Goal: Task Accomplishment & Management: Use online tool/utility

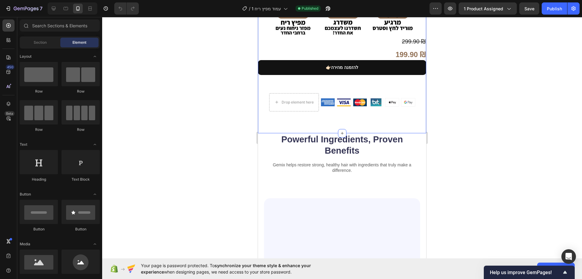
scroll to position [303, 0]
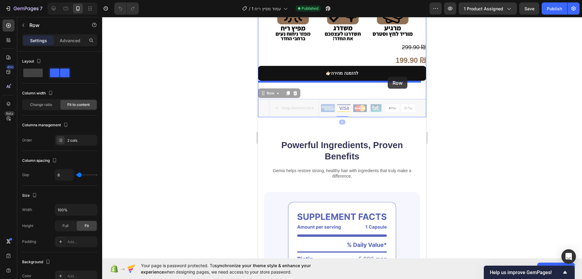
drag, startPoint x: 391, startPoint y: 93, endPoint x: 388, endPoint y: 77, distance: 16.0
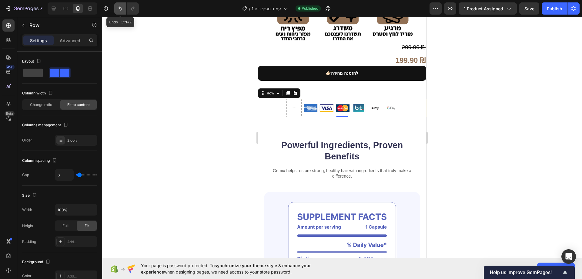
click at [121, 10] on icon "Undo/Redo" at bounding box center [121, 9] width 4 height 4
click at [212, 92] on div at bounding box center [342, 148] width 480 height 262
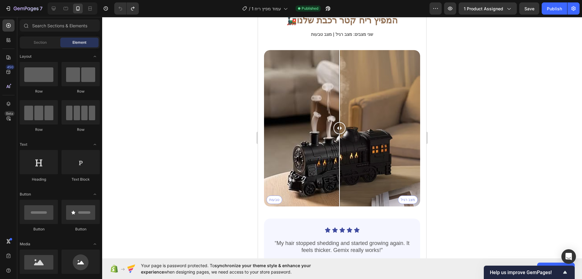
scroll to position [1589, 0]
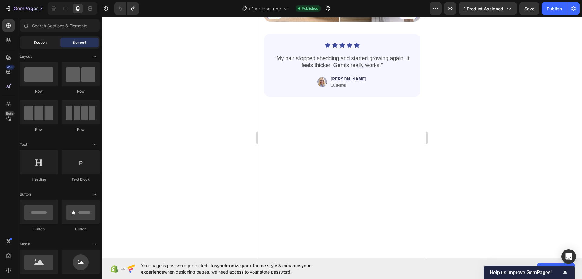
click at [46, 42] on span "Section" at bounding box center [40, 42] width 13 height 5
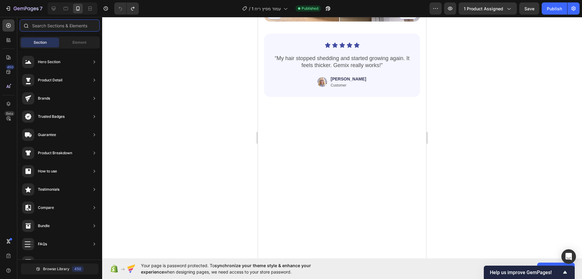
click at [51, 29] on input "text" at bounding box center [60, 25] width 80 height 12
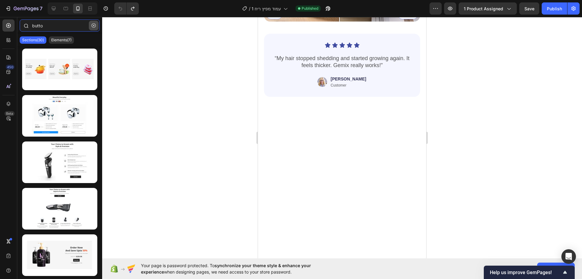
type input "butto"
click at [94, 26] on icon "button" at bounding box center [94, 25] width 4 height 4
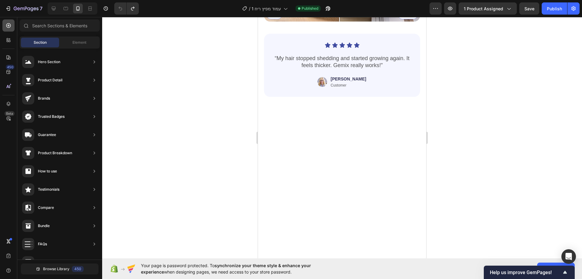
click at [13, 25] on div at bounding box center [8, 25] width 12 height 12
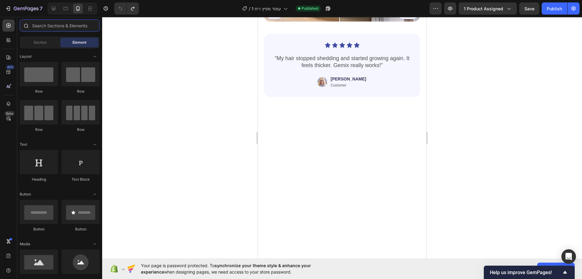
click at [52, 28] on input "text" at bounding box center [60, 25] width 80 height 12
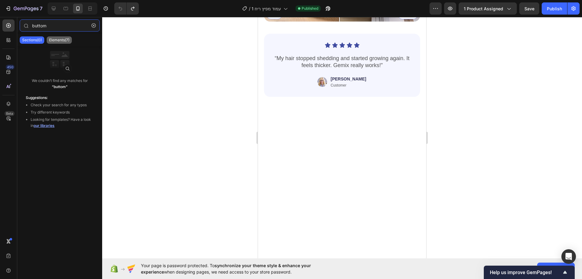
type input "buttom"
click at [66, 40] on p "Elements(7)" at bounding box center [59, 40] width 20 height 5
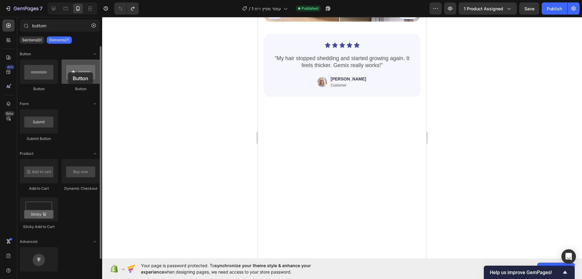
drag, startPoint x: 48, startPoint y: 72, endPoint x: 68, endPoint y: 72, distance: 19.7
click at [68, 72] on div "Button Button" at bounding box center [60, 78] width 80 height 38
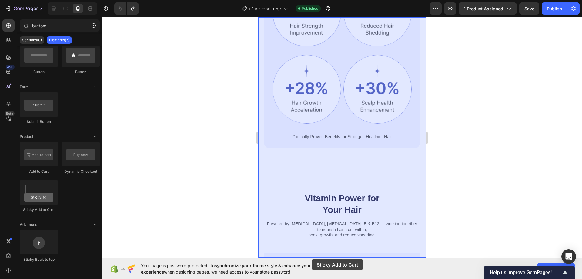
scroll to position [750, 0]
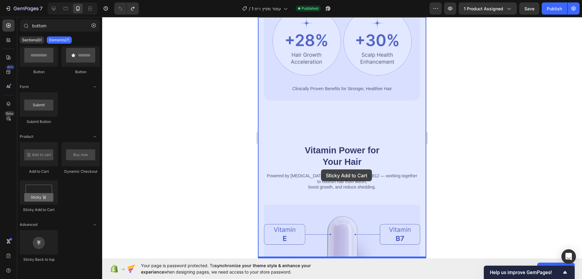
drag, startPoint x: 329, startPoint y: 204, endPoint x: 321, endPoint y: 169, distance: 36.1
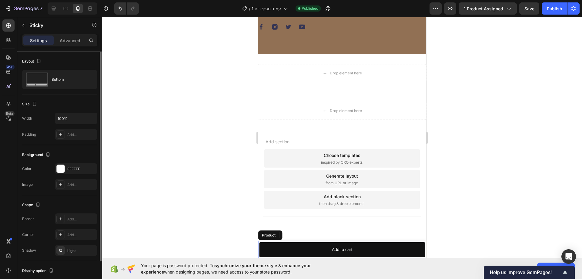
scroll to position [40, 0]
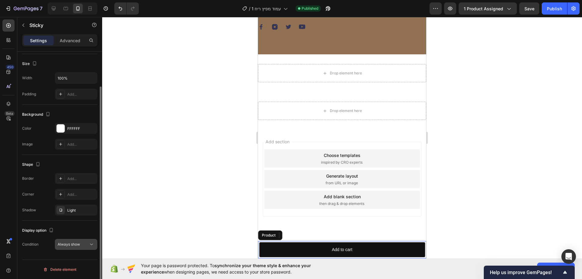
click at [83, 246] on div "Always show" at bounding box center [73, 243] width 31 height 5
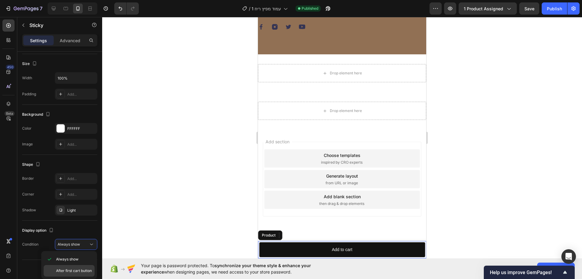
click at [84, 268] on span "After first cart button" at bounding box center [74, 270] width 36 height 5
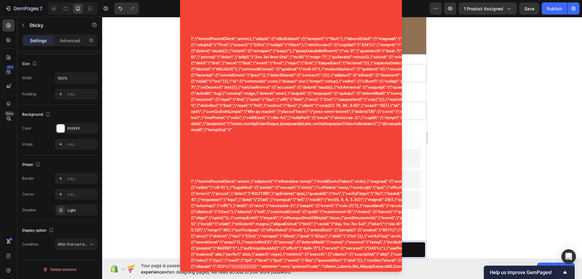
click at [500, 103] on div at bounding box center [342, 148] width 480 height 262
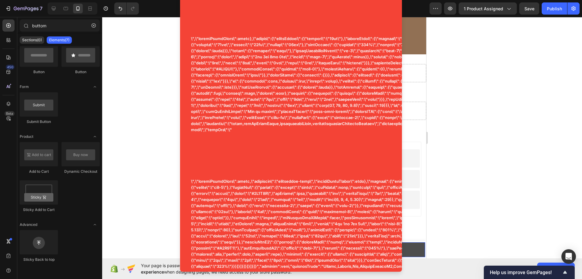
click at [407, 247] on button "Add to cart" at bounding box center [342, 249] width 166 height 15
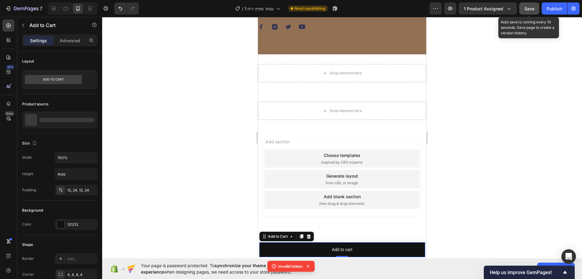
click at [529, 3] on button "Save" at bounding box center [530, 8] width 20 height 12
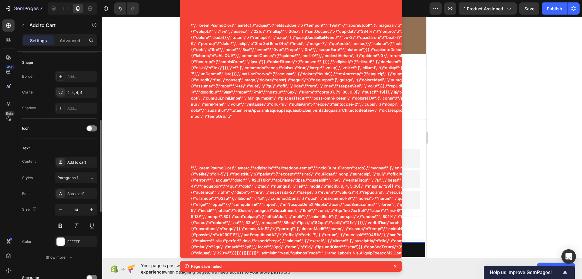
scroll to position [0, 0]
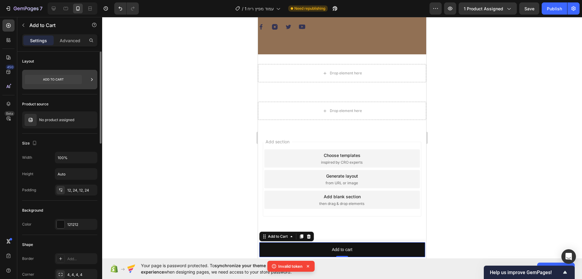
click at [65, 84] on icon at bounding box center [53, 79] width 57 height 9
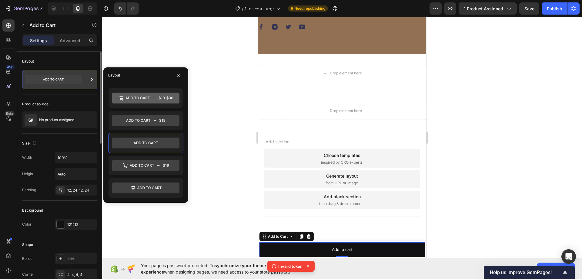
click at [65, 84] on icon at bounding box center [53, 79] width 57 height 9
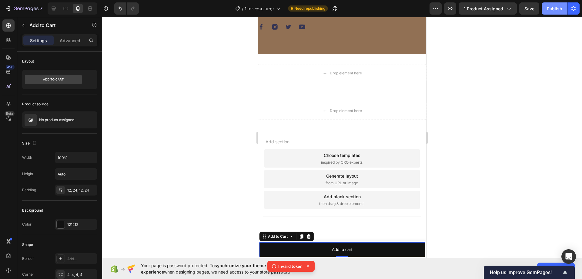
click at [554, 7] on div "Publish" at bounding box center [554, 8] width 15 height 6
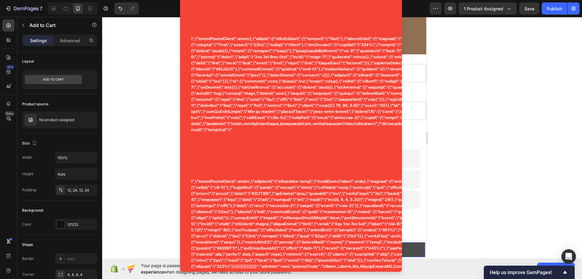
click at [413, 247] on button "Add to cart" at bounding box center [342, 249] width 166 height 15
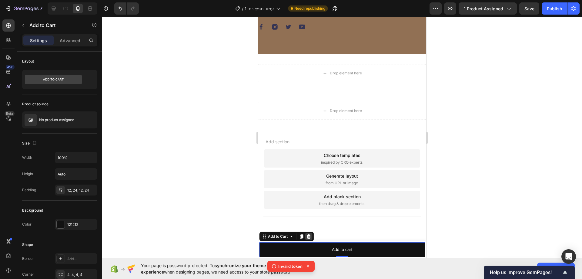
click at [312, 237] on div at bounding box center [308, 236] width 7 height 7
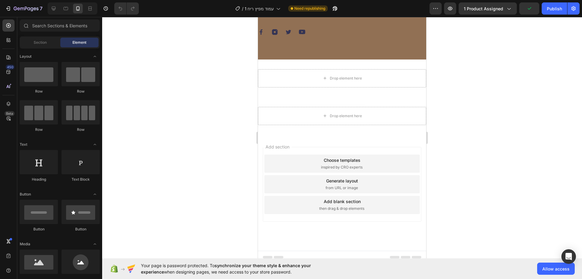
scroll to position [1864, 0]
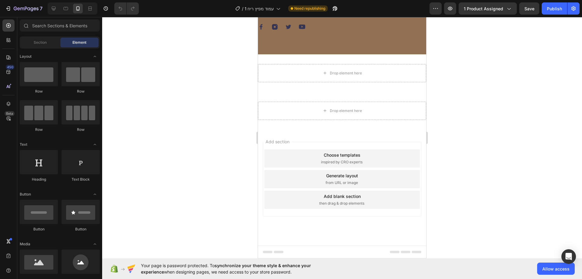
click at [301, 146] on div "Add section Choose templates inspired by CRO experts Generate layout from URL o…" at bounding box center [342, 179] width 159 height 75
click at [283, 142] on span "Add section" at bounding box center [277, 141] width 29 height 6
click at [47, 28] on input "text" at bounding box center [60, 25] width 80 height 12
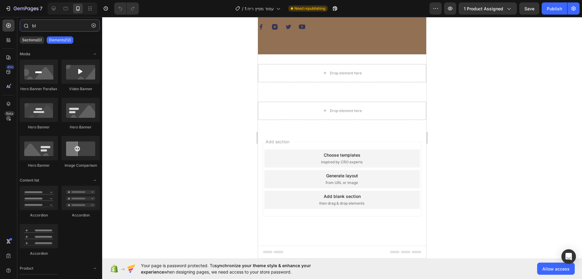
type input "b"
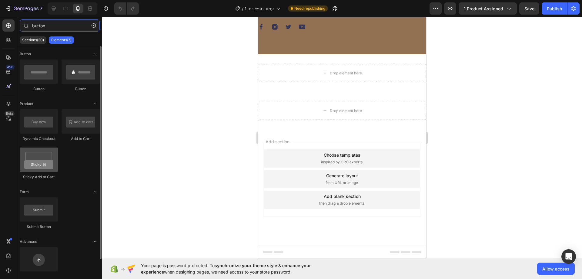
type input "button"
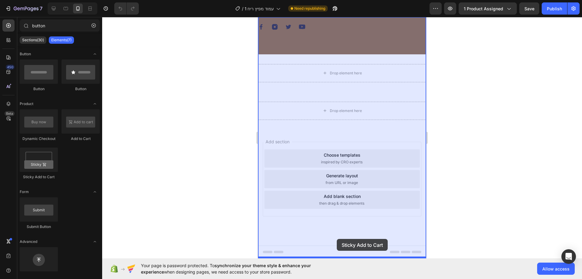
drag, startPoint x: 301, startPoint y: 176, endPoint x: 338, endPoint y: 235, distance: 69.6
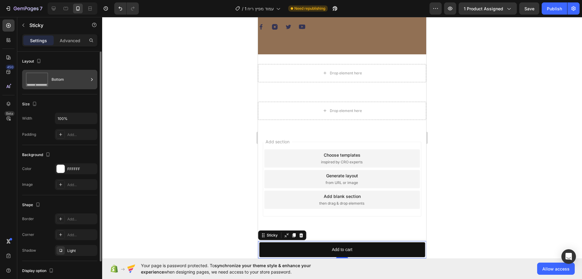
click at [57, 77] on div "Bottom" at bounding box center [70, 80] width 37 height 14
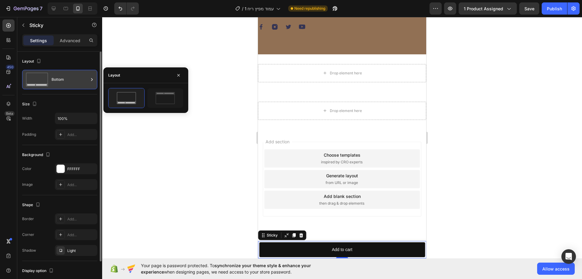
click at [57, 77] on div "Bottom" at bounding box center [70, 80] width 37 height 14
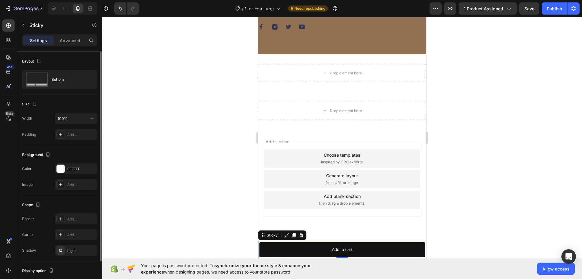
scroll to position [40, 0]
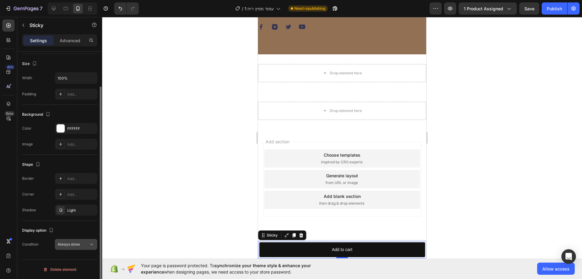
click at [81, 243] on div "Always show" at bounding box center [73, 243] width 31 height 5
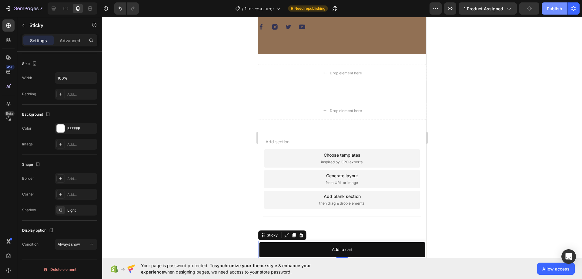
click at [560, 8] on div "Publish" at bounding box center [554, 8] width 15 height 6
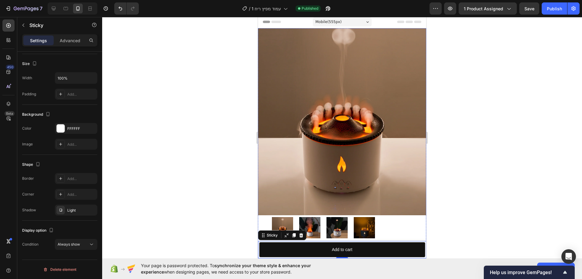
scroll to position [0, 0]
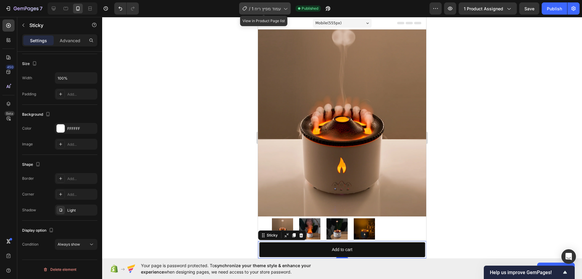
click at [281, 4] on div "/ עמוד מפיץ ריח 1" at bounding box center [265, 8] width 52 height 12
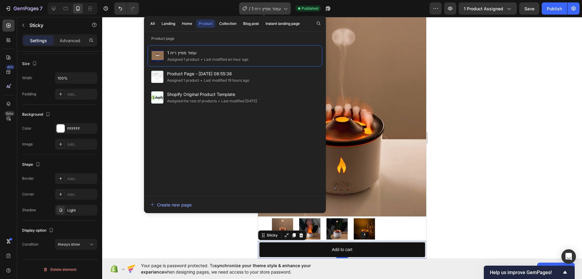
click at [279, 5] on div "/ עמוד מפיץ ריח 1" at bounding box center [265, 8] width 52 height 12
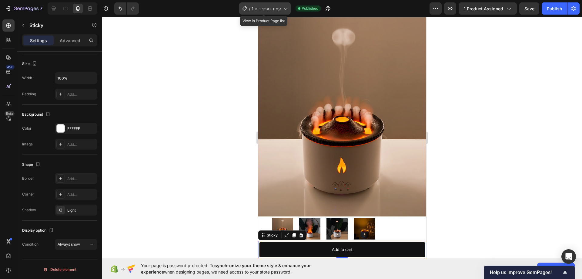
click at [279, 5] on div "/ עמוד מפיץ ריח 1" at bounding box center [265, 8] width 52 height 12
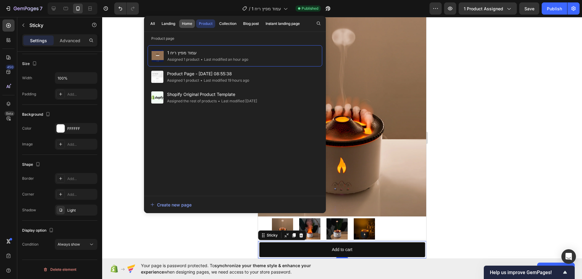
click at [195, 21] on div "All Landing Home Product Collection Blog post Instant landing page" at bounding box center [225, 24] width 162 height 16
click at [191, 23] on div "Home" at bounding box center [187, 23] width 10 height 5
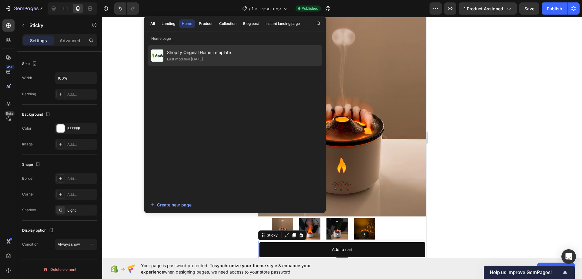
click at [204, 50] on span "Shopify Original Home Template" at bounding box center [199, 52] width 64 height 7
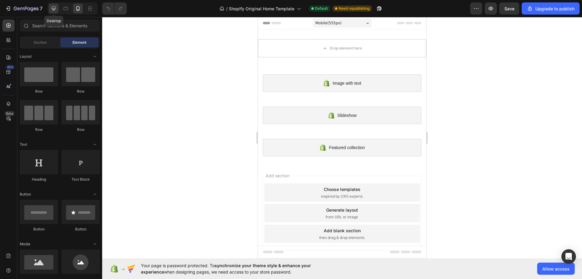
click at [56, 9] on icon at bounding box center [54, 8] width 6 height 6
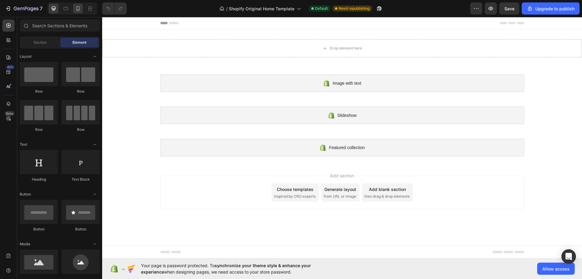
click at [76, 10] on icon at bounding box center [78, 8] width 6 height 6
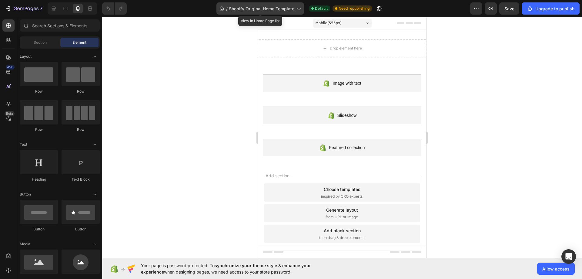
click at [283, 10] on span "Shopify Original Home Template" at bounding box center [262, 8] width 66 height 6
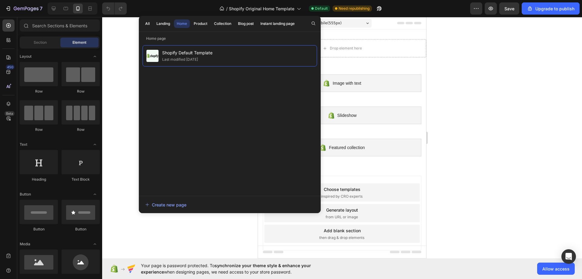
click at [191, 18] on div "All Landing Home Product Collection Blog post Instant landing page" at bounding box center [220, 24] width 162 height 16
click at [197, 23] on div "Product" at bounding box center [201, 23] width 14 height 5
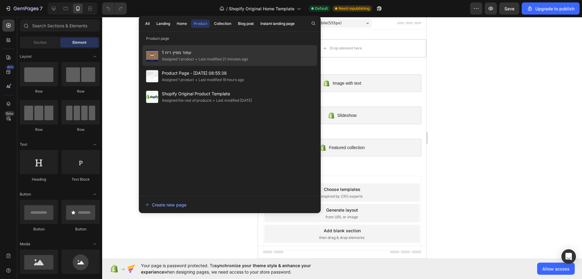
click at [199, 53] on span "עמוד מפיץ ריח 1" at bounding box center [205, 52] width 86 height 7
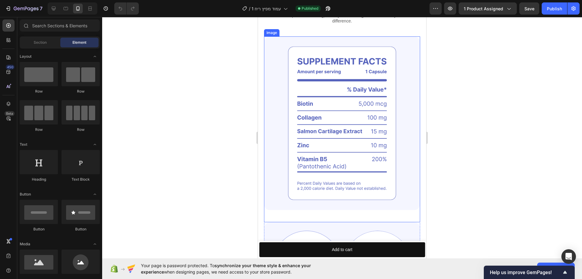
scroll to position [485, 0]
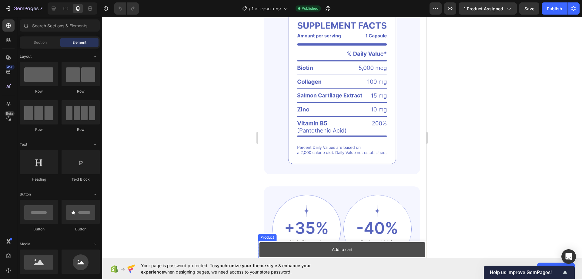
click at [379, 248] on button "Add to cart" at bounding box center [342, 249] width 166 height 15
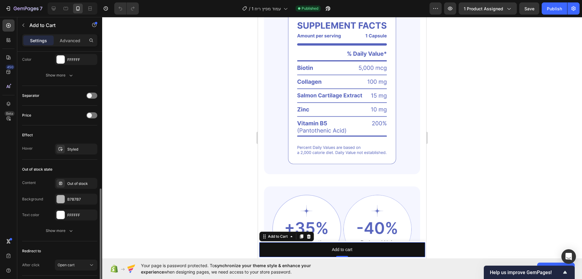
scroll to position [394, 0]
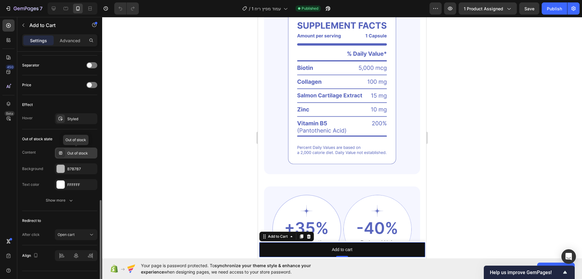
click at [78, 152] on div "Out of stock" at bounding box center [81, 152] width 29 height 5
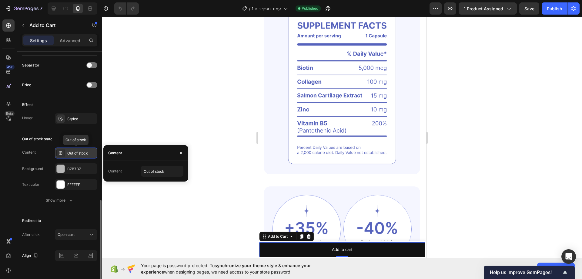
click at [78, 152] on div "Out of stock" at bounding box center [81, 152] width 29 height 5
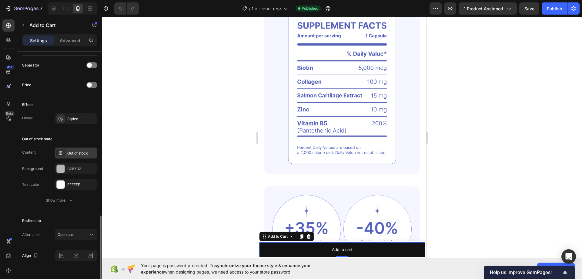
scroll to position [406, 0]
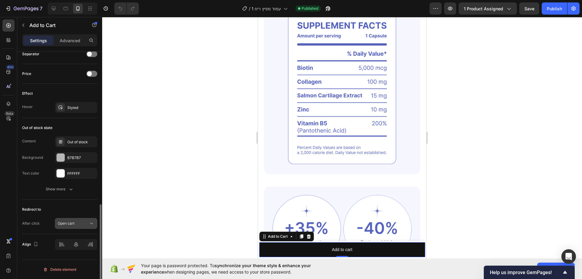
click at [75, 220] on button "Open cart" at bounding box center [76, 223] width 42 height 11
click at [76, 223] on div "Open cart" at bounding box center [73, 223] width 31 height 5
click at [81, 222] on div "Open cart" at bounding box center [73, 223] width 31 height 5
click at [80, 222] on div "Open cart" at bounding box center [73, 223] width 31 height 5
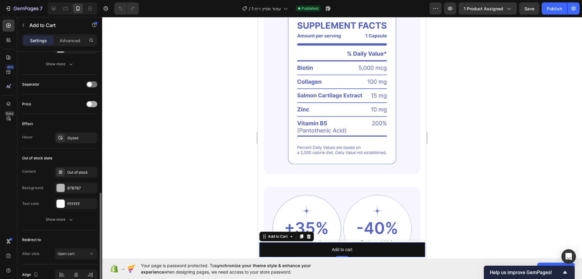
click at [92, 105] on div at bounding box center [91, 104] width 11 height 6
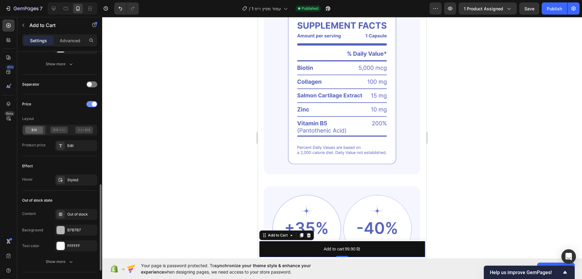
click at [92, 105] on span at bounding box center [94, 104] width 5 height 5
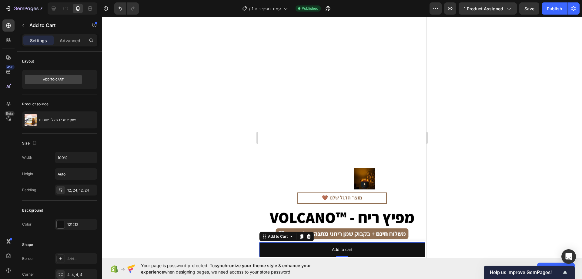
scroll to position [152, 0]
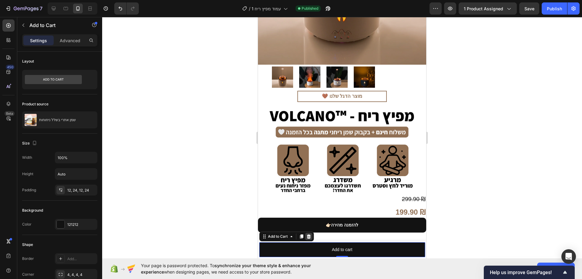
click at [309, 235] on icon at bounding box center [309, 236] width 4 height 4
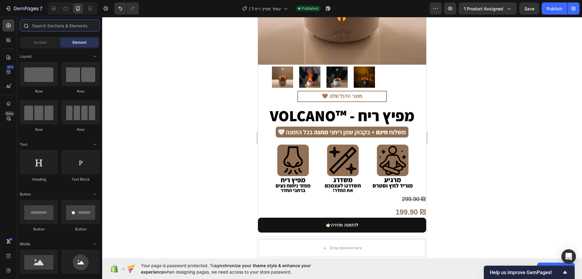
click at [72, 29] on input "text" at bounding box center [60, 25] width 80 height 12
type input "נ"
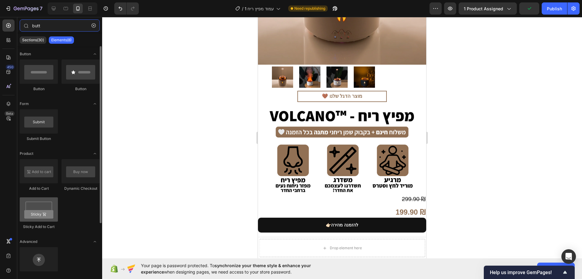
type input "butt"
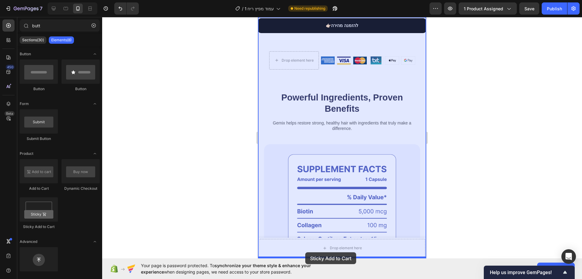
drag, startPoint x: 301, startPoint y: 230, endPoint x: 305, endPoint y: 252, distance: 22.3
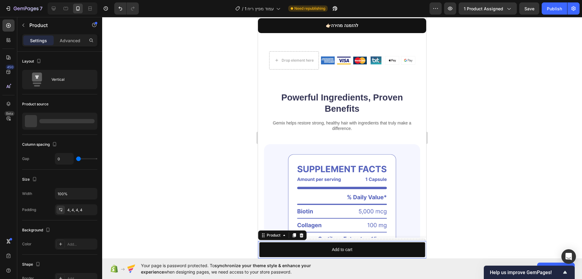
scroll to position [369, 0]
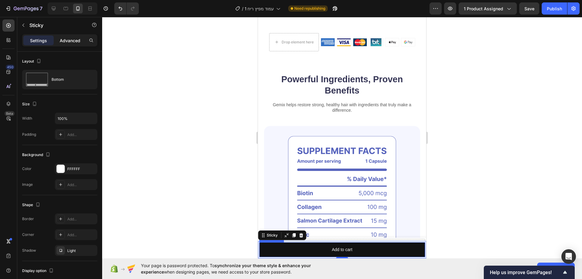
click at [69, 40] on p "Advanced" at bounding box center [70, 40] width 21 height 6
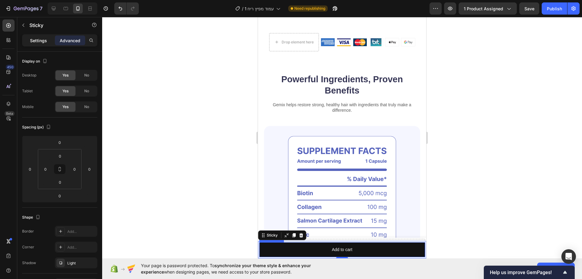
click at [42, 37] on p "Settings" at bounding box center [38, 40] width 17 height 6
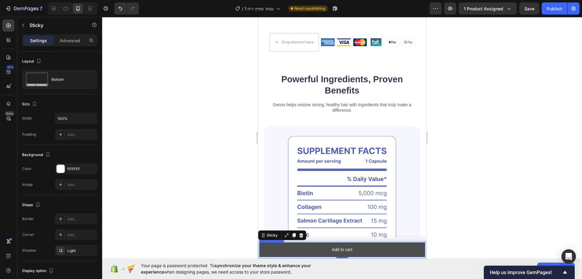
click at [319, 250] on button "Add to cart" at bounding box center [342, 249] width 166 height 15
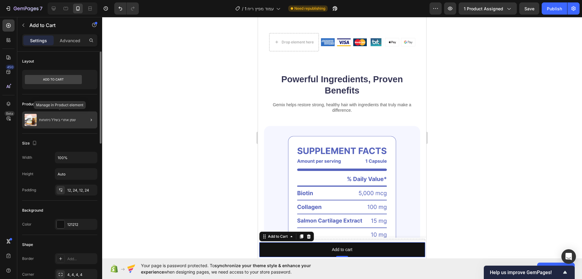
click at [60, 122] on div "שמן אתרי בשלל ניחוחות" at bounding box center [59, 119] width 75 height 17
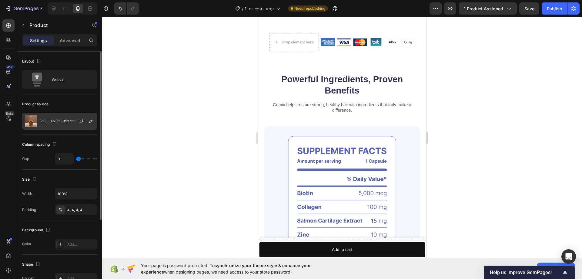
click at [62, 122] on p "VOLCANO™ - מפיץ ריח" at bounding box center [58, 121] width 37 height 4
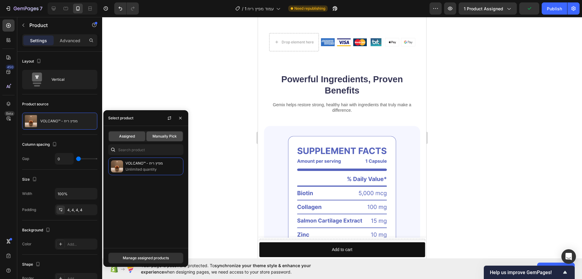
click at [172, 137] on span "Manually Pick" at bounding box center [165, 135] width 24 height 5
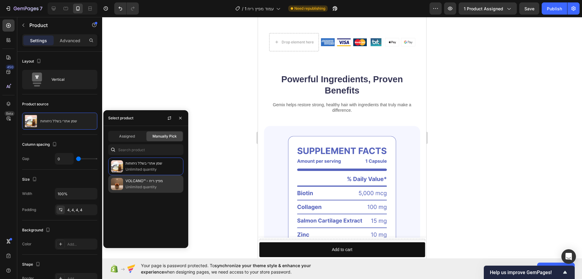
click at [149, 182] on p "VOLCANO™ - מפיץ ריח" at bounding box center [153, 181] width 55 height 6
click at [149, 185] on p "Unlimited quantity" at bounding box center [153, 187] width 55 height 6
click at [138, 137] on div "Assigned" at bounding box center [127, 136] width 36 height 10
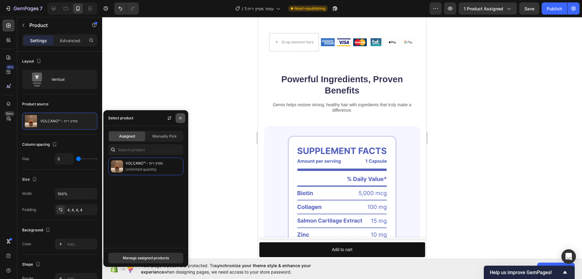
click at [179, 120] on icon "button" at bounding box center [180, 118] width 5 height 5
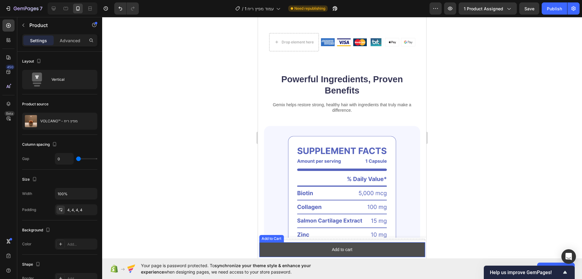
click at [284, 249] on button "Add to cart" at bounding box center [342, 249] width 166 height 15
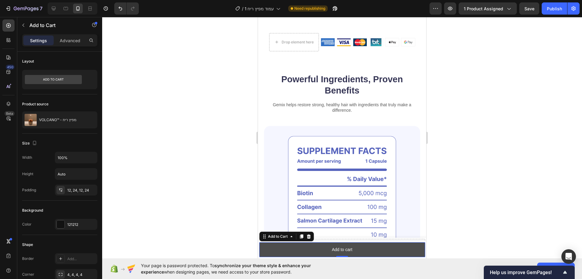
click at [284, 247] on button "Add to cart" at bounding box center [342, 249] width 166 height 15
click at [289, 248] on button "Add to cart" at bounding box center [342, 249] width 166 height 15
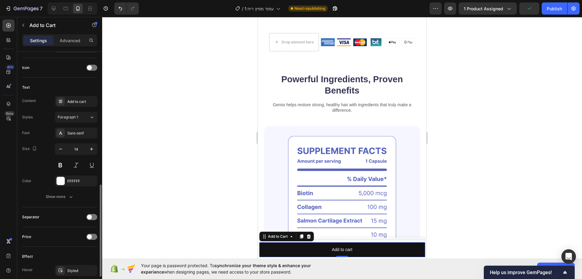
scroll to position [303, 0]
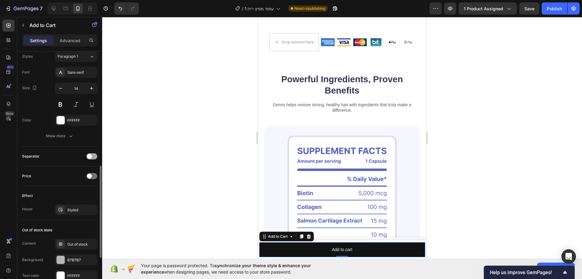
click at [92, 155] on div at bounding box center [91, 156] width 11 height 6
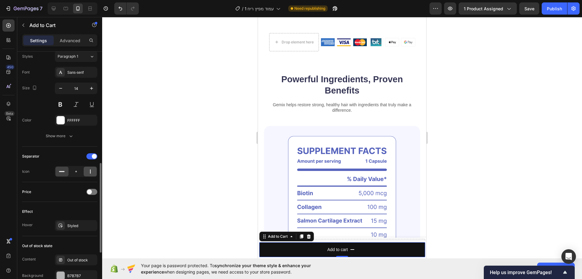
click at [92, 170] on icon at bounding box center [90, 171] width 6 height 6
click at [94, 158] on span at bounding box center [94, 156] width 5 height 5
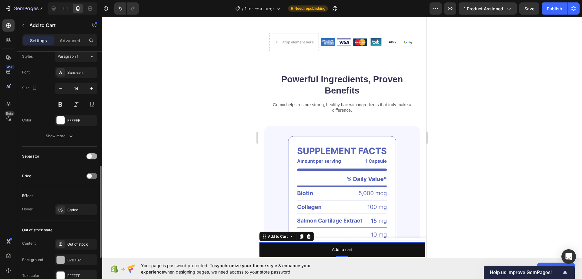
click at [94, 158] on div at bounding box center [91, 156] width 11 height 6
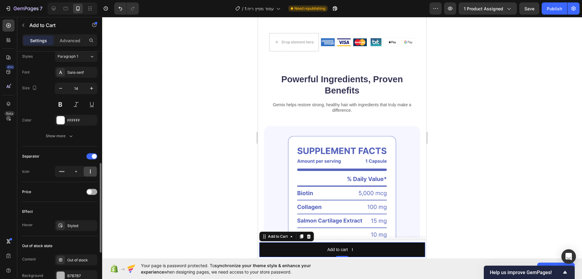
click at [95, 192] on div at bounding box center [91, 192] width 11 height 6
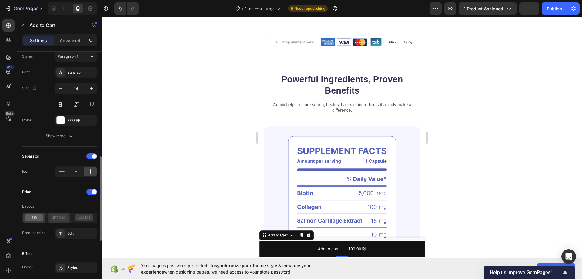
click at [66, 215] on icon at bounding box center [59, 217] width 18 height 7
click at [81, 217] on icon at bounding box center [85, 217] width 18 height 7
click at [64, 217] on icon at bounding box center [59, 217] width 18 height 7
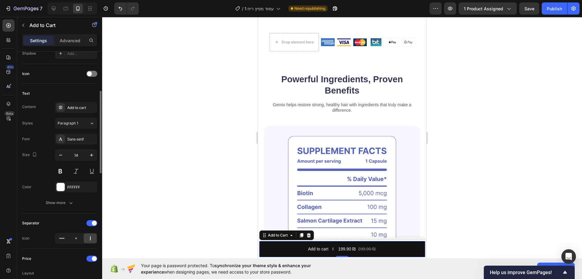
scroll to position [206, 0]
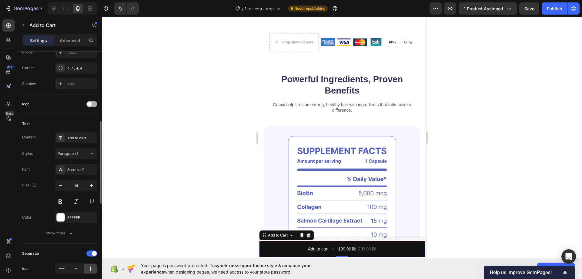
click at [92, 104] on div at bounding box center [91, 104] width 11 height 6
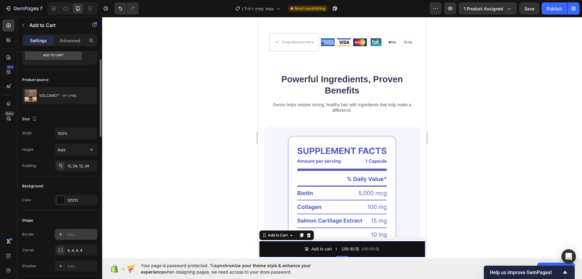
scroll to position [0, 0]
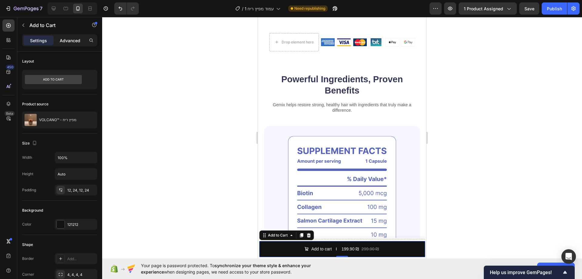
click at [66, 42] on p "Advanced" at bounding box center [70, 40] width 21 height 6
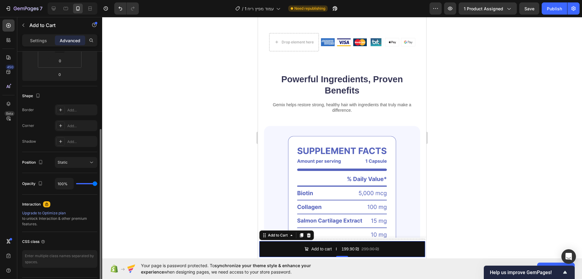
scroll to position [139, 0]
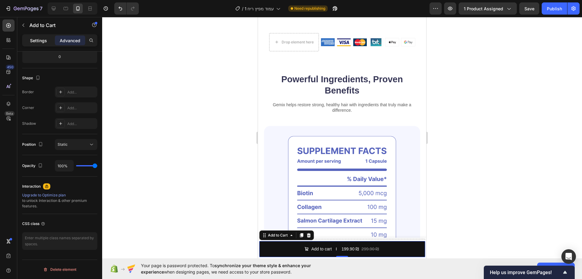
click at [41, 39] on p "Settings" at bounding box center [38, 40] width 17 height 6
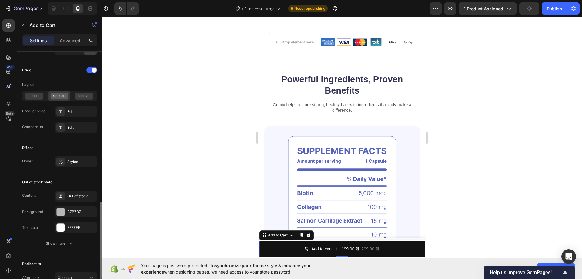
scroll to position [503, 0]
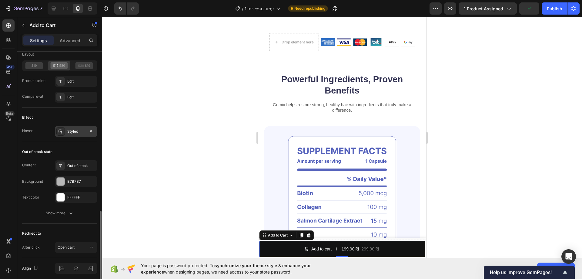
click at [72, 133] on div "Styled" at bounding box center [76, 131] width 18 height 5
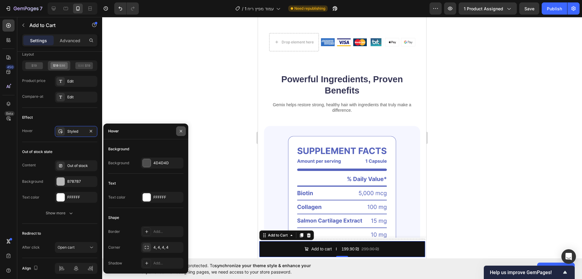
click at [177, 132] on button "button" at bounding box center [181, 131] width 10 height 10
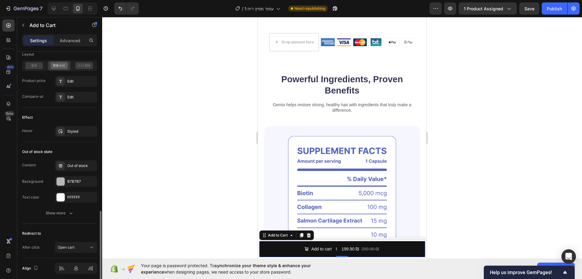
scroll to position [527, 0]
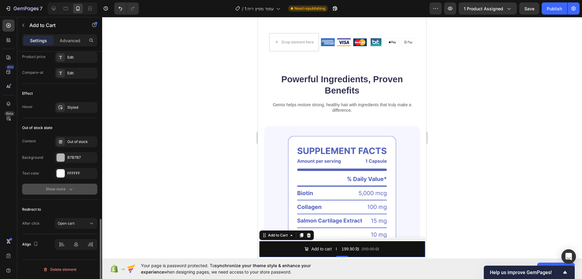
click at [66, 184] on button "Show more" at bounding box center [59, 189] width 75 height 11
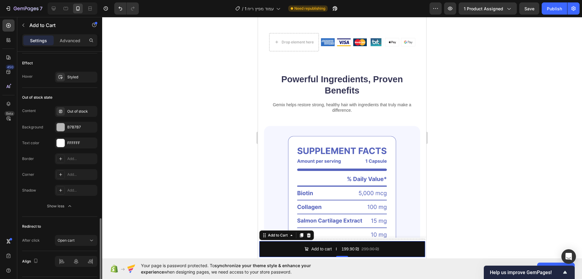
scroll to position [575, 0]
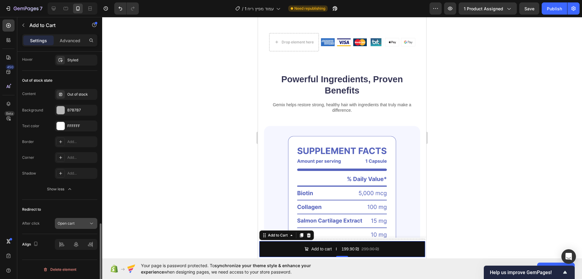
click at [69, 223] on span "Open cart" at bounding box center [66, 223] width 17 height 5
click at [70, 223] on span "Open cart" at bounding box center [66, 223] width 17 height 5
click at [211, 203] on div at bounding box center [342, 148] width 480 height 262
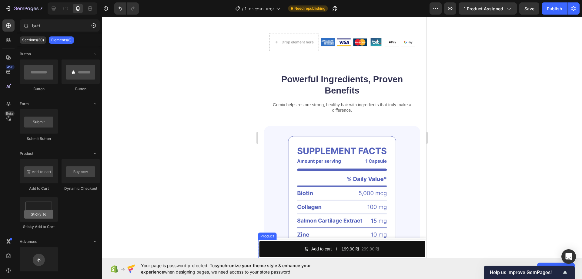
click at [278, 240] on div "Product Images VOLCANO™ - מפיץ ריח Product Title 199.90 ₪ Product Price Product…" at bounding box center [342, 249] width 168 height 19
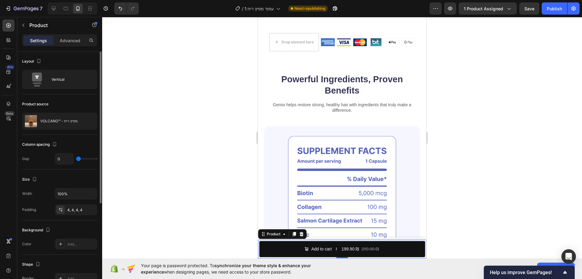
type input "4"
type input "6"
type input "7"
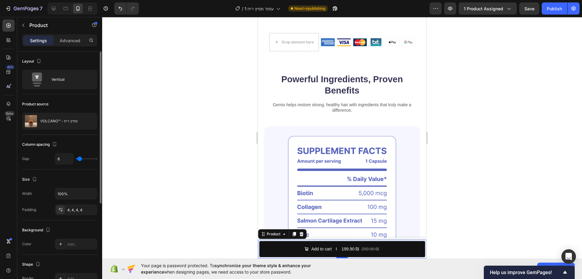
type input "7"
type input "9"
type input "10"
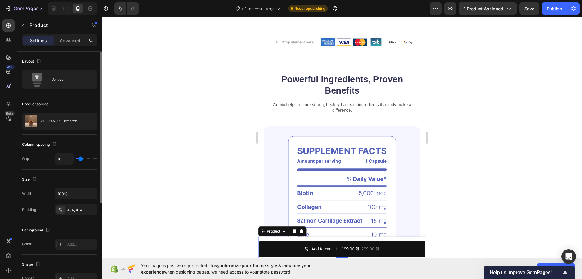
type input "12"
type input "13"
type input "15"
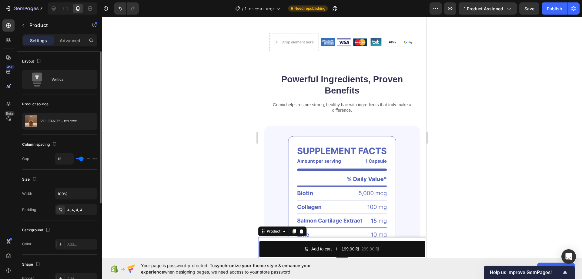
type input "15"
type input "16"
type input "18"
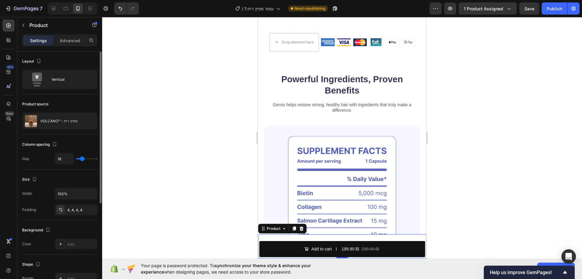
type input "19"
type input "21"
type input "22"
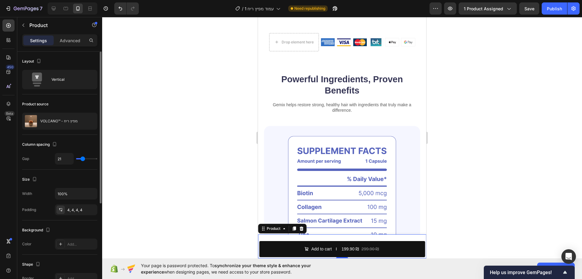
type input "22"
type input "24"
type input "25"
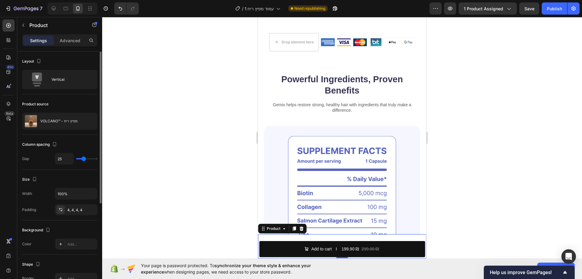
type input "27"
type input "25"
type input "24"
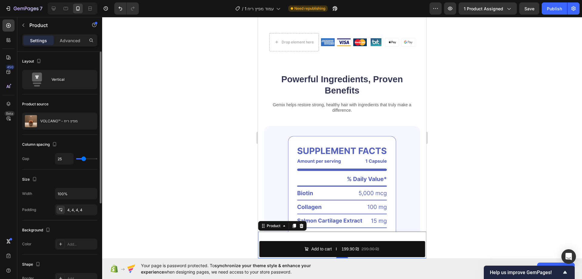
type input "24"
type input "22"
type input "19"
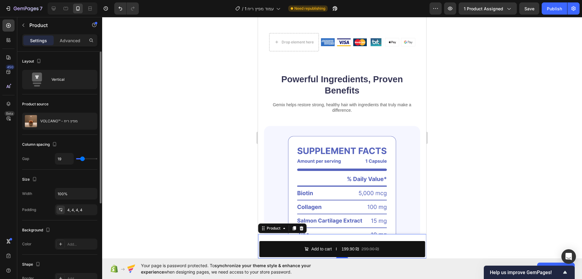
type input "18"
type input "19"
type input "21"
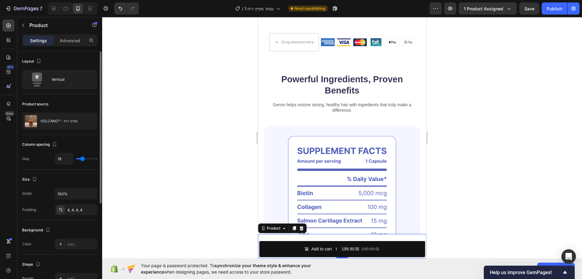
type input "21"
type input "22"
type input "24"
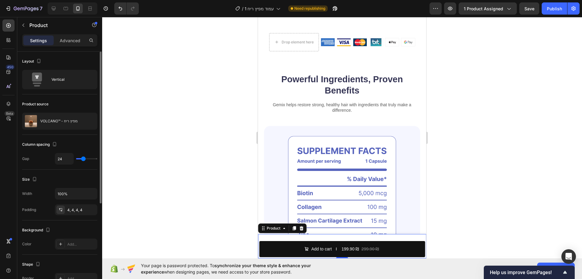
type input "25"
type input "27"
type input "30"
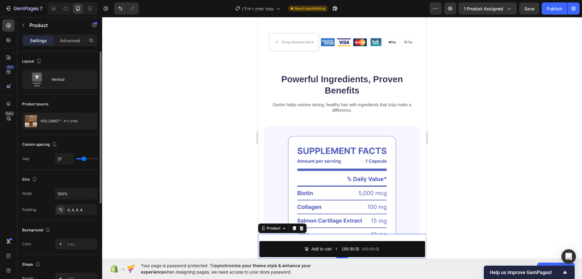
type input "30"
type input "33"
type input "37"
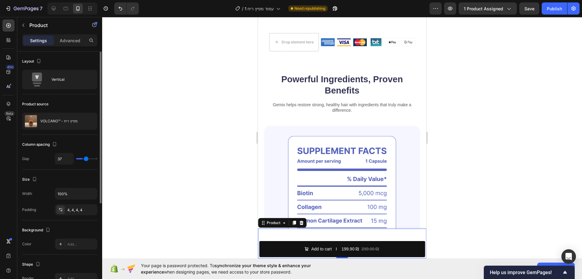
type input "40"
type input "43"
type input "44"
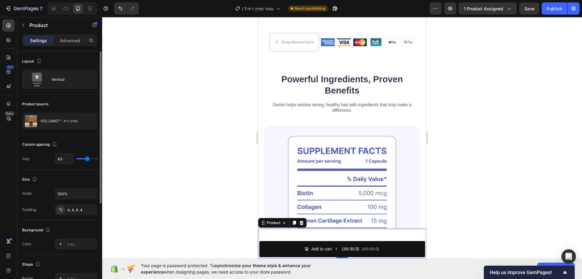
type input "44"
type input "46"
type input "47"
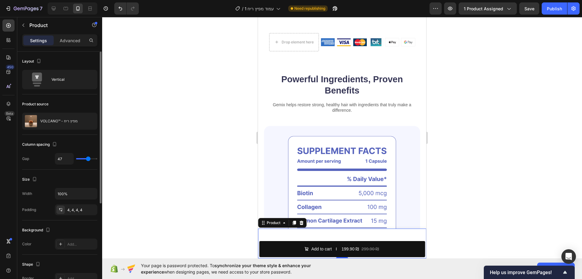
type input "49"
type input "50"
type input "55"
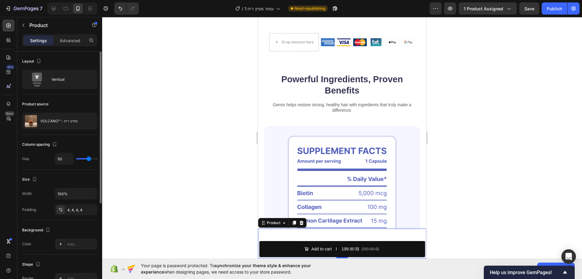
type input "55"
type input "56"
type input "55"
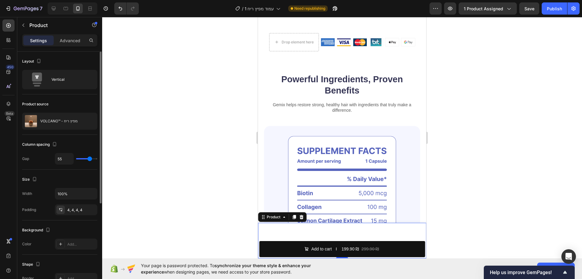
type input "53"
type input "43"
type input "40"
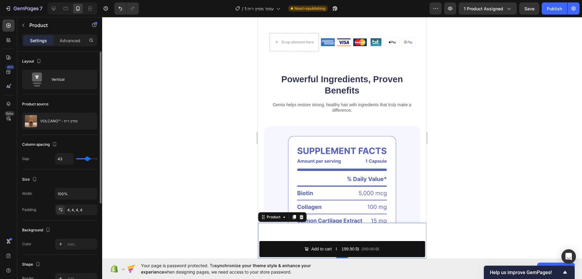
type input "40"
type input "36"
type input "31"
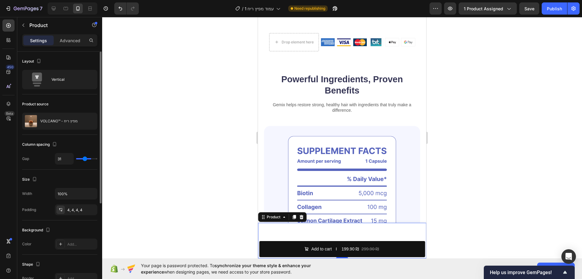
type input "21"
type input "13"
type input "4"
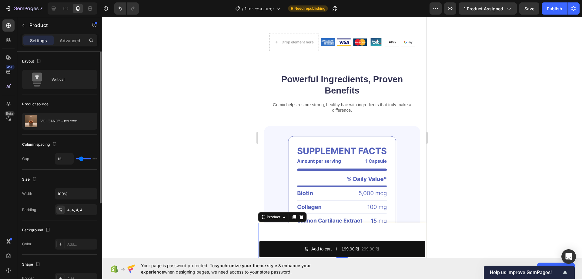
type input "4"
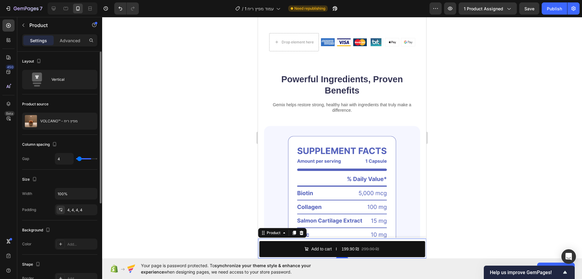
type input "0"
drag, startPoint x: 79, startPoint y: 158, endPoint x: 68, endPoint y: 156, distance: 11.6
click at [76, 158] on input "range" at bounding box center [86, 158] width 21 height 1
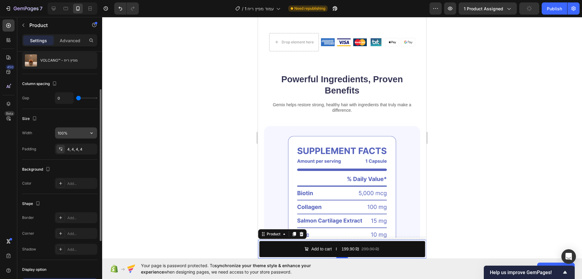
click at [61, 134] on input "100%" at bounding box center [76, 132] width 42 height 11
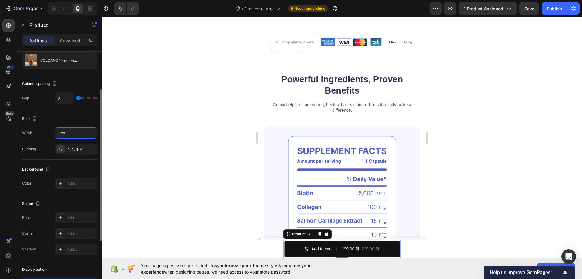
type input "70%"
click at [80, 121] on div "Size" at bounding box center [59, 119] width 75 height 10
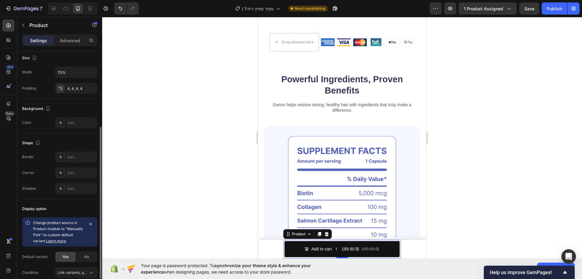
scroll to position [150, 0]
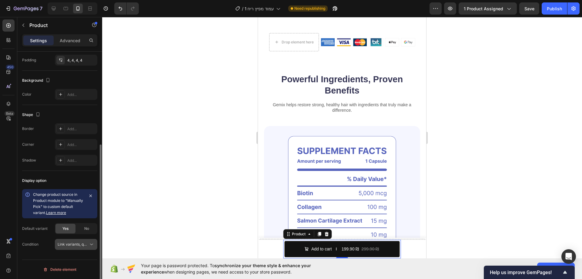
click at [81, 241] on button "Link variants, quantity <br> between same products" at bounding box center [76, 244] width 42 height 11
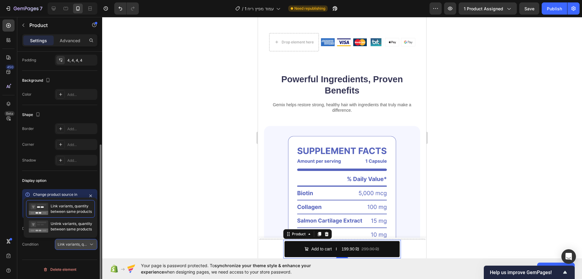
click at [81, 241] on button "Link variants, quantity <br> between same products" at bounding box center [76, 244] width 42 height 11
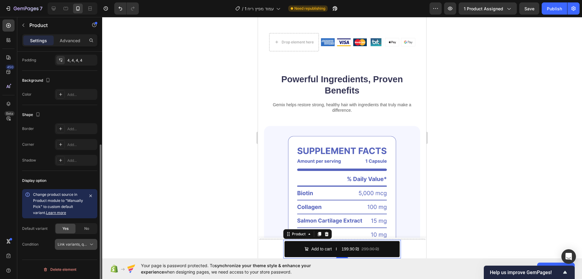
click at [77, 244] on span "Link variants, quantity <br> between same products" at bounding box center [102, 244] width 89 height 5
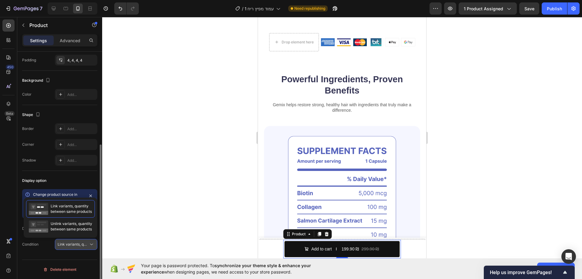
click at [77, 244] on span "Link variants, quantity <br> between same products" at bounding box center [102, 244] width 89 height 5
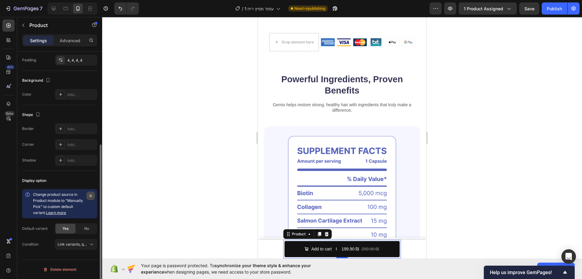
click at [90, 196] on icon "button" at bounding box center [90, 195] width 5 height 5
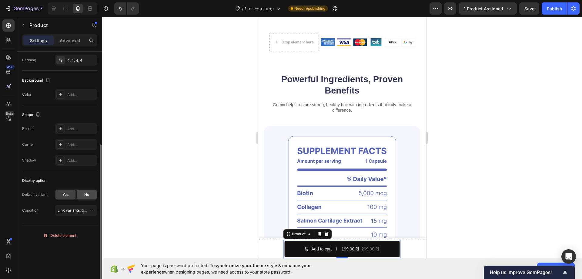
click at [81, 194] on div "No" at bounding box center [87, 195] width 20 height 10
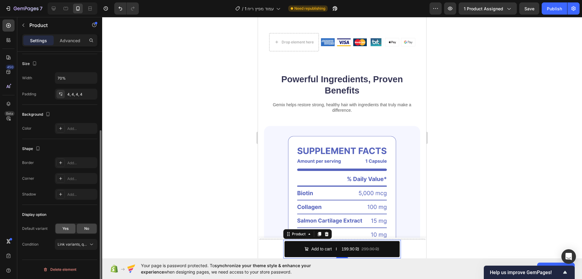
click at [69, 227] on div "Yes" at bounding box center [66, 229] width 20 height 10
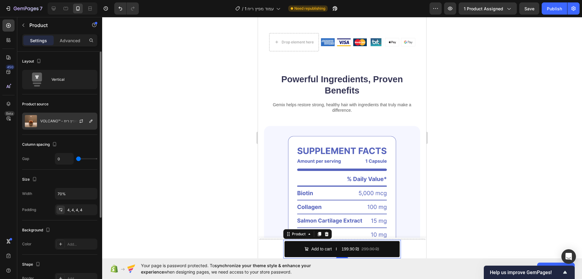
click at [59, 120] on p "VOLCANO™ - מפיץ ריח" at bounding box center [58, 121] width 37 height 4
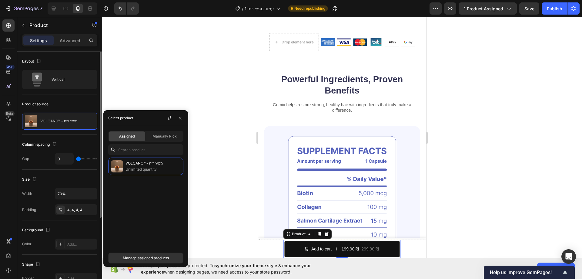
click at [63, 107] on div "Product source" at bounding box center [59, 104] width 75 height 10
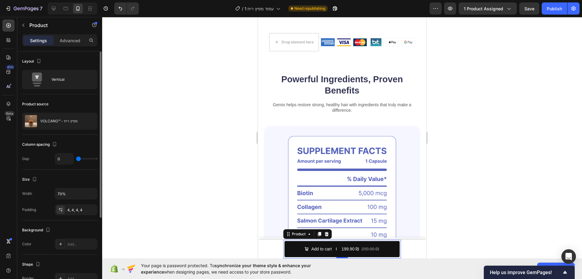
click at [52, 130] on div "Product source VOLCANO™ - מפיץ ריח" at bounding box center [59, 114] width 75 height 40
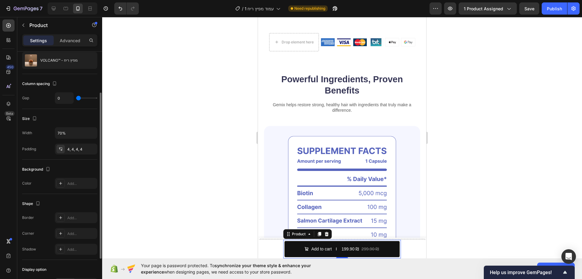
scroll to position [116, 0]
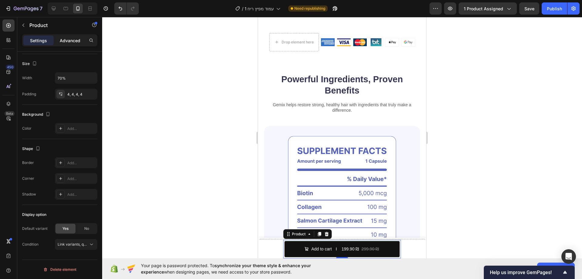
click at [68, 39] on p "Advanced" at bounding box center [70, 40] width 21 height 6
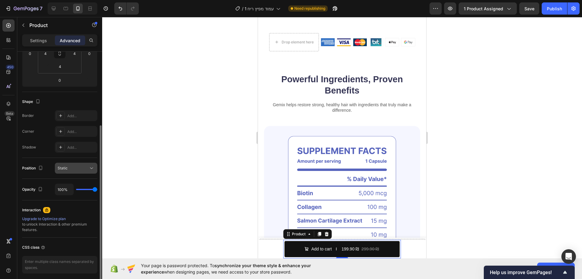
click at [71, 165] on div "Static" at bounding box center [73, 167] width 31 height 5
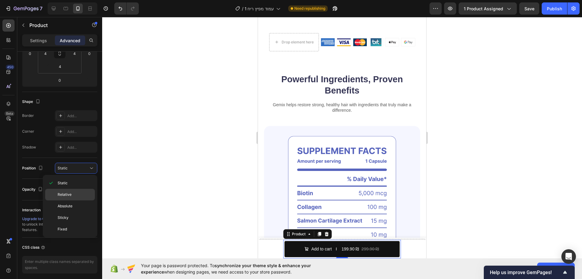
click at [71, 196] on span "Relative" at bounding box center [65, 194] width 14 height 5
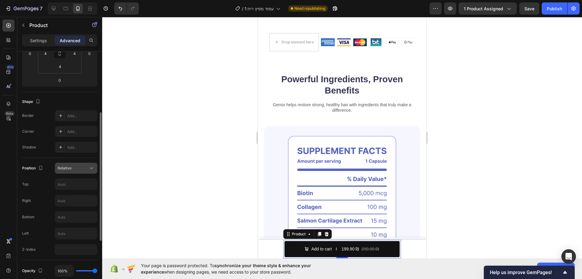
click at [78, 170] on div "Relative" at bounding box center [73, 167] width 31 height 5
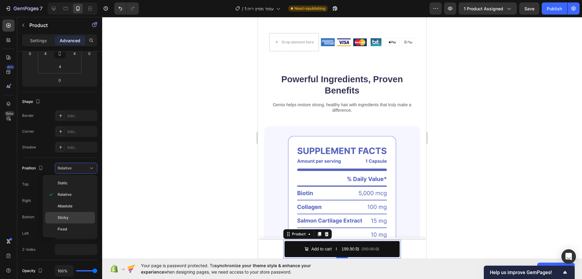
click at [74, 220] on p "Sticky" at bounding box center [75, 217] width 35 height 5
type input "0"
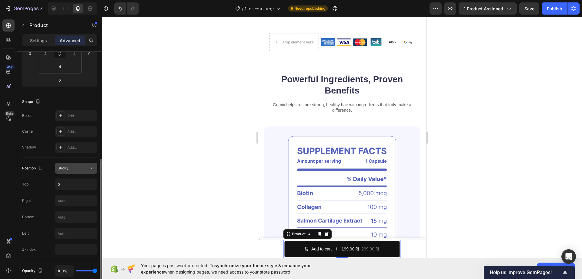
scroll to position [146, 0]
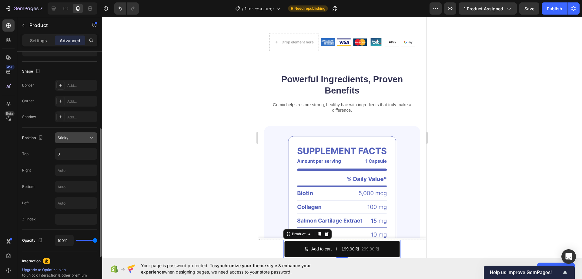
click at [77, 136] on div "Sticky" at bounding box center [73, 137] width 31 height 5
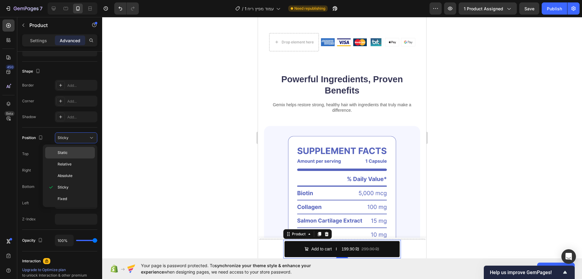
click at [79, 151] on p "Static" at bounding box center [75, 152] width 35 height 5
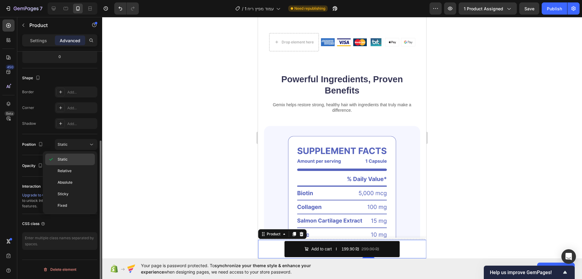
scroll to position [139, 0]
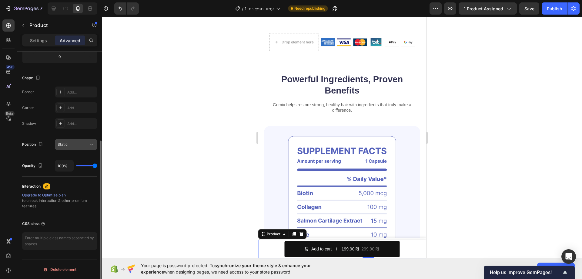
click at [77, 148] on button "Static" at bounding box center [76, 144] width 42 height 11
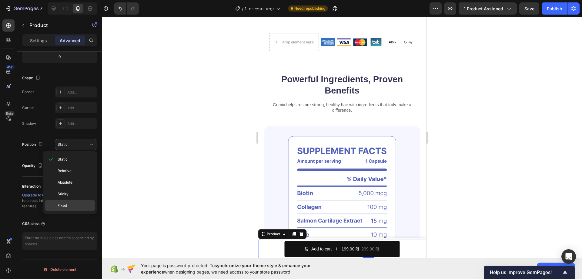
click at [74, 205] on p "Fixed" at bounding box center [75, 205] width 35 height 5
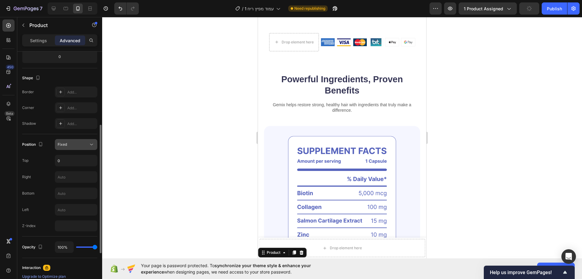
click at [74, 147] on div "Fixed" at bounding box center [73, 144] width 31 height 5
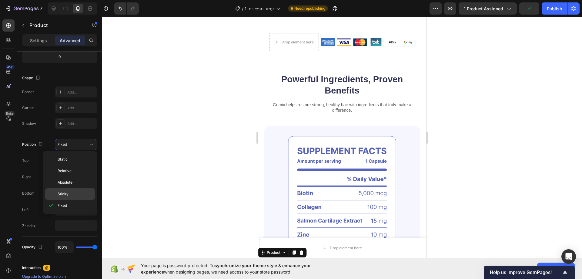
click at [72, 194] on p "Sticky" at bounding box center [75, 193] width 35 height 5
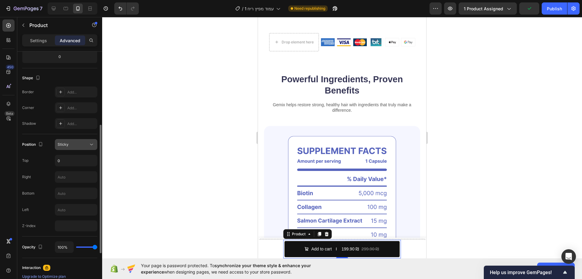
click at [79, 143] on div "Sticky" at bounding box center [73, 144] width 31 height 5
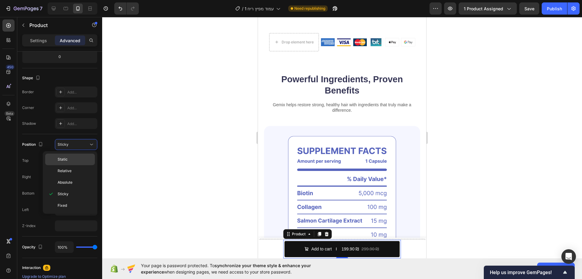
click at [78, 159] on p "Static" at bounding box center [75, 159] width 35 height 5
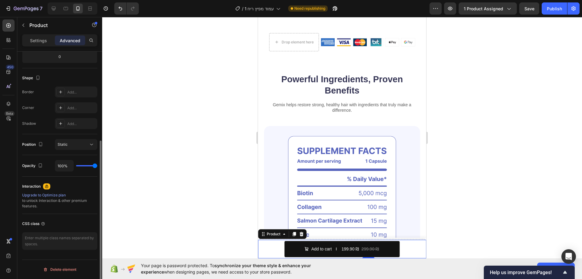
click at [77, 151] on div "Position Static" at bounding box center [59, 144] width 75 height 21
click at [77, 148] on button "Static" at bounding box center [76, 144] width 42 height 11
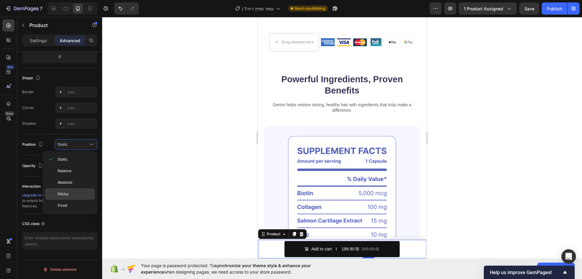
click at [74, 191] on div "Sticky" at bounding box center [70, 194] width 50 height 12
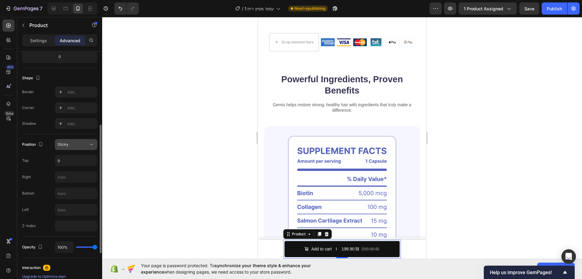
click at [75, 147] on div "Sticky" at bounding box center [76, 144] width 37 height 6
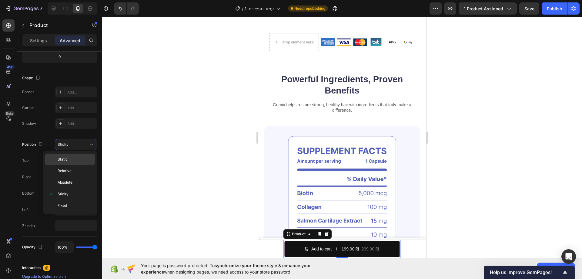
click at [78, 160] on p "Static" at bounding box center [75, 159] width 35 height 5
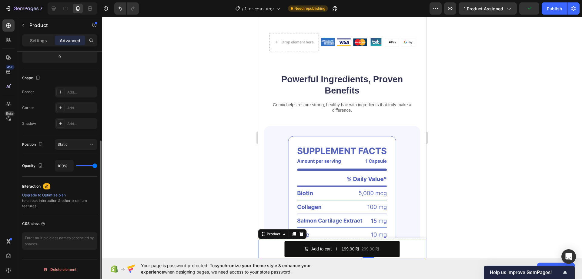
type input "93%"
type input "93"
type input "87%"
type input "87"
type input "85%"
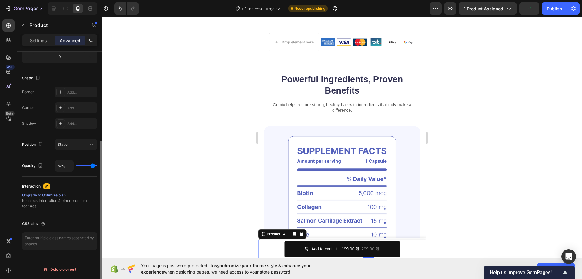
type input "85"
type input "83%"
type input "83"
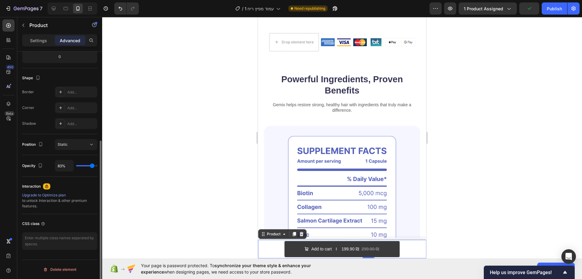
type input "80%"
type input "80"
type input "78%"
type input "78"
type input "74%"
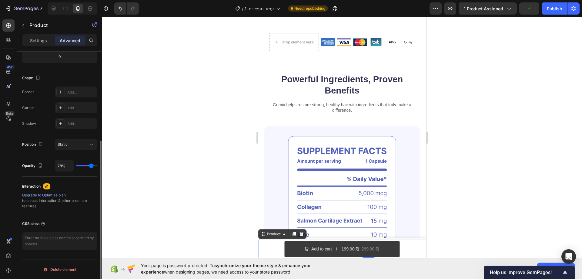
type input "74"
type input "72%"
type input "72"
type input "70%"
type input "70"
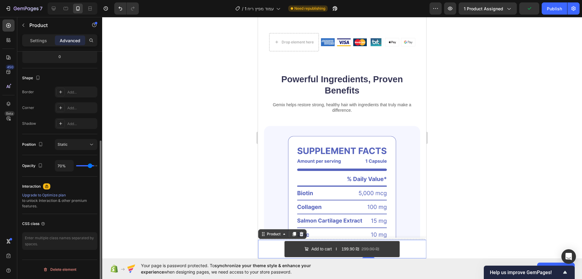
type input "69%"
type input "69"
type input "67%"
type input "67"
type input "65%"
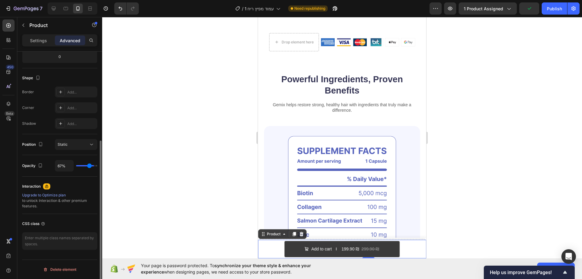
type input "65"
type input "63%"
type input "63"
type input "61%"
type input "61"
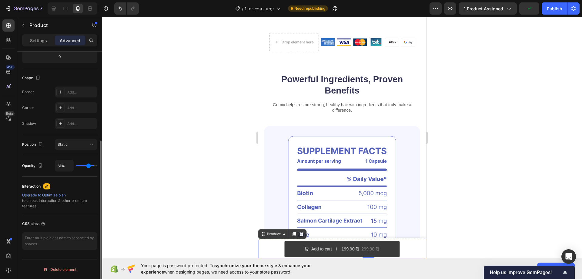
type input "59%"
type input "59"
type input "57%"
type input "57"
type input "54%"
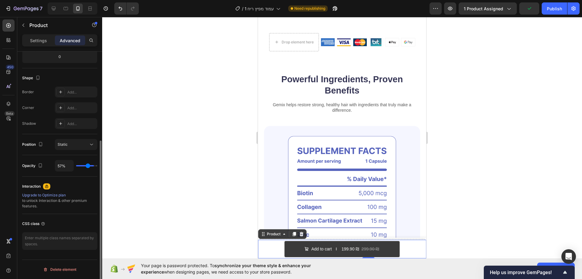
type input "54"
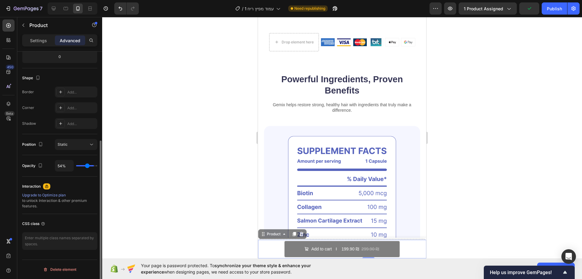
type input "52%"
type input "52"
type input "50%"
type input "50"
type input "48%"
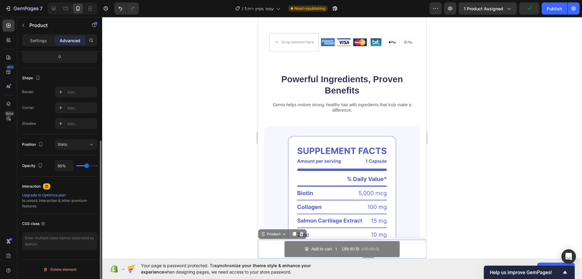
type input "48"
type input "46%"
type input "46"
type input "48%"
type input "48"
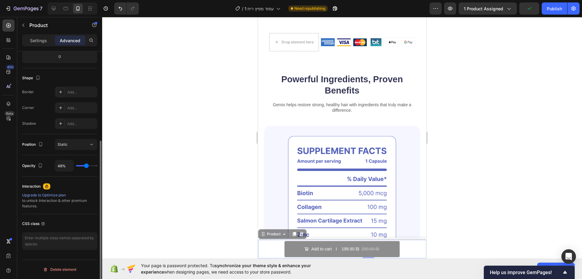
type input "50%"
type input "50"
type input "52%"
type input "52"
type input "54%"
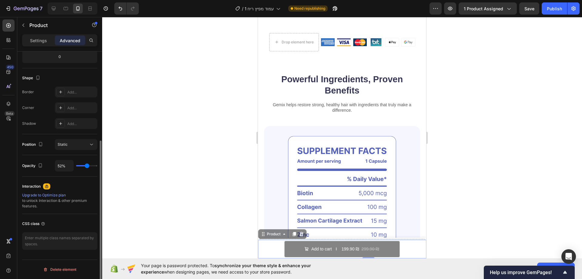
type input "54"
type input "61%"
type input "61"
type input "80%"
type input "80"
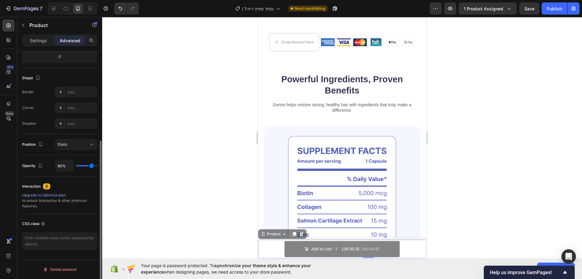
type input "89%"
type input "89"
type input "98%"
type input "98"
type input "100%"
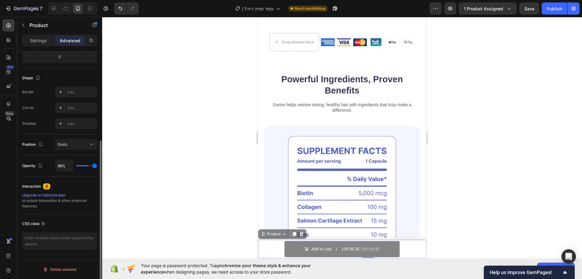
type input "100"
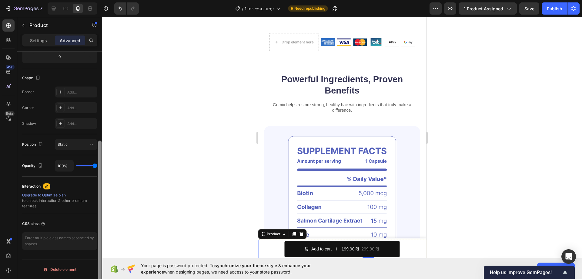
drag, startPoint x: 93, startPoint y: 167, endPoint x: 98, endPoint y: 168, distance: 4.9
click at [97, 166] on input "range" at bounding box center [86, 165] width 21 height 1
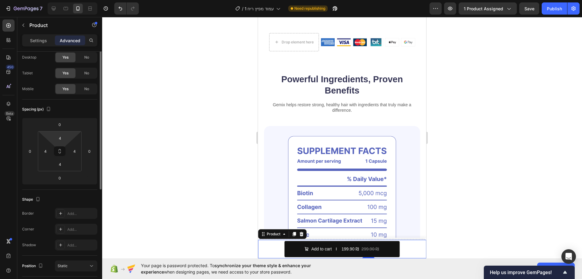
scroll to position [0, 0]
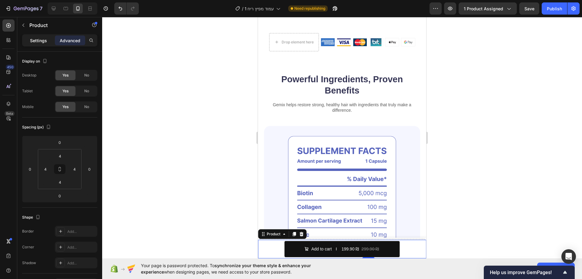
click at [34, 42] on p "Settings" at bounding box center [38, 40] width 17 height 6
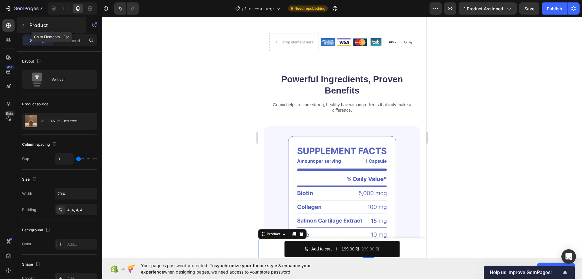
click at [23, 24] on icon "button" at bounding box center [23, 25] width 5 height 5
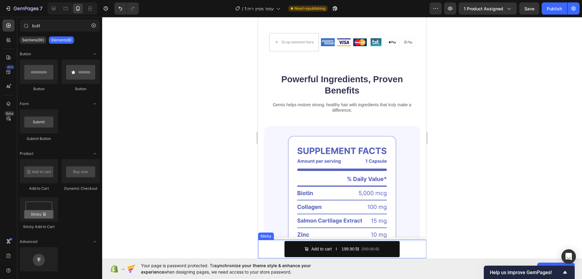
click at [277, 249] on div "Product Images VOLCANO™ - מפיץ ריח Product Title 199.90 ₪ Product Price Product…" at bounding box center [342, 249] width 168 height 19
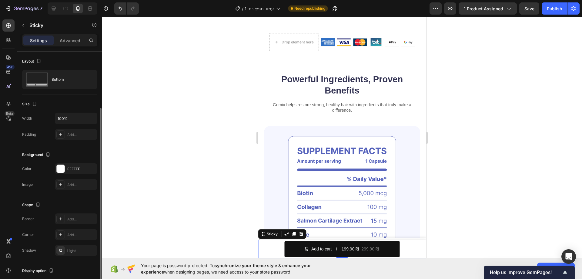
scroll to position [40, 0]
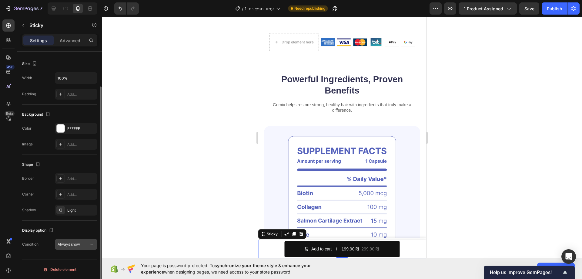
click at [73, 243] on span "Always show" at bounding box center [69, 244] width 22 height 5
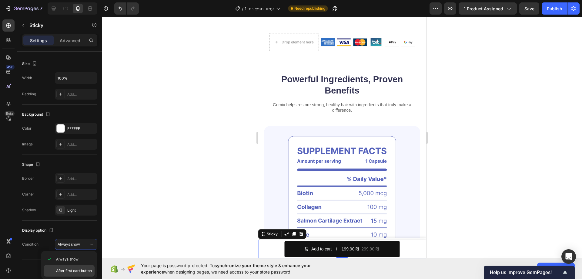
click at [74, 268] on span "After first cart button" at bounding box center [74, 270] width 36 height 5
click at [479, 119] on div at bounding box center [342, 148] width 480 height 262
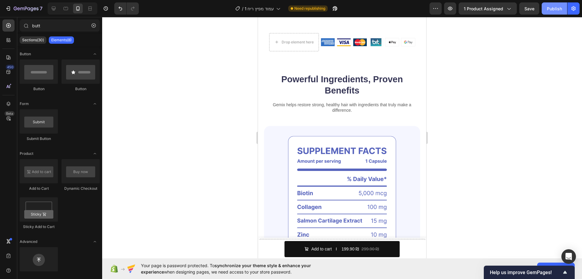
click at [555, 6] on div "Publish" at bounding box center [554, 8] width 15 height 6
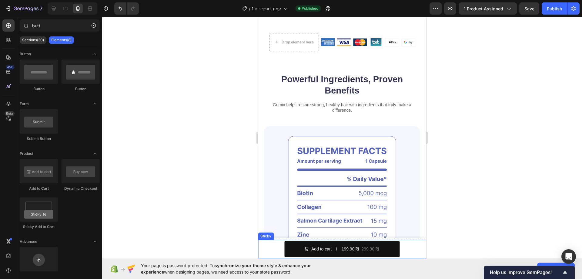
click at [272, 247] on div "Product Images VOLCANO™ - מפיץ ריח Product Title 199.90 ₪ Product Price Product…" at bounding box center [342, 249] width 168 height 19
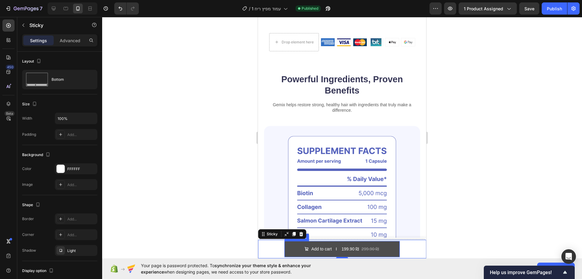
click at [293, 252] on button "Add to cart 199.90 ₪ 299.90 ₪" at bounding box center [343, 249] width 116 height 16
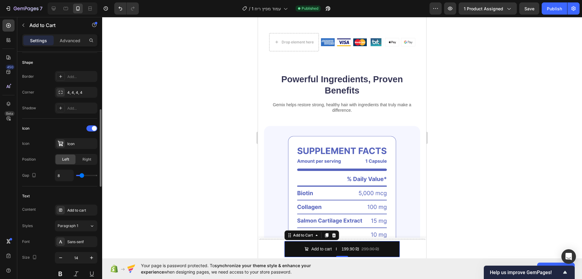
scroll to position [212, 0]
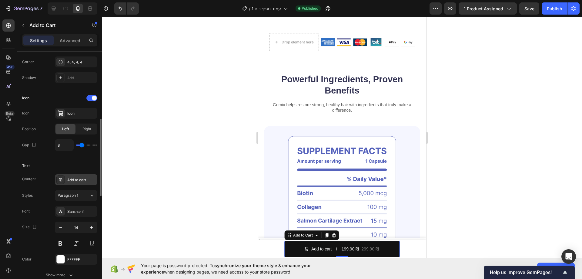
click at [88, 178] on div "Add to cart" at bounding box center [81, 179] width 29 height 5
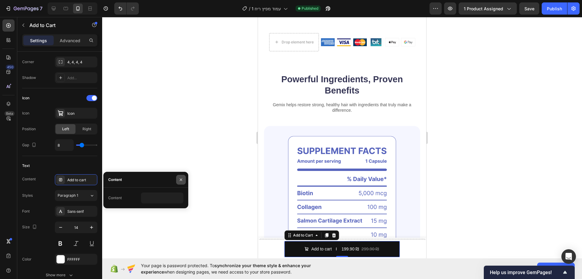
click at [181, 182] on button "button" at bounding box center [181, 180] width 10 height 10
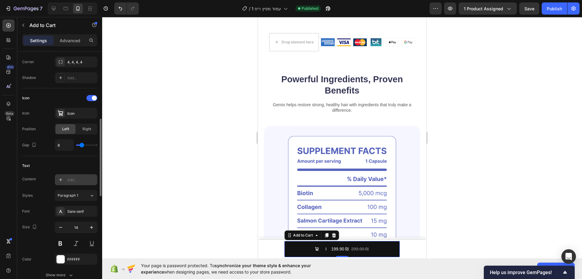
click at [62, 182] on div at bounding box center [60, 179] width 8 height 8
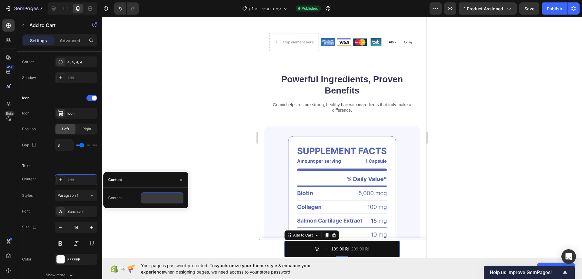
click at [148, 195] on input "text" at bounding box center [162, 197] width 42 height 11
type input "הוספה לעגלה"
click at [180, 179] on icon "button" at bounding box center [181, 179] width 5 height 5
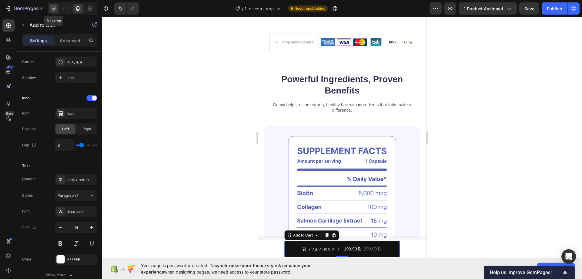
click at [51, 6] on icon at bounding box center [54, 8] width 6 height 6
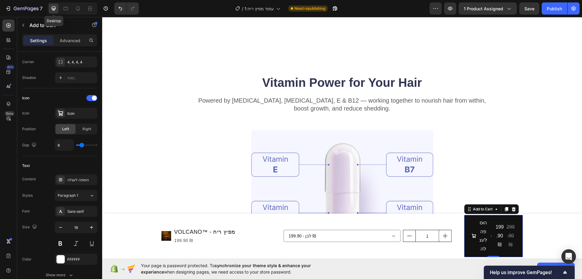
scroll to position [543, 0]
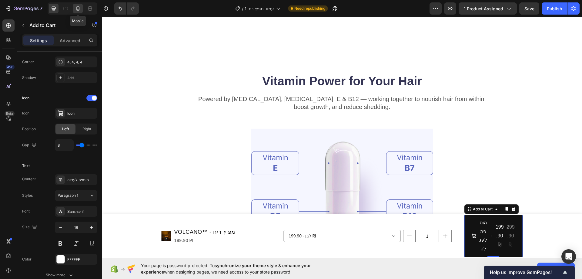
click at [76, 8] on icon at bounding box center [78, 8] width 6 height 6
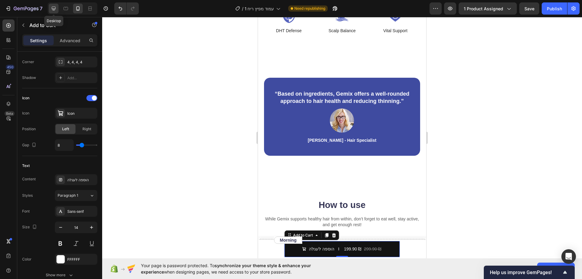
click at [52, 11] on icon at bounding box center [54, 8] width 6 height 6
type input "16"
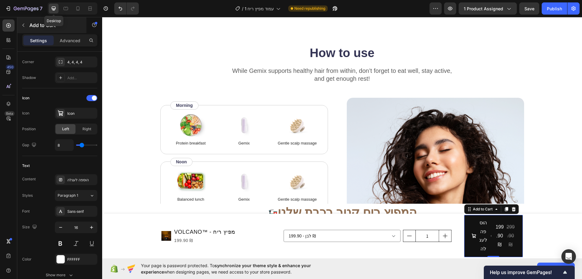
scroll to position [930, 0]
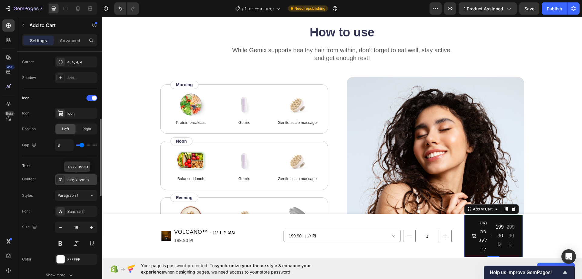
click at [88, 178] on div "הוספה לעגלה" at bounding box center [81, 179] width 29 height 5
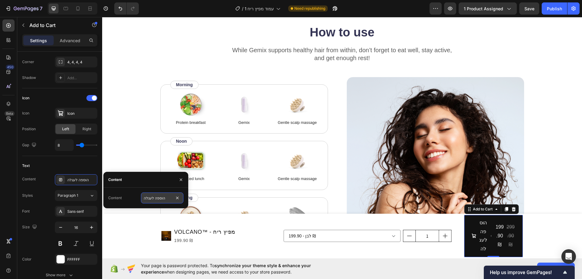
click at [170, 197] on input "הוספה לעגלה" at bounding box center [162, 197] width 42 height 11
click at [181, 180] on icon "button" at bounding box center [181, 179] width 5 height 5
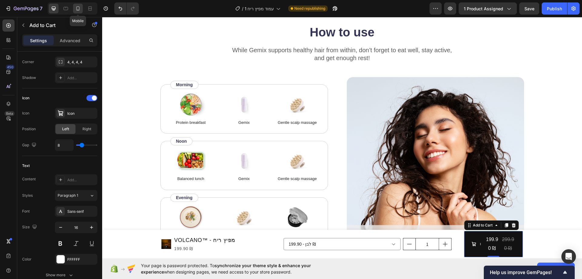
click at [75, 8] on icon at bounding box center [78, 8] width 6 height 6
type input "14"
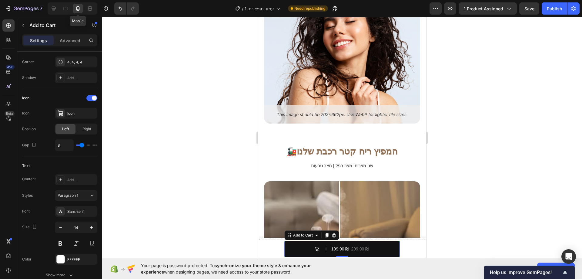
scroll to position [1133, 0]
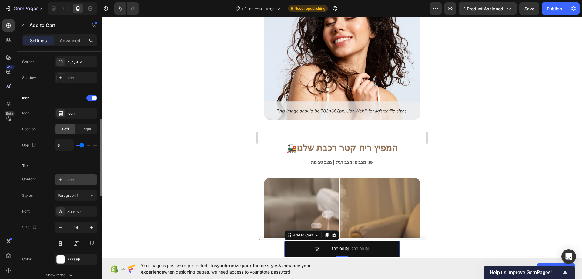
click at [78, 182] on div "Add..." at bounding box center [81, 179] width 29 height 5
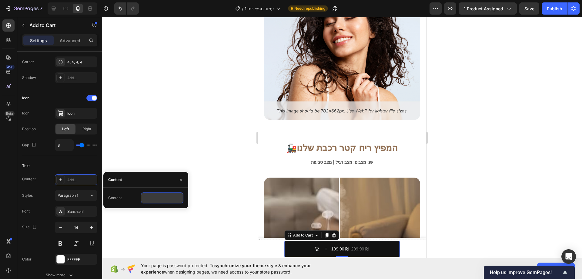
click at [155, 197] on input "text" at bounding box center [162, 197] width 42 height 11
type input "הוספה לעגלה"
click at [179, 181] on icon "button" at bounding box center [181, 179] width 5 height 5
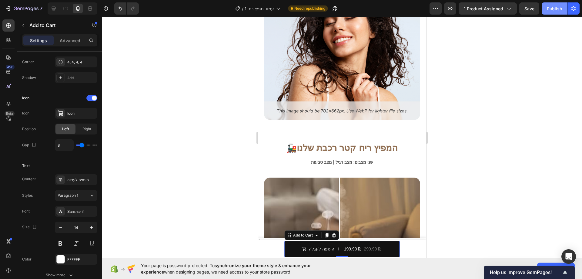
click at [549, 8] on div "Publish" at bounding box center [554, 8] width 15 height 6
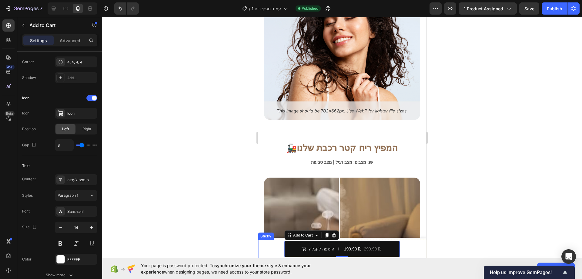
click at [276, 251] on div "Product Images VOLCANO™ - מפיץ ריח Product Title 199.90 ₪ Product Price Product…" at bounding box center [342, 249] width 168 height 19
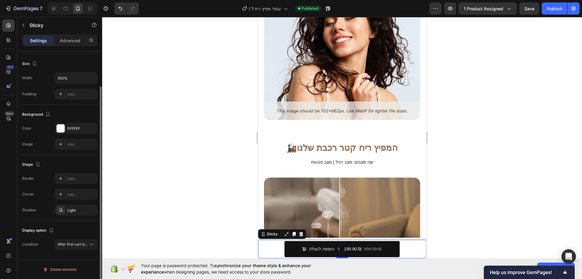
scroll to position [0, 0]
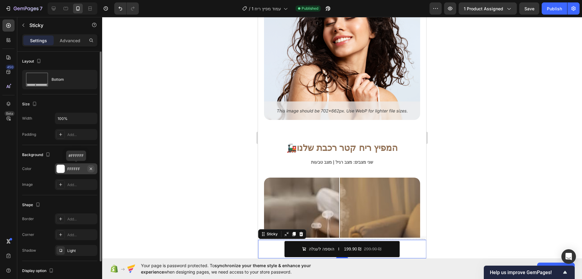
click at [90, 167] on icon "button" at bounding box center [91, 168] width 5 height 5
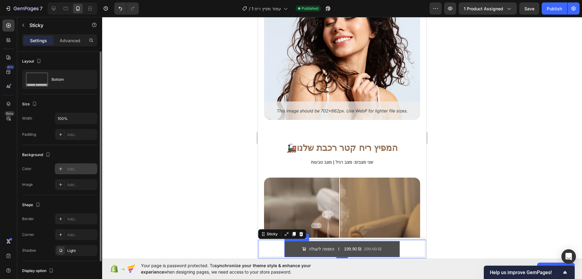
click at [292, 248] on button "הוספה לעגלה 199.90 ₪ 299.90 ₪" at bounding box center [343, 249] width 116 height 16
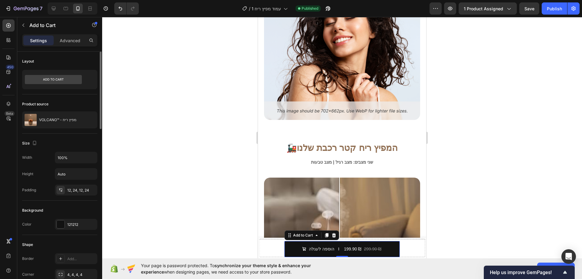
scroll to position [61, 0]
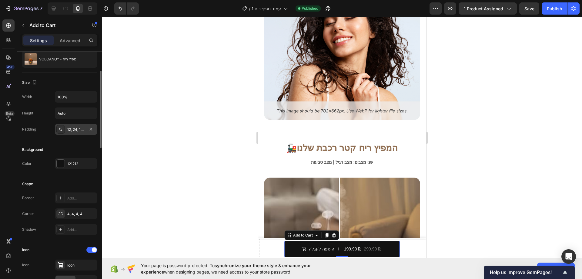
click at [79, 132] on div "12, 24, 12, 24" at bounding box center [76, 129] width 18 height 5
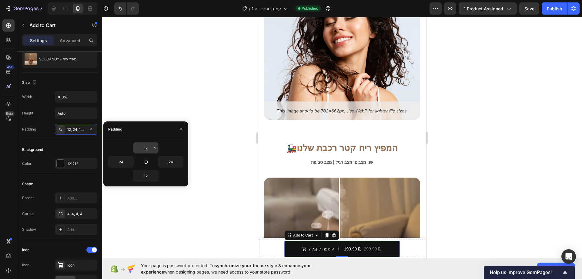
click at [148, 146] on input "12" at bounding box center [145, 147] width 25 height 11
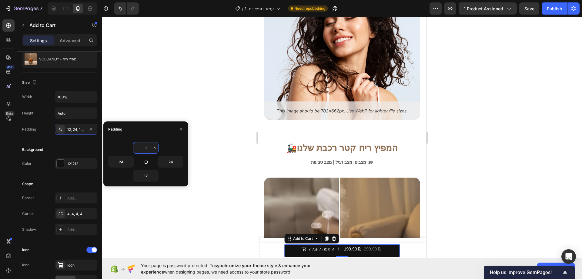
type input "12"
click at [172, 162] on input "24" at bounding box center [170, 161] width 25 height 11
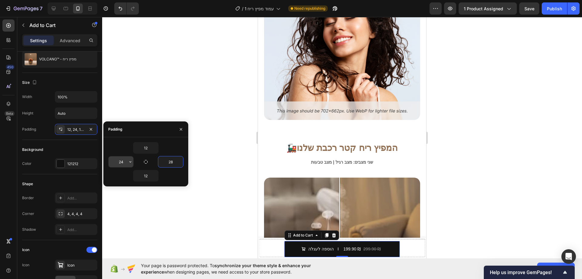
type input "28"
click at [117, 161] on input "24" at bounding box center [121, 161] width 25 height 11
type input "2"
type input "1"
type input "-"
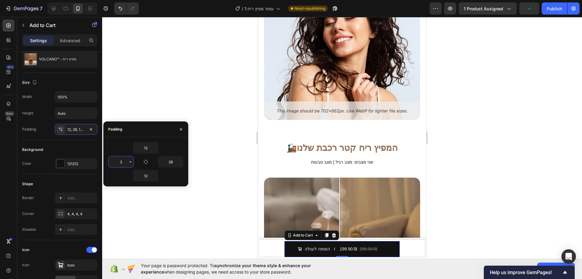
type input "28"
click at [181, 129] on icon "button" at bounding box center [181, 129] width 2 height 2
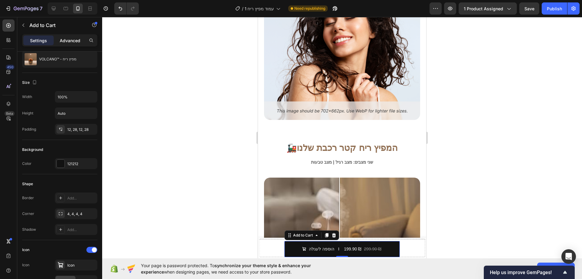
click at [70, 37] on p "Advanced" at bounding box center [70, 40] width 21 height 6
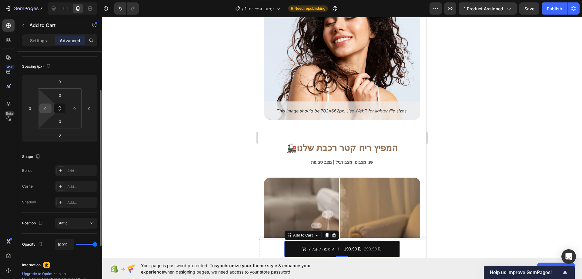
click at [44, 105] on input "0" at bounding box center [45, 108] width 9 height 9
type input "44"
click at [76, 108] on input "0" at bounding box center [74, 108] width 9 height 9
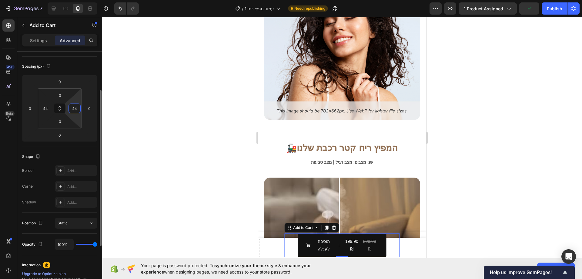
click at [76, 108] on input "44" at bounding box center [74, 108] width 9 height 9
type input "20"
click at [47, 108] on input "44" at bounding box center [45, 108] width 9 height 9
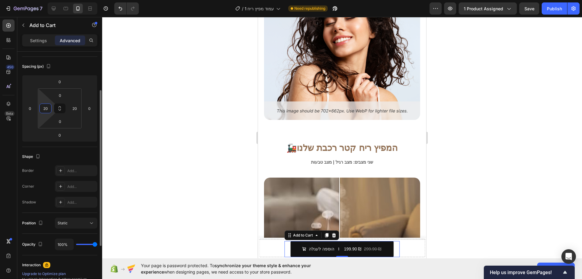
click at [47, 108] on input "20" at bounding box center [45, 108] width 9 height 9
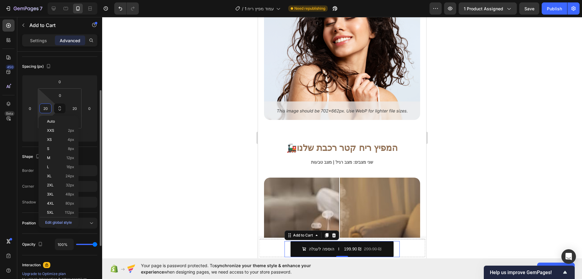
click at [47, 108] on input "20" at bounding box center [45, 108] width 9 height 9
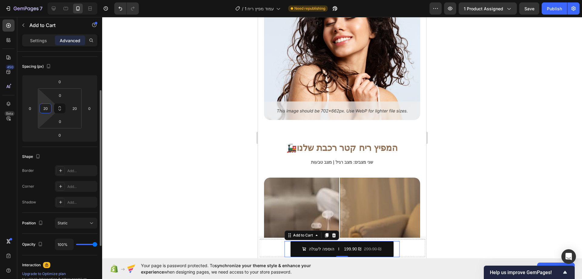
click at [47, 108] on input "20" at bounding box center [45, 108] width 9 height 9
type input "30"
click at [76, 110] on input "20" at bounding box center [74, 108] width 9 height 9
click at [76, 110] on input "30" at bounding box center [74, 108] width 9 height 9
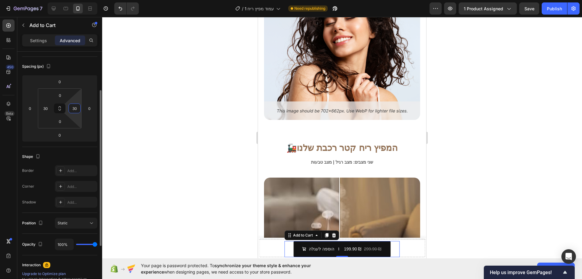
click at [76, 110] on input "30" at bounding box center [74, 108] width 9 height 9
type input "25"
click at [48, 109] on input "30" at bounding box center [45, 108] width 9 height 9
type input "25"
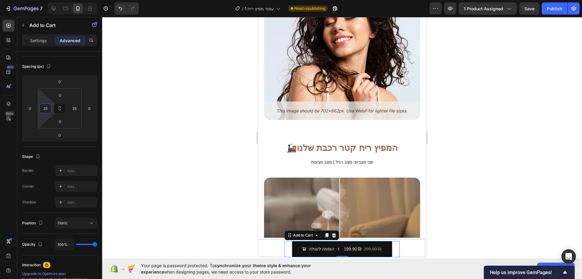
click at [537, 98] on div at bounding box center [342, 148] width 480 height 262
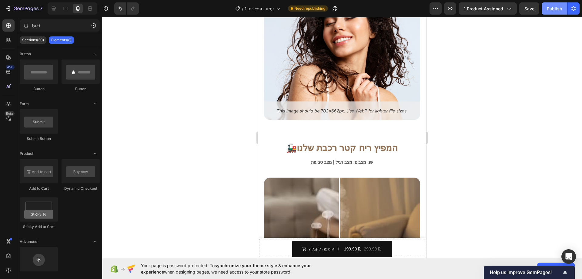
click at [551, 11] on div "Publish" at bounding box center [554, 8] width 15 height 6
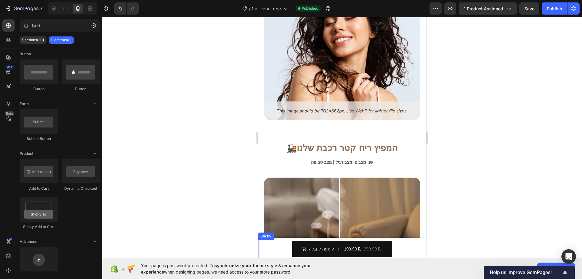
click at [275, 246] on div "Product Images VOLCANO™ - מפיץ ריח Product Title 199.90 ₪ Product Price Product…" at bounding box center [342, 249] width 168 height 19
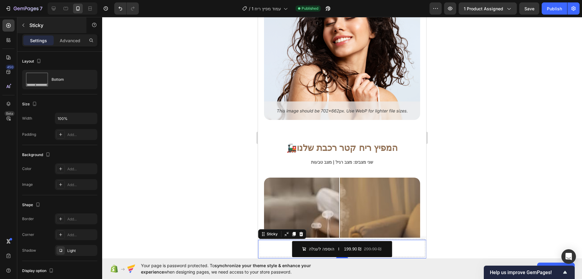
click at [69, 28] on p "Sticky" at bounding box center [55, 25] width 52 height 7
click at [269, 251] on div "Product Images VOLCANO™ - מפיץ ריח Product Title 199.90 ₪ Product Price Product…" at bounding box center [342, 249] width 168 height 19
click at [73, 41] on p "Advanced" at bounding box center [70, 40] width 21 height 6
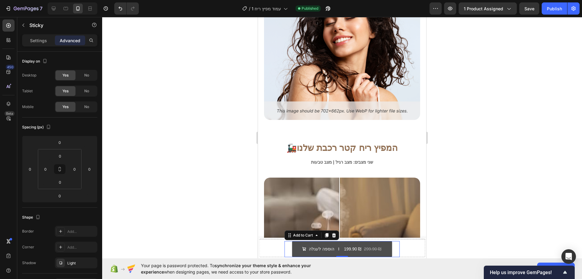
click at [296, 246] on button "הוספה לעגלה 199.90 ₪ 299.90 ₪" at bounding box center [342, 249] width 100 height 16
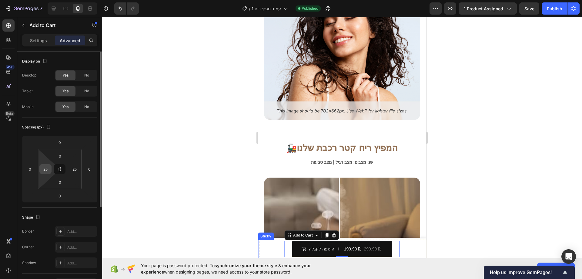
click at [46, 169] on input "25" at bounding box center [45, 168] width 9 height 9
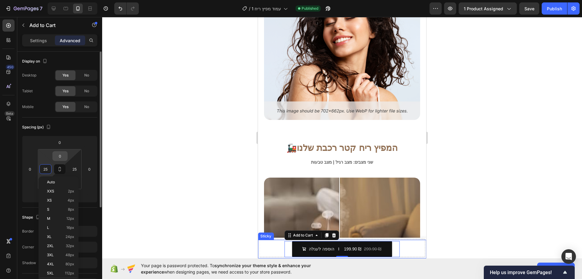
click at [58, 153] on input "0" at bounding box center [60, 155] width 12 height 9
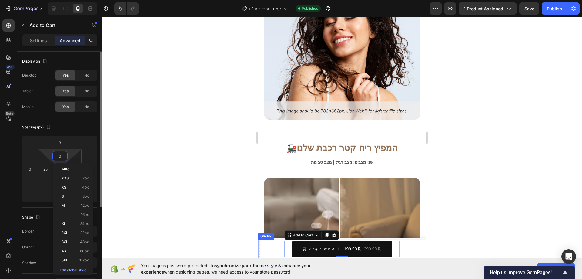
type input "3"
type input "-"
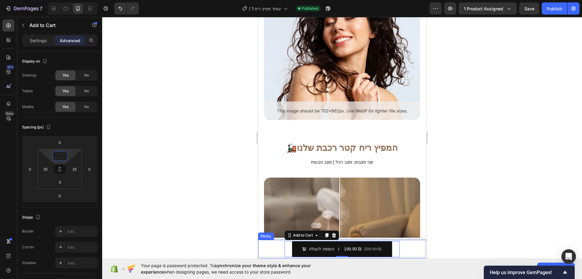
click at [271, 245] on div "Product Images VOLCANO™ - מפיץ ריח Product Title 199.90 ₪ Product Price Product…" at bounding box center [342, 249] width 168 height 19
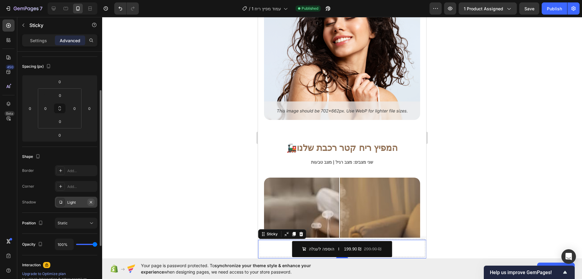
click at [90, 203] on icon "button" at bounding box center [91, 202] width 2 height 2
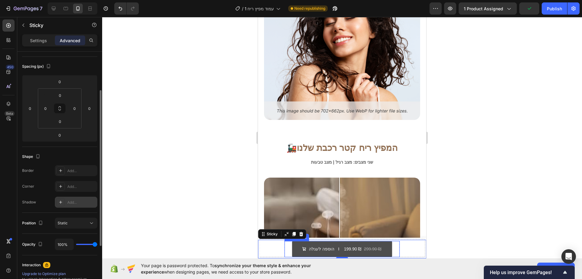
click at [300, 249] on button "הוספה לעגלה 199.90 ₪ 299.90 ₪" at bounding box center [342, 249] width 100 height 16
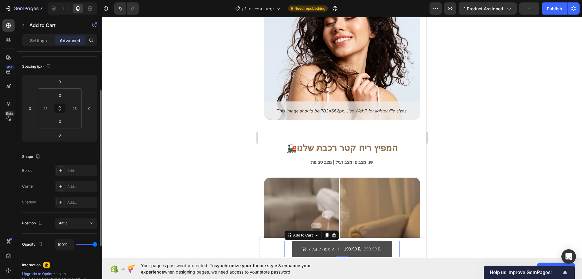
scroll to position [0, 0]
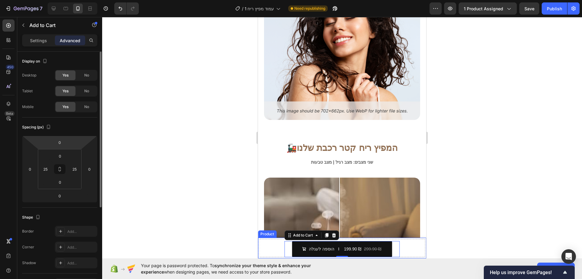
click at [33, 34] on div "Settings Advanced" at bounding box center [59, 40] width 75 height 12
click at [36, 42] on p "Settings" at bounding box center [38, 40] width 17 height 6
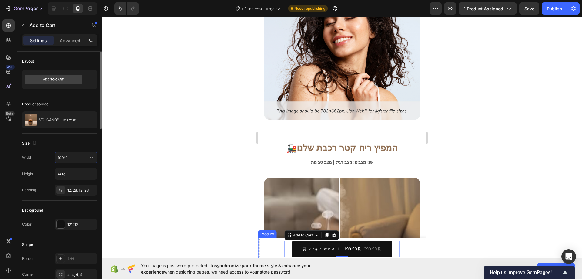
click at [76, 159] on input "100%" at bounding box center [76, 157] width 42 height 11
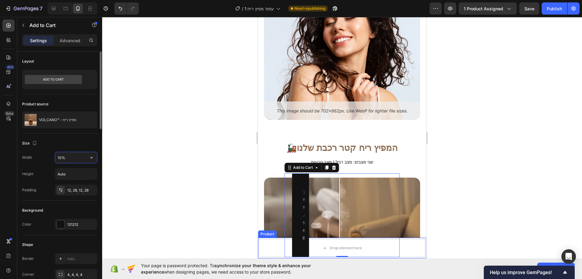
type input "100%"
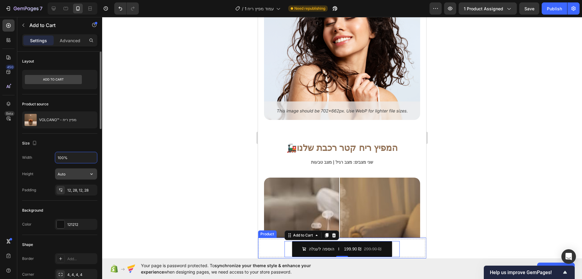
click at [66, 174] on input "Auto" at bounding box center [76, 173] width 42 height 11
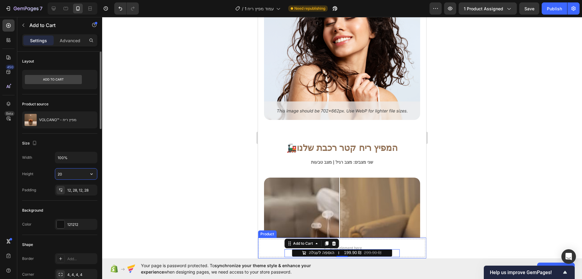
type input "2"
type input "3"
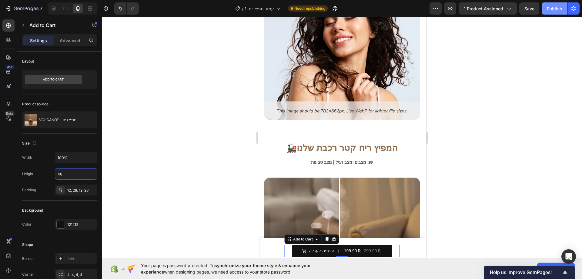
type input "40"
click at [554, 9] on div "Publish" at bounding box center [554, 8] width 15 height 6
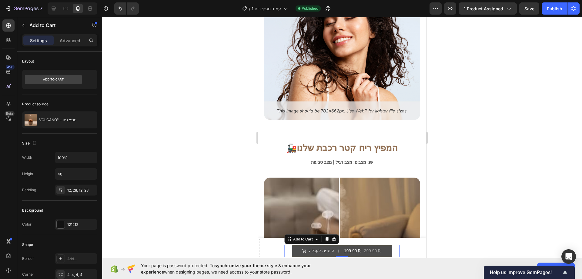
click at [296, 249] on button "הוספה לעגלה 199.90 ₪ 299.90 ₪" at bounding box center [342, 251] width 100 height 12
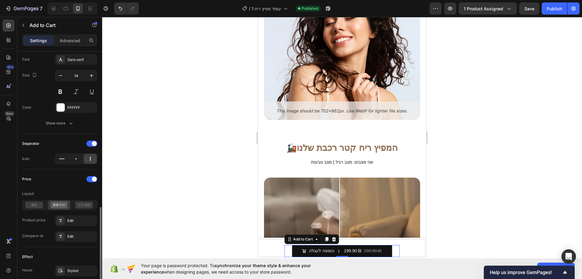
scroll to position [394, 0]
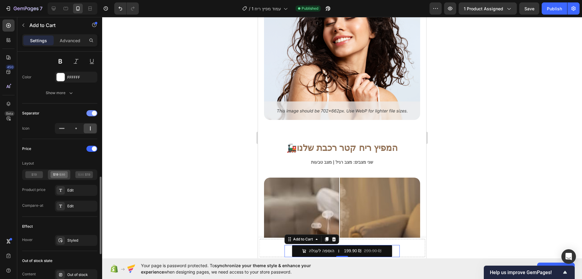
click at [92, 114] on div at bounding box center [91, 113] width 11 height 6
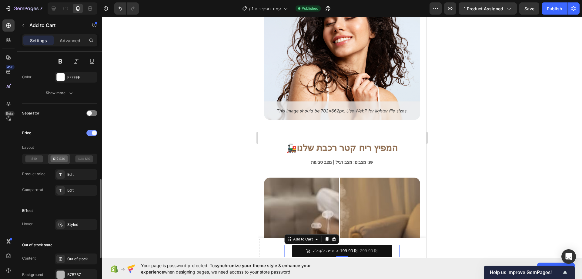
scroll to position [425, 0]
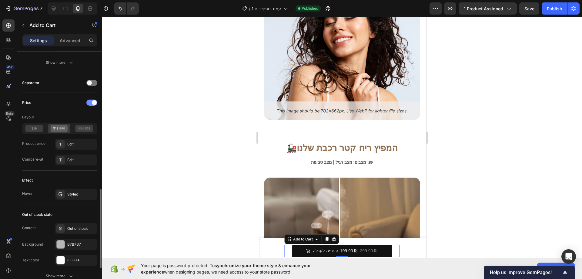
click at [93, 102] on span at bounding box center [94, 102] width 5 height 5
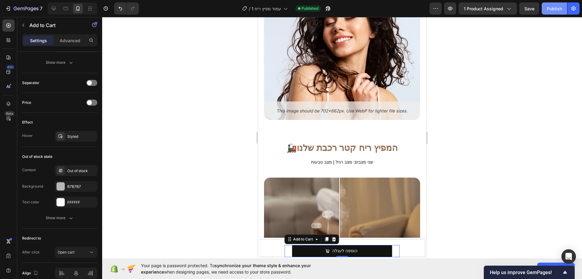
click at [550, 9] on div "Publish" at bounding box center [554, 8] width 15 height 6
click at [68, 42] on p "Advanced" at bounding box center [70, 40] width 21 height 6
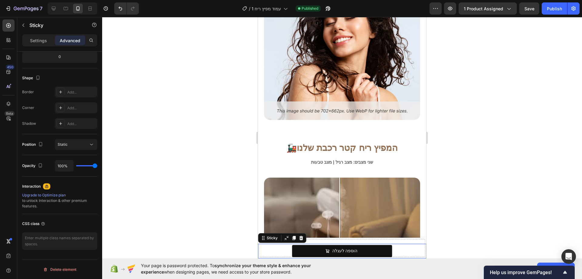
click at [270, 253] on div "Product Images VOLCANO™ - מפיץ ריח Product Title 199.90 ₪ Product Price Product…" at bounding box center [342, 251] width 168 height 15
click at [48, 43] on div "Settings" at bounding box center [38, 40] width 30 height 10
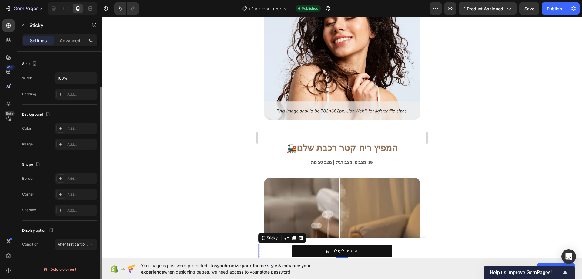
scroll to position [40, 0]
click at [82, 244] on span "After first cart button" at bounding box center [76, 244] width 36 height 5
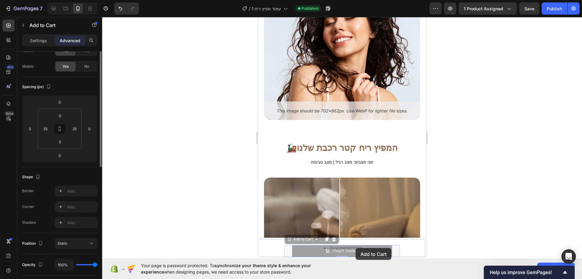
scroll to position [0, 0]
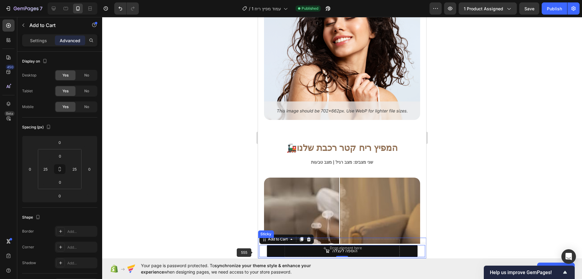
click at [211, 234] on div at bounding box center [342, 148] width 480 height 262
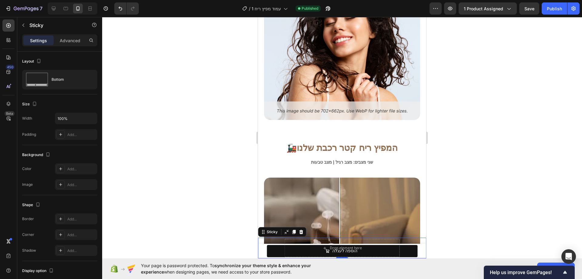
click at [273, 251] on div "Product Images VOLCANO™ - מפיץ ריח Product Title 199.90 ₪ Product Price Product…" at bounding box center [342, 248] width 168 height 21
click at [279, 250] on div "Product Images VOLCANO™ - מפיץ ריח Product Title 199.90 ₪ Product Price Product…" at bounding box center [342, 248] width 168 height 21
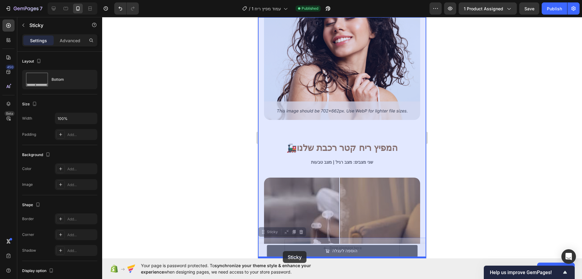
drag, startPoint x: 276, startPoint y: 250, endPoint x: 283, endPoint y: 251, distance: 6.7
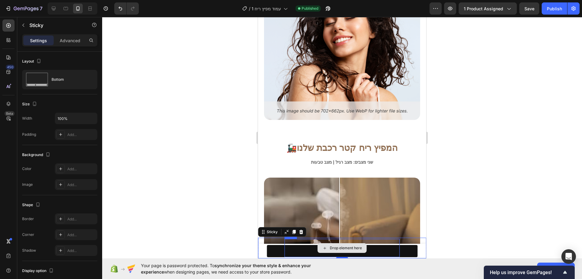
click at [305, 249] on div "Drop element here" at bounding box center [343, 248] width 116 height 18
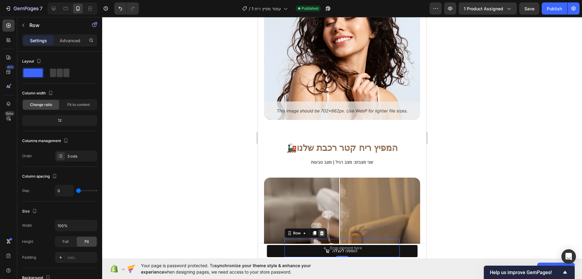
click at [320, 234] on icon at bounding box center [322, 233] width 4 height 4
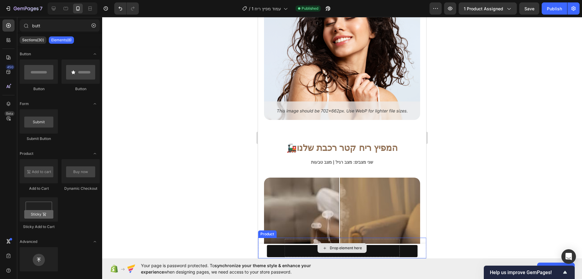
click at [300, 246] on div "Drop element here" at bounding box center [343, 248] width 116 height 18
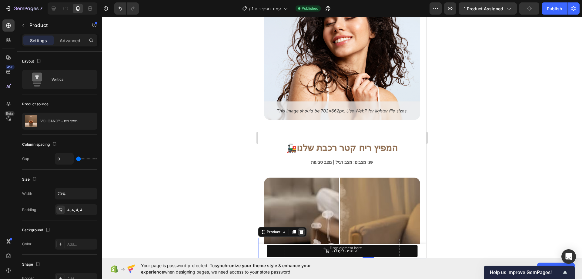
click at [303, 233] on icon at bounding box center [302, 232] width 4 height 4
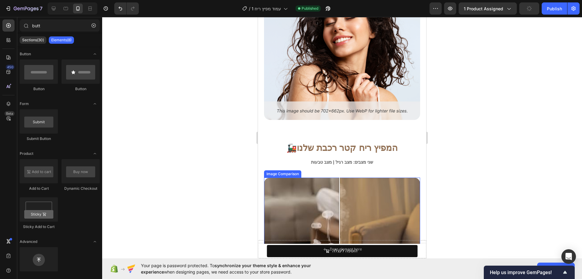
click at [305, 249] on div "Drop element here" at bounding box center [342, 249] width 168 height 18
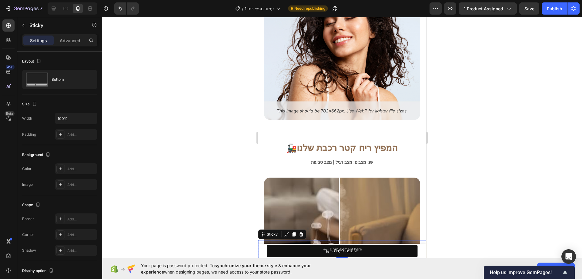
click at [303, 234] on icon at bounding box center [301, 234] width 5 height 5
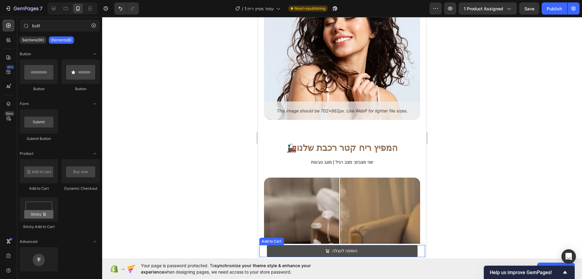
click at [306, 251] on button "הוספה לעגלה" at bounding box center [342, 251] width 151 height 12
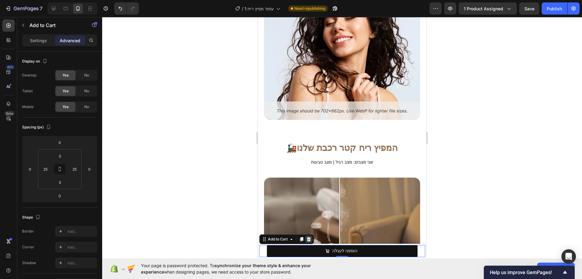
click at [308, 238] on icon at bounding box center [309, 239] width 4 height 4
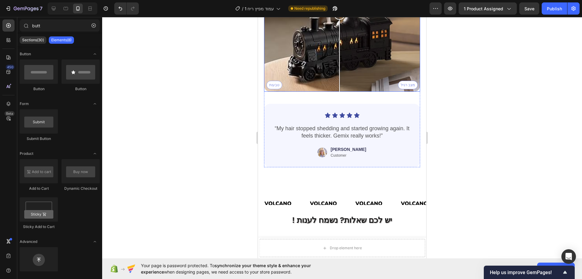
scroll to position [1527, 0]
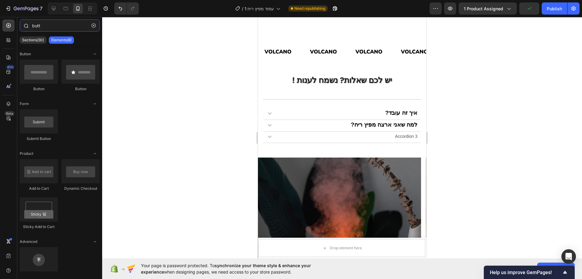
click at [38, 24] on input "butt" at bounding box center [60, 25] width 80 height 12
click at [39, 24] on input "butt" at bounding box center [60, 25] width 80 height 12
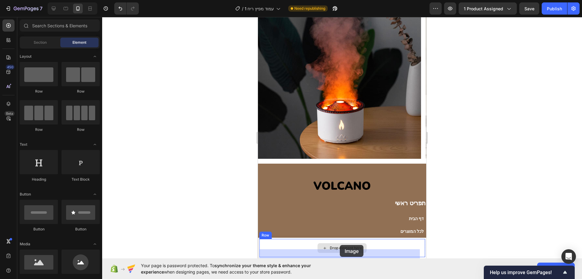
scroll to position [1695, 0]
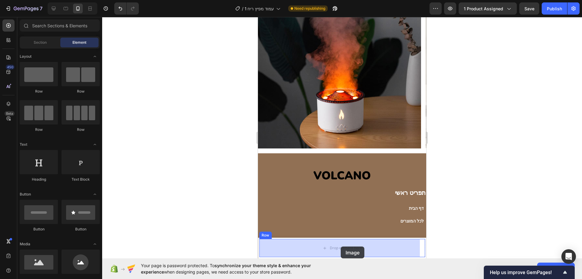
drag, startPoint x: 329, startPoint y: 264, endPoint x: 340, endPoint y: 245, distance: 22.1
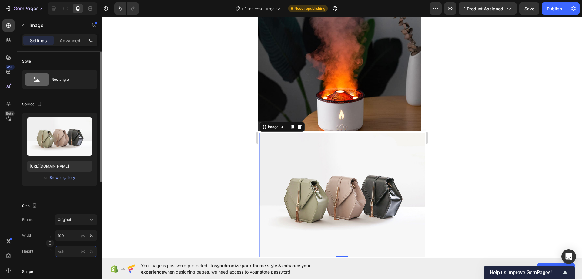
click at [68, 248] on input "px %" at bounding box center [76, 251] width 42 height 11
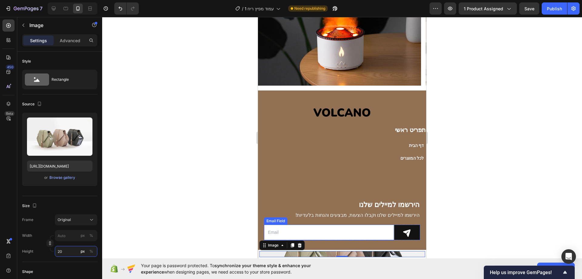
scroll to position [1755, 0]
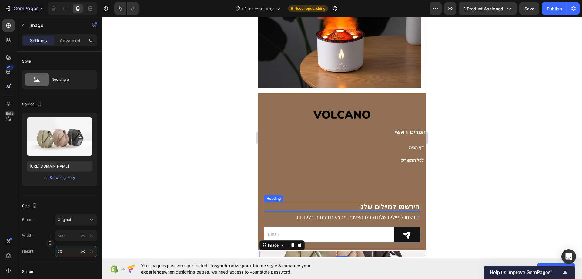
type input "2"
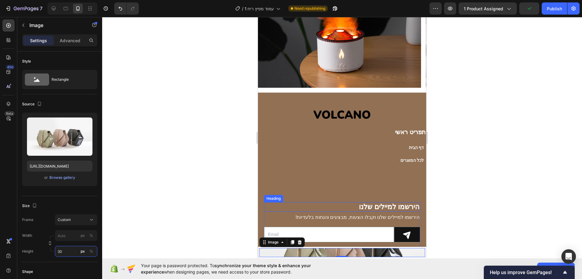
type input "2"
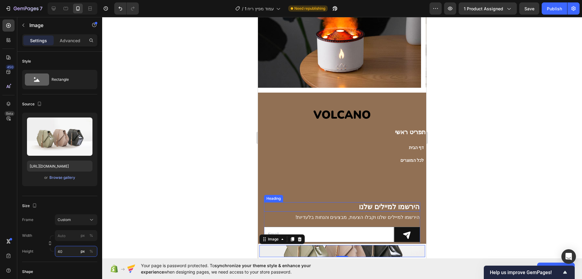
type input "4"
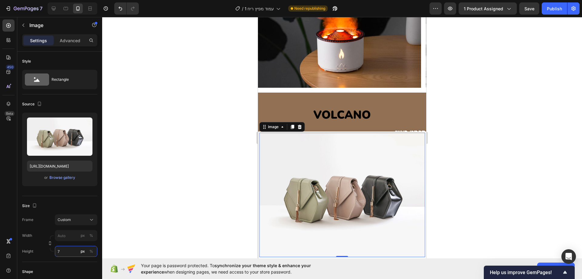
type input "70"
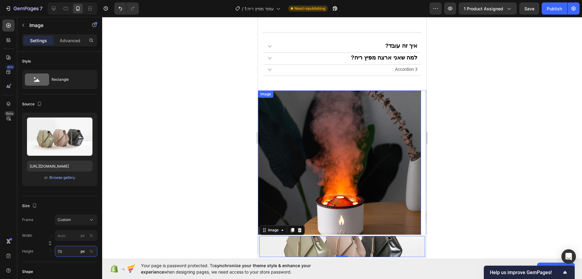
scroll to position [1604, 0]
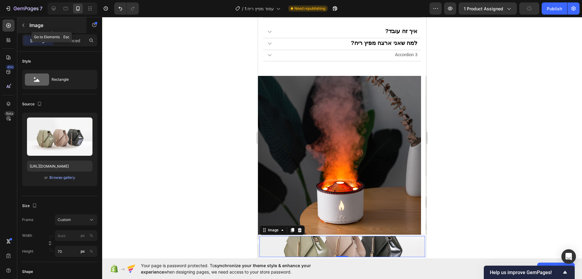
click at [27, 28] on button "button" at bounding box center [24, 25] width 10 height 10
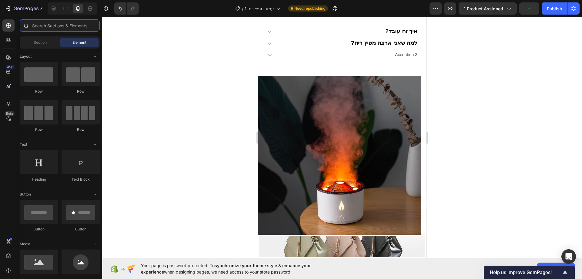
click at [56, 31] on input "text" at bounding box center [60, 25] width 80 height 12
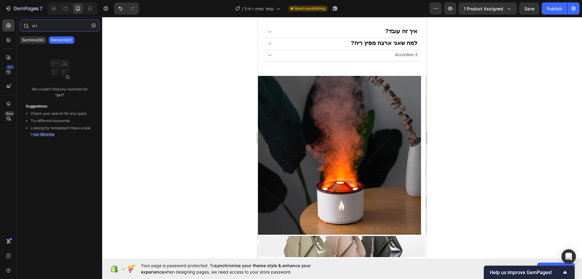
type input "ד"
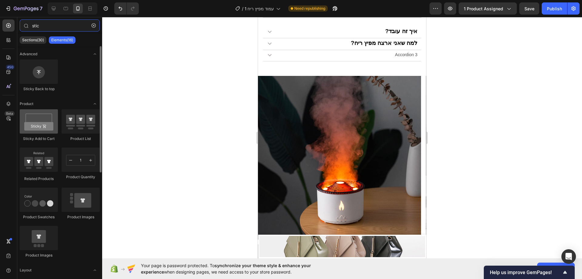
type input "stic"
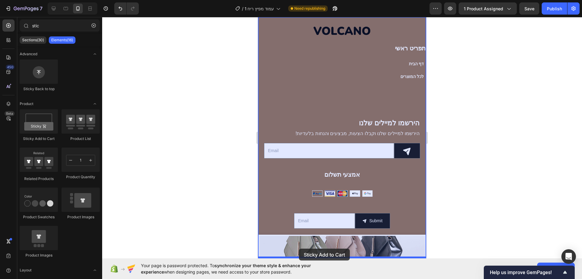
drag, startPoint x: 300, startPoint y: 137, endPoint x: 299, endPoint y: 248, distance: 111.6
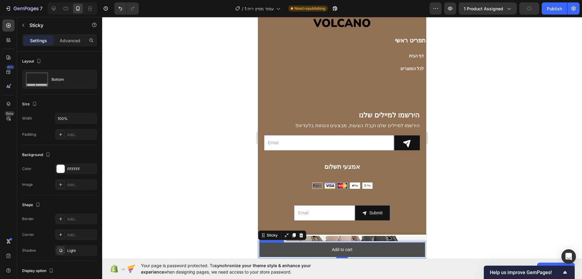
click at [314, 247] on button "Add to cart" at bounding box center [342, 249] width 166 height 15
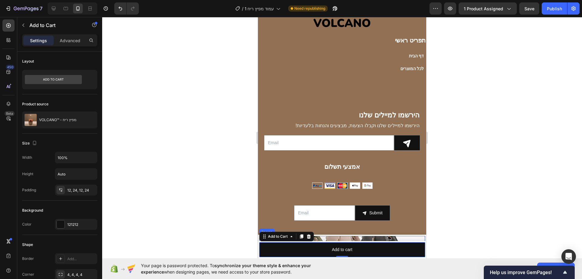
click at [343, 238] on img at bounding box center [342, 246] width 166 height 21
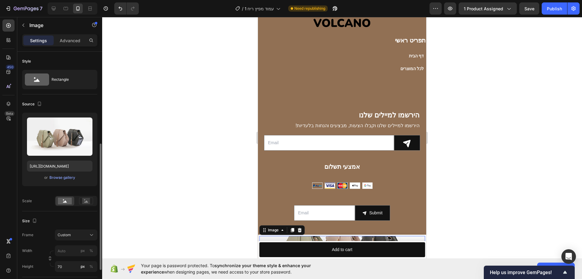
scroll to position [61, 0]
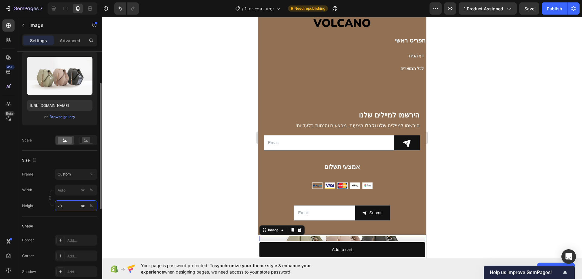
click at [67, 204] on input "70" at bounding box center [76, 205] width 42 height 11
type input "90"
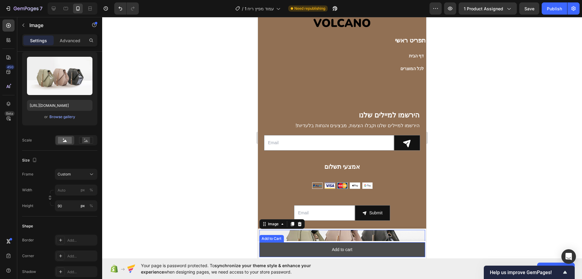
click at [300, 248] on button "Add to cart" at bounding box center [342, 249] width 166 height 15
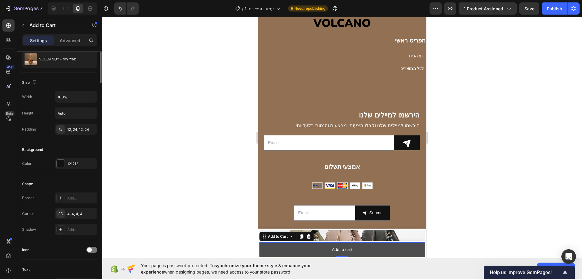
scroll to position [0, 0]
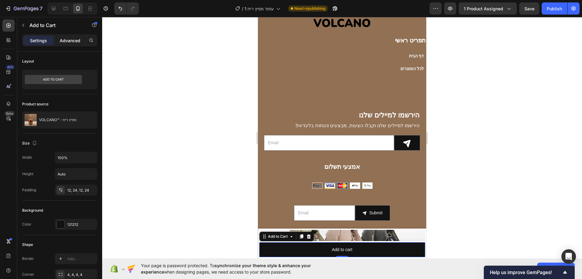
click at [67, 39] on p "Advanced" at bounding box center [70, 40] width 21 height 6
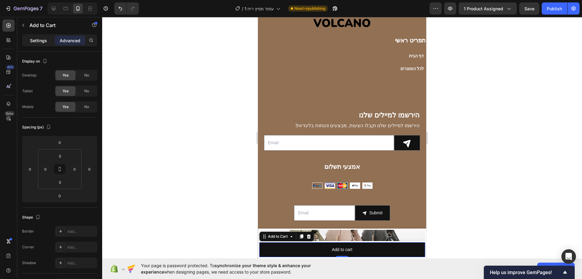
click at [38, 41] on p "Settings" at bounding box center [38, 40] width 17 height 6
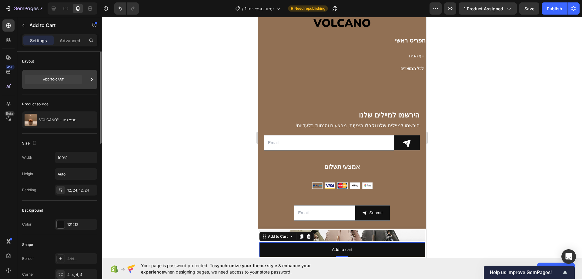
click at [58, 75] on icon at bounding box center [53, 79] width 57 height 9
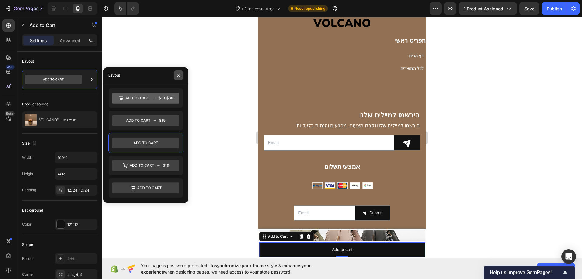
click at [177, 78] on button "button" at bounding box center [179, 75] width 10 height 10
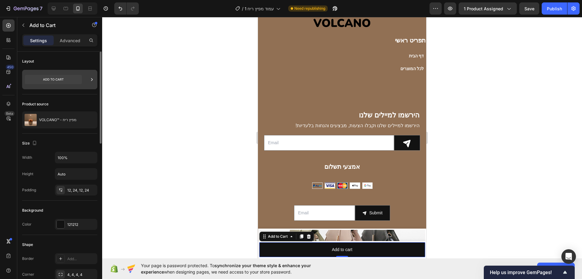
click at [76, 77] on icon at bounding box center [53, 79] width 57 height 9
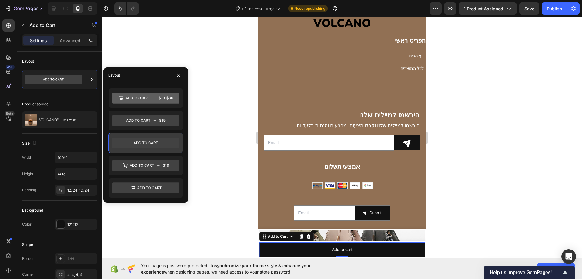
click at [164, 136] on div at bounding box center [146, 142] width 75 height 19
click at [179, 75] on icon "button" at bounding box center [178, 75] width 5 height 5
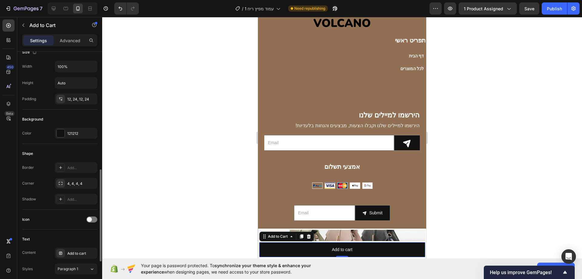
scroll to position [182, 0]
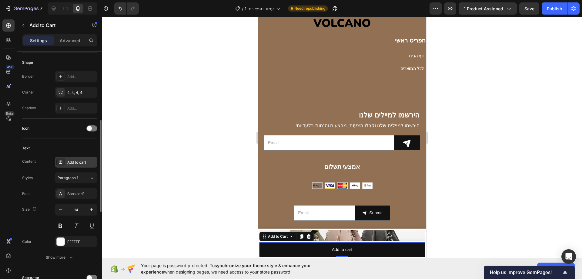
click at [78, 157] on div "Add to cart" at bounding box center [76, 162] width 42 height 11
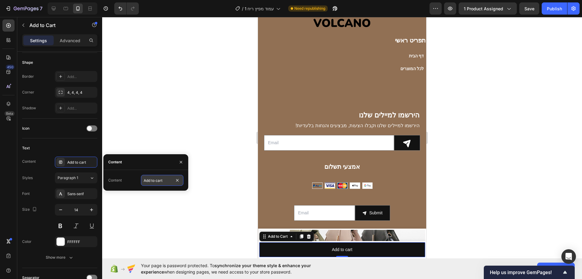
click at [157, 177] on input "Add to cart" at bounding box center [162, 180] width 42 height 11
type input "v"
type input "הוסף להזמנה"
click at [184, 160] on button "button" at bounding box center [181, 162] width 10 height 10
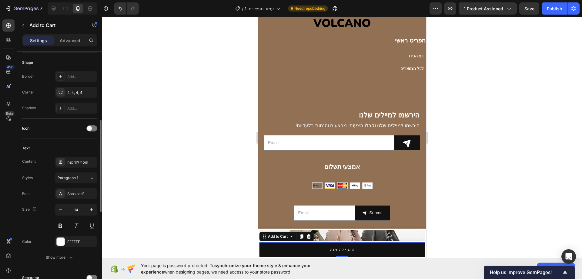
scroll to position [152, 0]
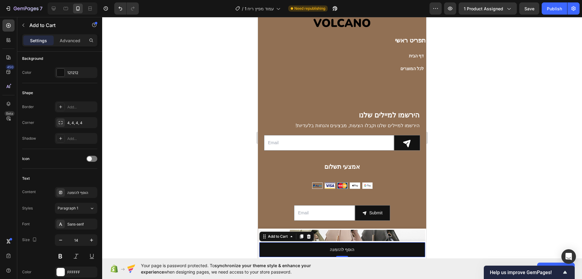
click at [215, 223] on div at bounding box center [342, 148] width 480 height 262
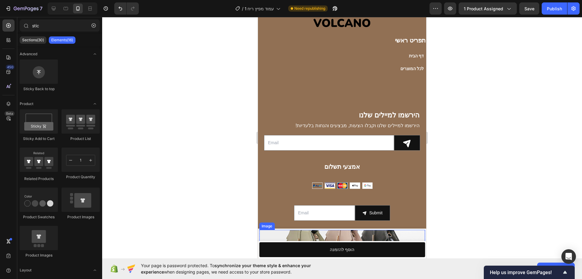
click at [283, 238] on img at bounding box center [342, 243] width 166 height 27
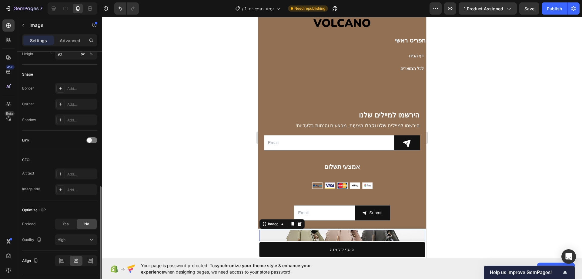
scroll to position [229, 0]
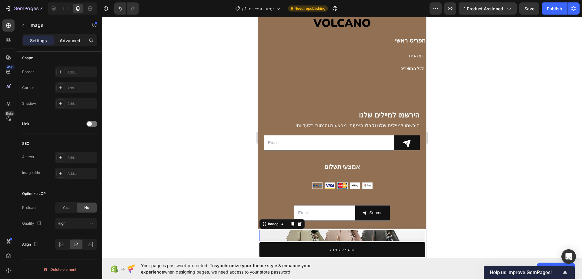
click at [73, 40] on p "Advanced" at bounding box center [70, 40] width 21 height 6
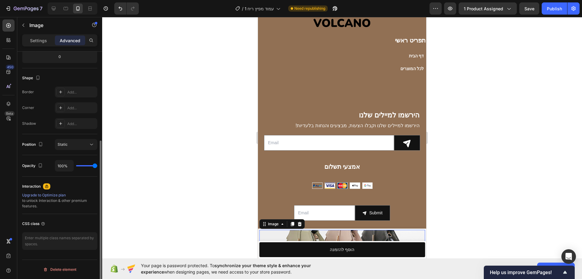
scroll to position [139, 0]
click at [44, 40] on p "Settings" at bounding box center [38, 40] width 17 height 6
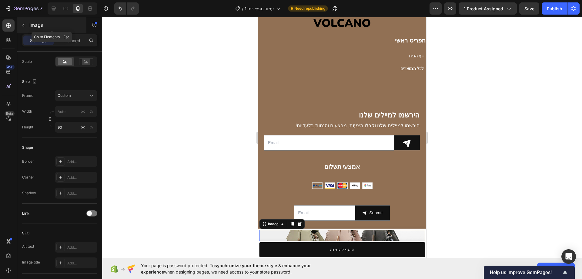
click at [33, 31] on div "Image" at bounding box center [51, 25] width 69 height 16
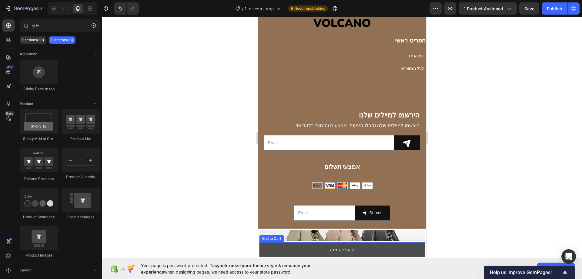
click at [278, 249] on button "הוסף להזמנה" at bounding box center [342, 249] width 166 height 15
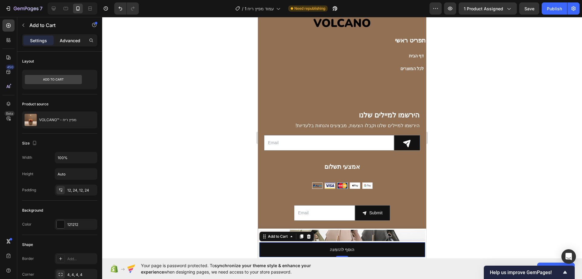
click at [66, 43] on p "Advanced" at bounding box center [70, 40] width 21 height 6
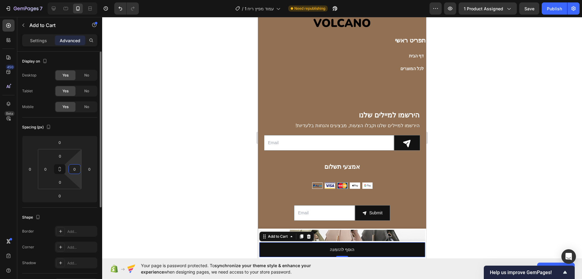
click at [73, 168] on input "0" at bounding box center [74, 168] width 9 height 9
type input "5"
type input "1"
type input "2"
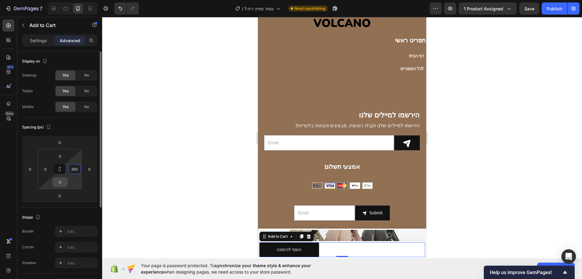
type input "350"
click at [65, 181] on input "0" at bounding box center [60, 181] width 12 height 9
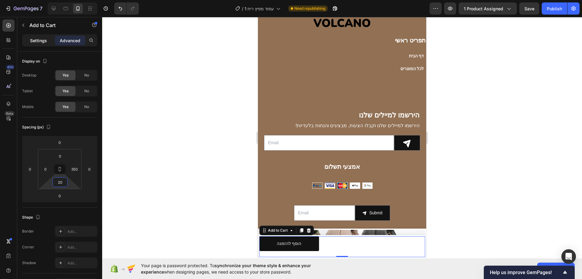
click at [35, 37] on div "Settings" at bounding box center [38, 40] width 30 height 10
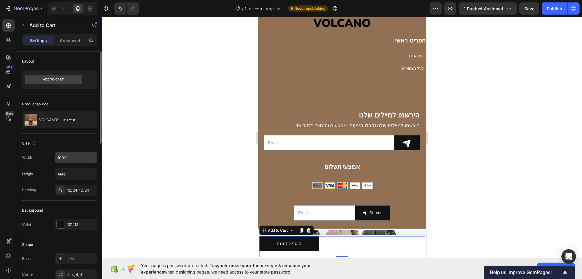
scroll to position [30, 0]
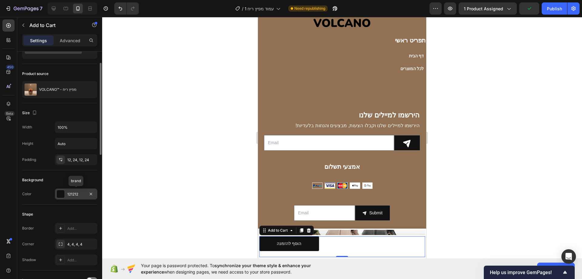
click at [76, 194] on div "121212" at bounding box center [76, 193] width 18 height 5
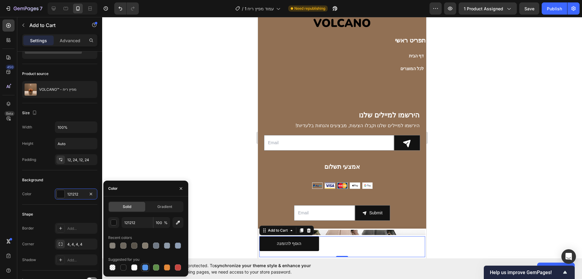
click at [148, 265] on div at bounding box center [145, 267] width 7 height 7
click at [180, 190] on icon "button" at bounding box center [181, 188] width 5 height 5
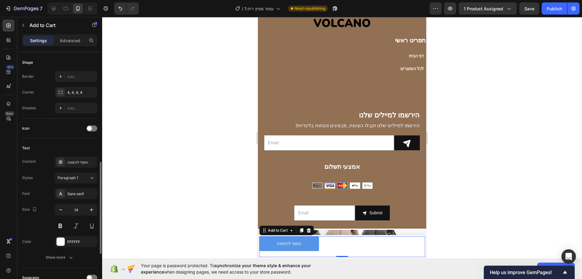
scroll to position [212, 0]
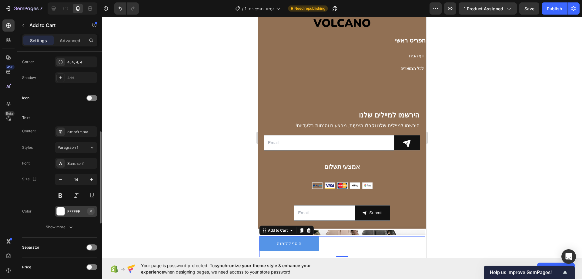
click at [92, 211] on icon "button" at bounding box center [91, 211] width 5 height 5
click at [76, 210] on div "Add..." at bounding box center [81, 211] width 29 height 5
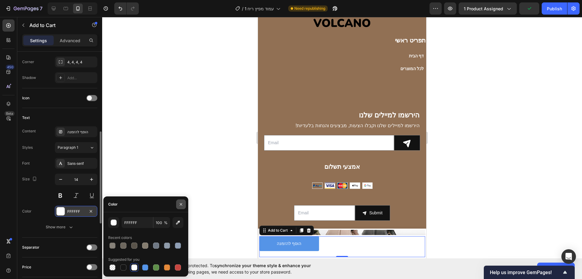
click at [184, 202] on button "button" at bounding box center [181, 204] width 10 height 10
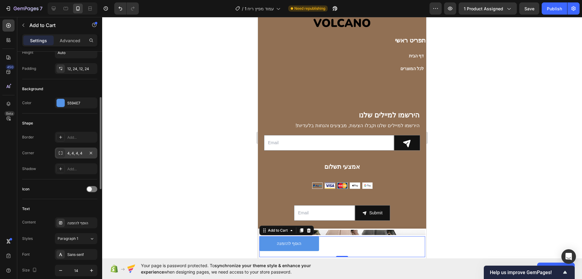
scroll to position [182, 0]
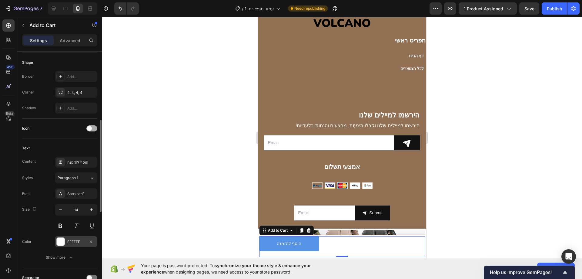
click at [89, 131] on div at bounding box center [91, 128] width 11 height 6
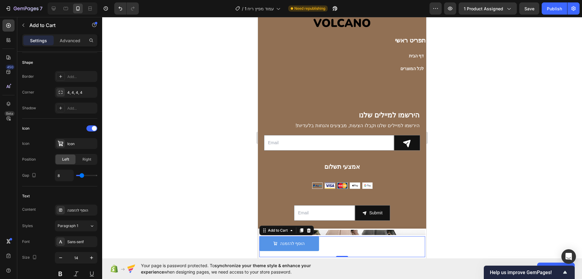
click at [223, 201] on div at bounding box center [342, 148] width 480 height 262
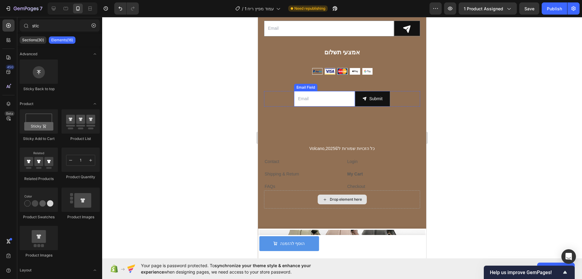
scroll to position [1968, 0]
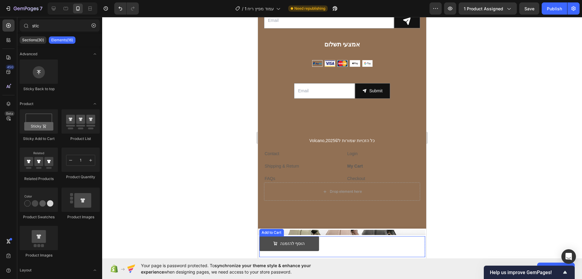
click at [305, 243] on button "הוסף להזמנה" at bounding box center [289, 243] width 60 height 15
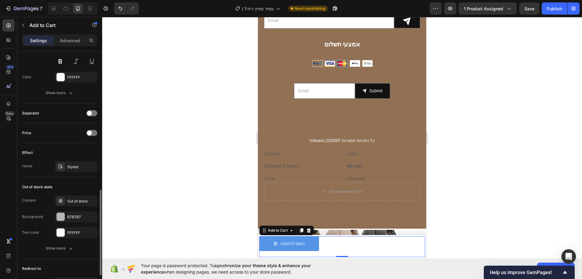
scroll to position [454, 0]
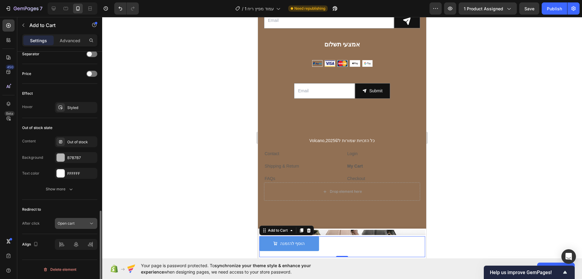
click at [70, 223] on span "Open cart" at bounding box center [66, 223] width 17 height 5
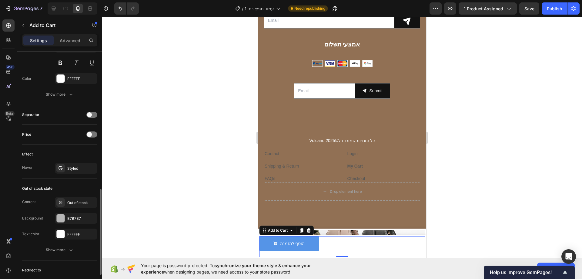
scroll to position [363, 0]
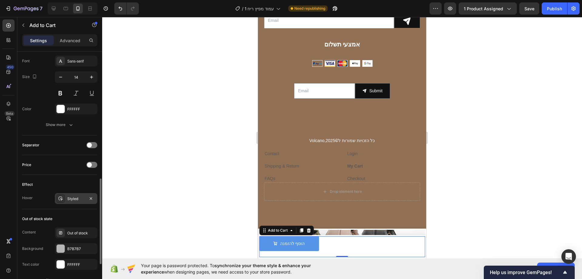
click at [65, 200] on div "Styled" at bounding box center [76, 198] width 42 height 11
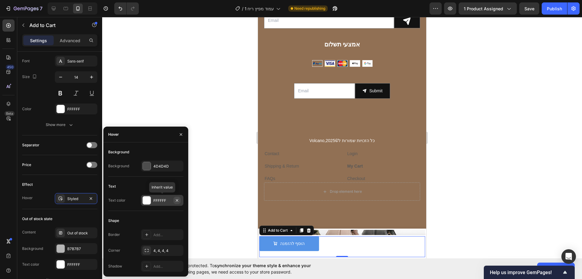
click at [179, 200] on icon "button" at bounding box center [177, 200] width 5 height 5
click at [177, 163] on button "button" at bounding box center [177, 165] width 7 height 7
click at [179, 134] on icon "button" at bounding box center [181, 134] width 5 height 5
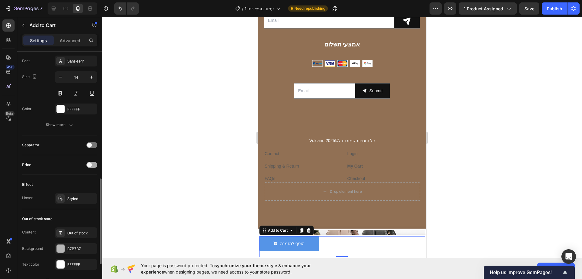
click at [92, 163] on div at bounding box center [91, 165] width 11 height 6
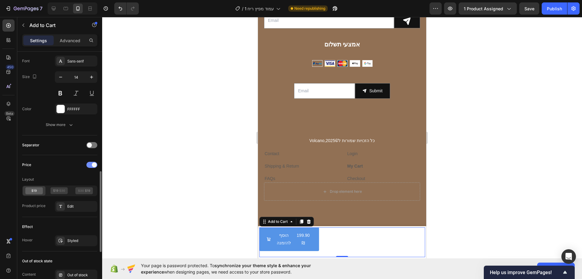
click at [92, 163] on span at bounding box center [94, 164] width 5 height 5
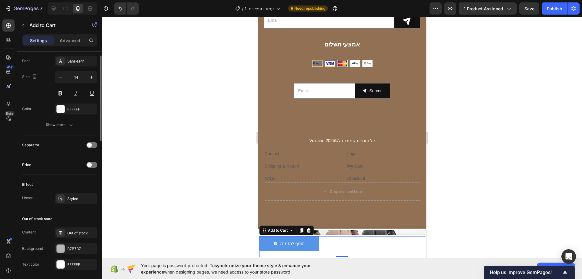
scroll to position [272, 0]
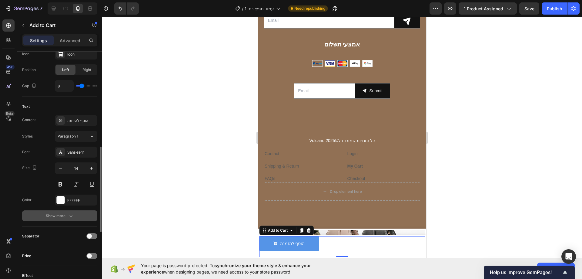
click at [70, 218] on icon "button" at bounding box center [71, 216] width 6 height 6
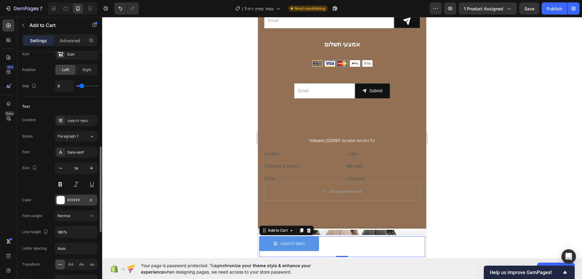
click at [80, 200] on div "FFFFFF" at bounding box center [76, 199] width 18 height 5
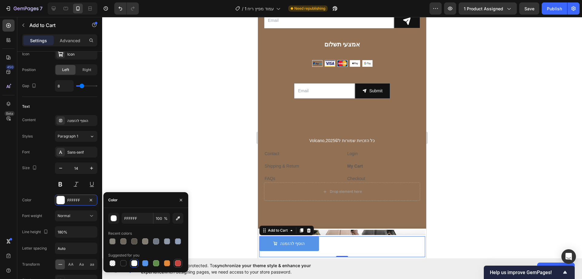
click at [178, 262] on div at bounding box center [178, 263] width 6 height 6
click at [180, 196] on button "button" at bounding box center [181, 200] width 10 height 10
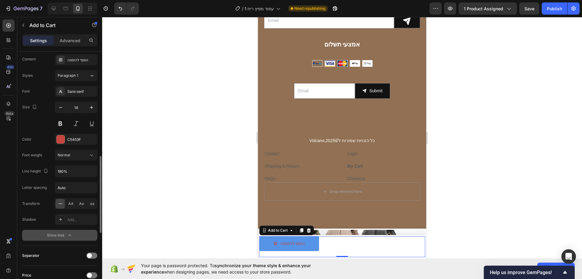
scroll to position [302, 0]
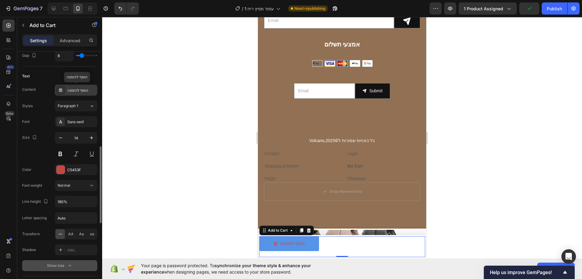
click at [79, 93] on div "הוסף להזמנה" at bounding box center [81, 90] width 29 height 5
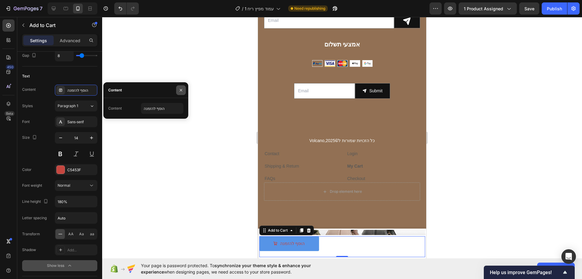
click at [178, 91] on button "button" at bounding box center [181, 90] width 10 height 10
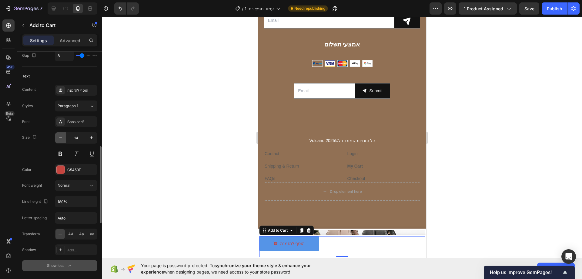
click at [63, 135] on icon "button" at bounding box center [61, 138] width 6 height 6
click at [92, 138] on icon "button" at bounding box center [91, 137] width 3 height 3
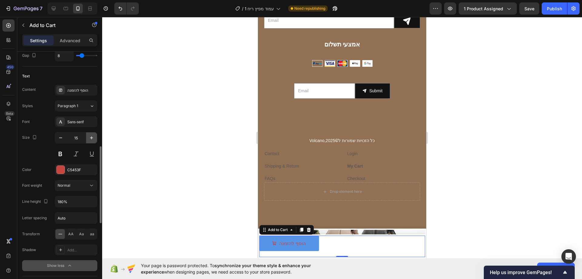
click at [92, 138] on icon "button" at bounding box center [91, 137] width 3 height 3
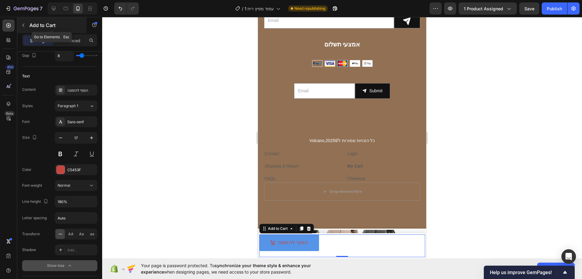
click at [29, 24] on div "Add to Cart" at bounding box center [51, 25] width 69 height 16
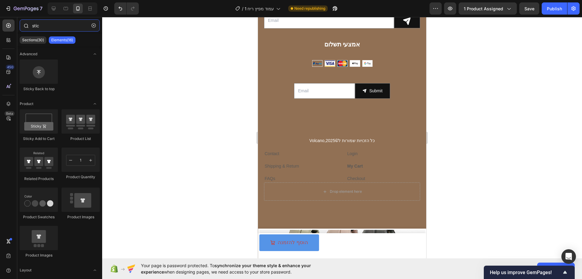
click at [48, 29] on input "stic" at bounding box center [60, 25] width 80 height 12
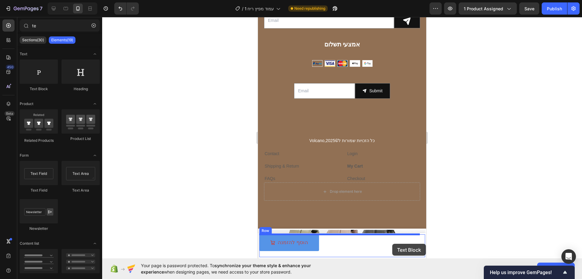
drag, startPoint x: 312, startPoint y: 85, endPoint x: 393, endPoint y: 244, distance: 178.1
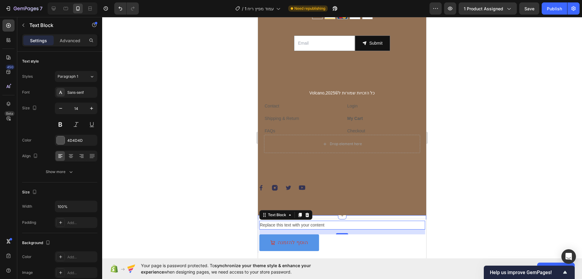
scroll to position [1999, 0]
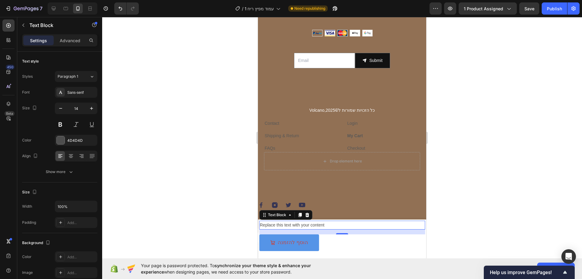
click at [335, 226] on div "Replace this text with your content" at bounding box center [342, 225] width 166 height 9
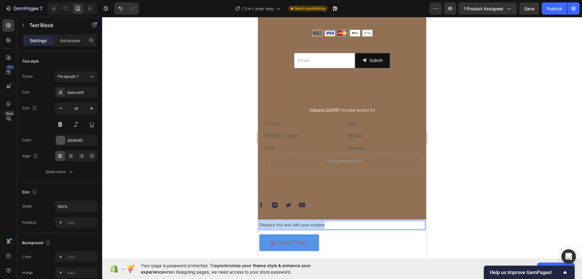
drag, startPoint x: 322, startPoint y: 224, endPoint x: 249, endPoint y: 225, distance: 73.1
click at [291, 222] on p "rerrr" at bounding box center [342, 225] width 165 height 8
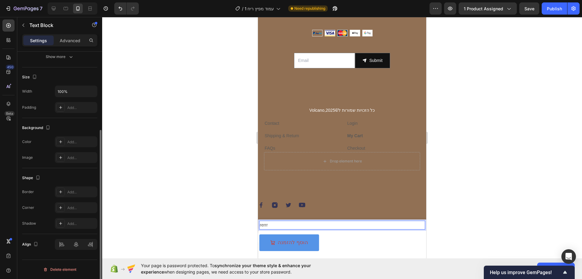
scroll to position [0, 0]
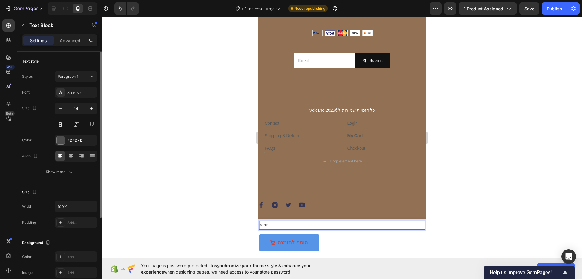
click at [303, 224] on p "rerrr" at bounding box center [342, 225] width 165 height 8
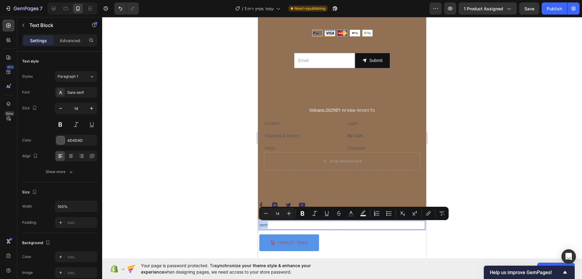
click at [309, 227] on p "rerrr" at bounding box center [342, 225] width 165 height 8
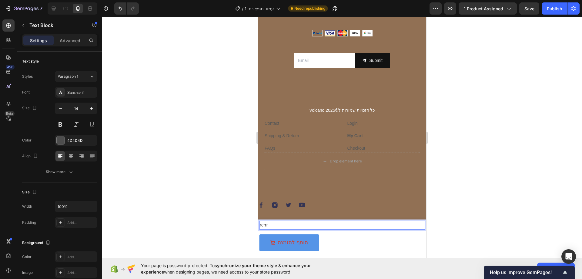
click at [485, 205] on div at bounding box center [342, 148] width 480 height 262
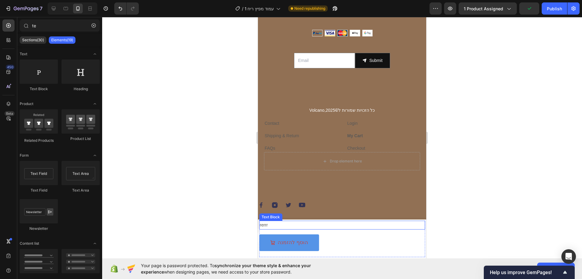
click at [377, 224] on p "rerrr" at bounding box center [342, 225] width 165 height 8
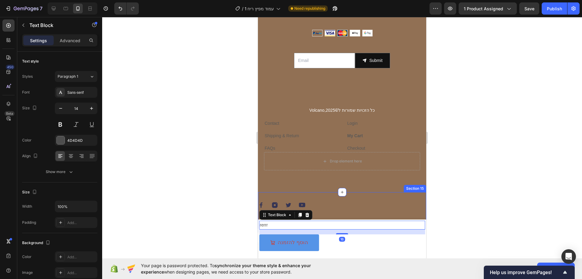
click at [489, 198] on div at bounding box center [342, 148] width 480 height 262
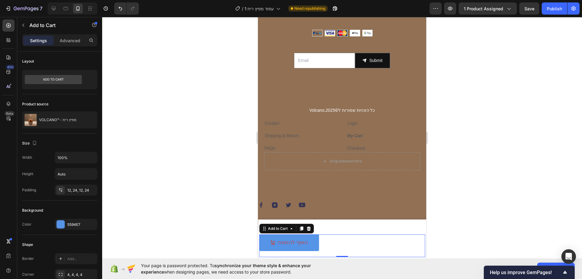
click at [382, 243] on div "הוסף להזמנה Add to Cart 0" at bounding box center [342, 245] width 166 height 23
click at [360, 227] on p "rerrr" at bounding box center [342, 225] width 165 height 8
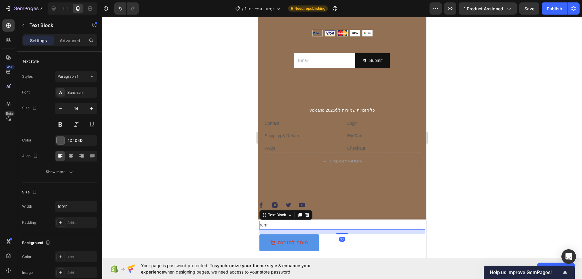
click at [472, 210] on div at bounding box center [342, 148] width 480 height 262
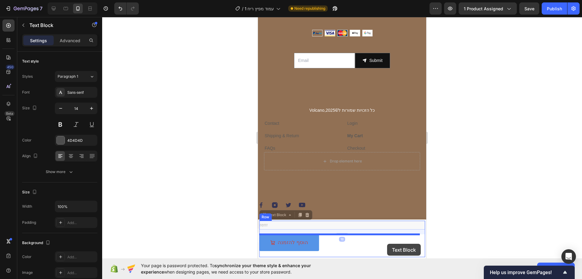
drag, startPoint x: 331, startPoint y: 224, endPoint x: 387, endPoint y: 244, distance: 59.8
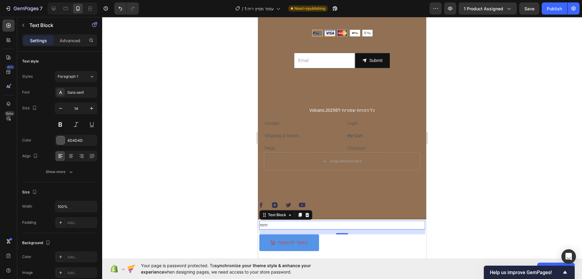
click at [363, 233] on div "16" at bounding box center [342, 231] width 166 height 5
click at [375, 244] on div "הוסף להזמנה Add to Cart" at bounding box center [342, 245] width 166 height 23
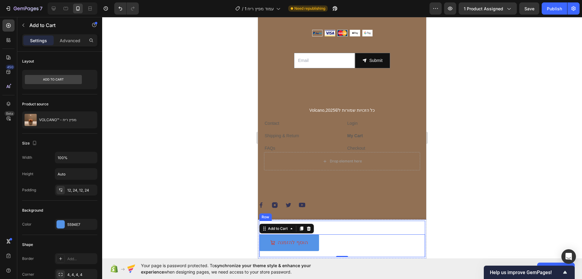
click at [375, 230] on div "rerrr Text Block הוסף להזמנה Add to Cart 0" at bounding box center [342, 239] width 166 height 36
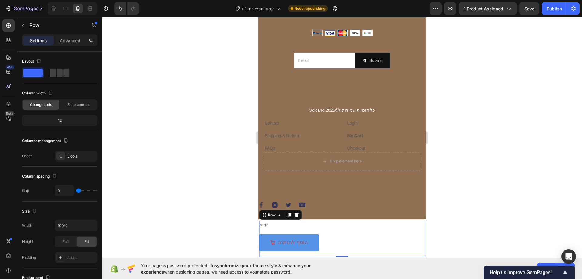
click at [375, 230] on div "rerrr Text Block הוסף להזמנה Add to Cart" at bounding box center [342, 239] width 166 height 36
click at [300, 225] on p "rerrr" at bounding box center [342, 225] width 165 height 8
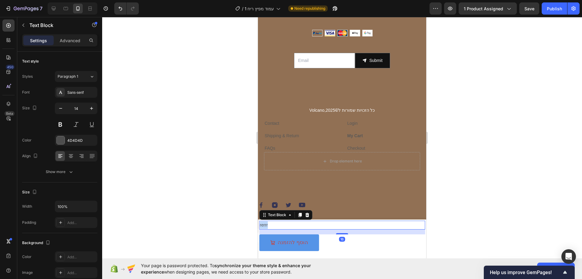
click at [300, 225] on p "rerrr" at bounding box center [342, 225] width 165 height 8
click at [300, 225] on p "מפיץ ריח" at bounding box center [342, 225] width 165 height 8
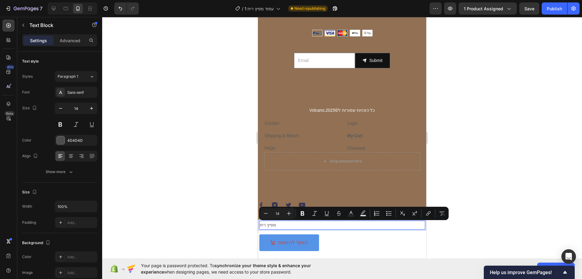
click at [300, 225] on p "מפיץ ריח" at bounding box center [342, 225] width 165 height 8
click at [79, 158] on icon at bounding box center [82, 156] width 6 height 6
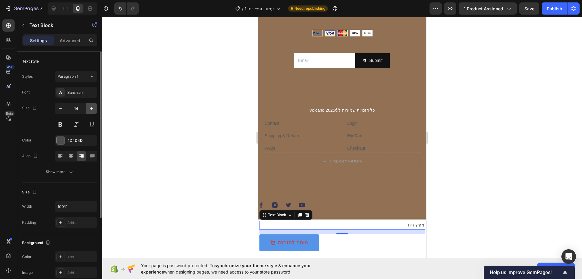
click at [89, 106] on icon "button" at bounding box center [92, 108] width 6 height 6
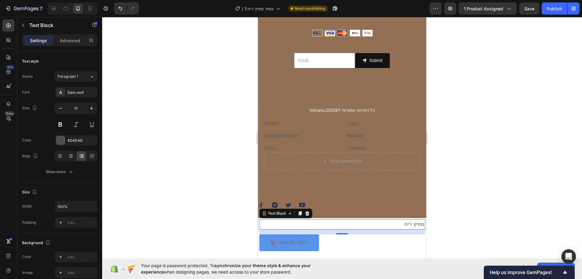
click at [184, 178] on div at bounding box center [342, 148] width 480 height 262
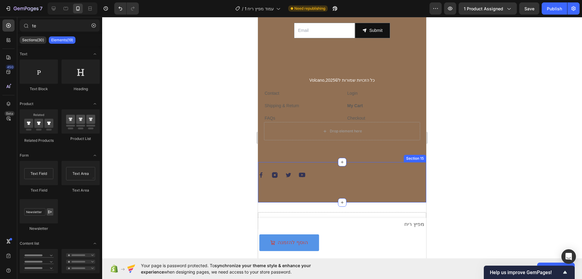
scroll to position [1968, 0]
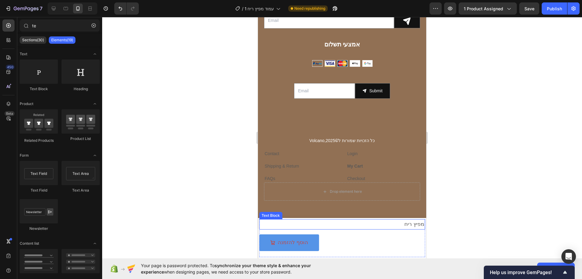
click at [336, 221] on p "מפיץ ריח" at bounding box center [342, 224] width 165 height 9
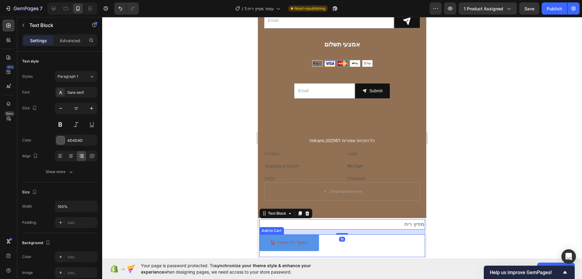
click at [334, 241] on div "הוסף להזמנה Add to Cart" at bounding box center [342, 245] width 166 height 23
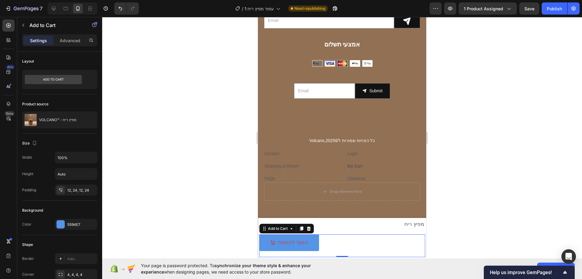
click at [343, 224] on p "מפיץ ריח" at bounding box center [342, 224] width 165 height 9
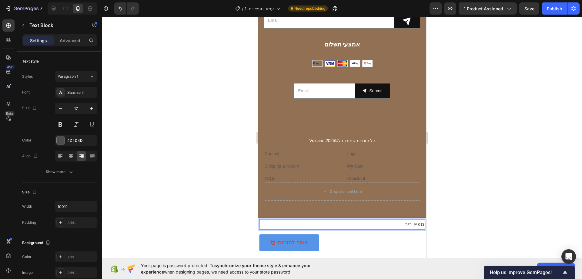
click at [461, 207] on div at bounding box center [342, 148] width 480 height 262
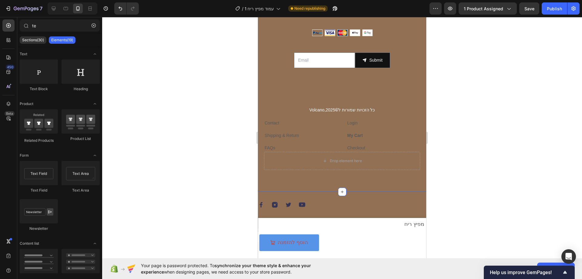
scroll to position [1999, 0]
click at [370, 243] on div "הוסף להזמנה Add to Cart" at bounding box center [342, 245] width 166 height 23
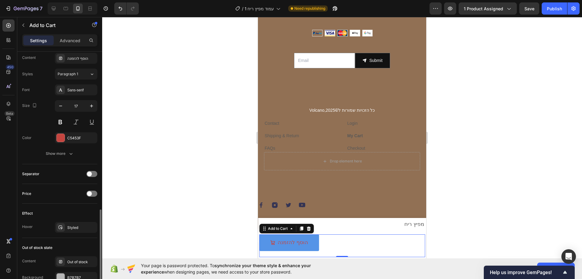
scroll to position [454, 0]
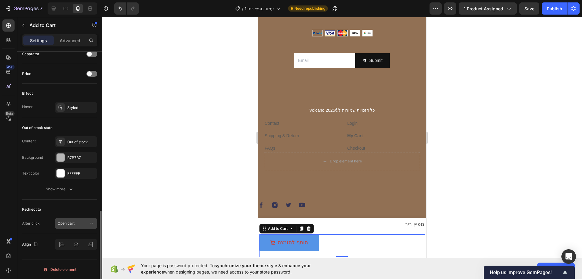
click at [75, 218] on button "Open cart" at bounding box center [76, 223] width 42 height 11
click at [74, 221] on span "Open cart" at bounding box center [66, 223] width 17 height 5
click at [346, 241] on div "הוסף להזמנה Add to Cart 0" at bounding box center [342, 245] width 166 height 23
click at [310, 229] on icon at bounding box center [309, 228] width 4 height 4
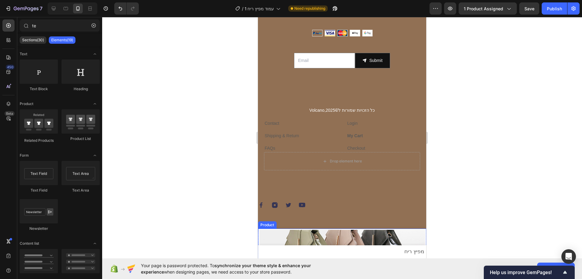
click at [317, 238] on img at bounding box center [342, 243] width 166 height 27
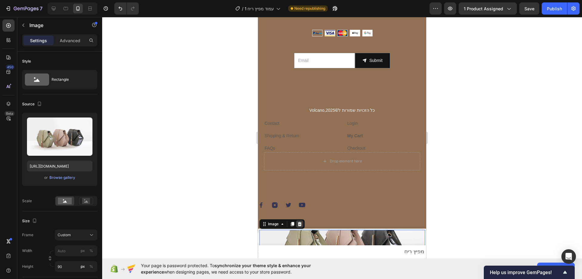
click at [298, 227] on div at bounding box center [299, 223] width 7 height 7
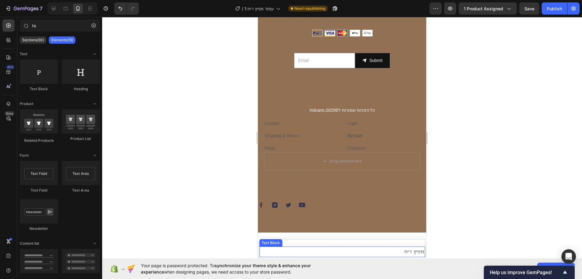
click at [330, 253] on p "מפיץ ריח" at bounding box center [342, 251] width 165 height 9
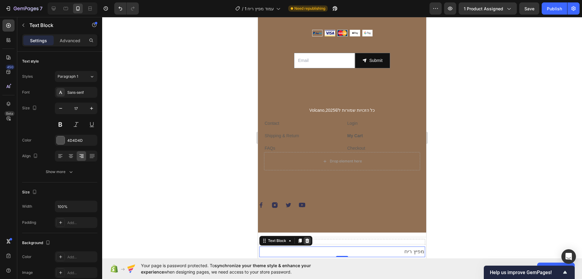
click at [308, 242] on icon at bounding box center [307, 240] width 5 height 5
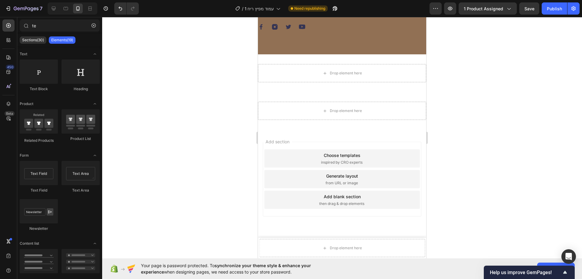
scroll to position [2146, 0]
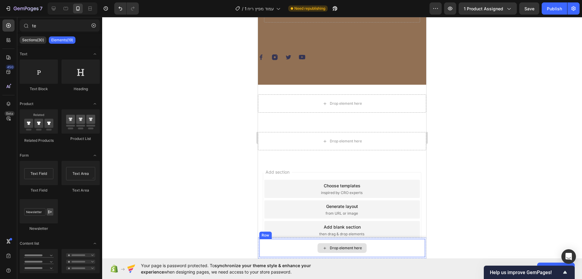
click at [301, 246] on div "Drop element here" at bounding box center [342, 248] width 166 height 18
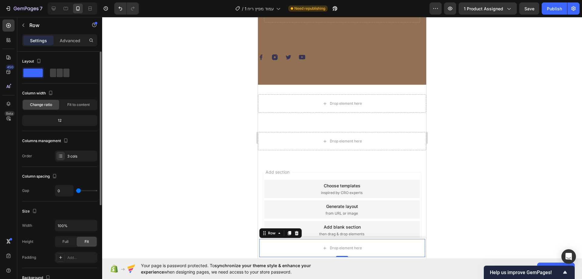
scroll to position [145, 0]
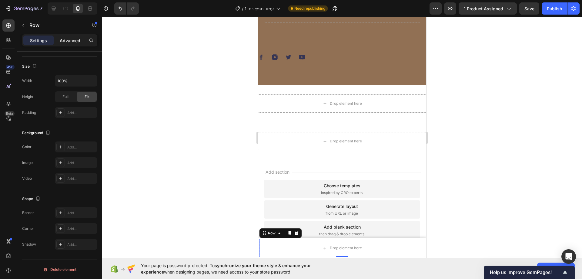
click at [69, 39] on p "Advanced" at bounding box center [70, 40] width 21 height 6
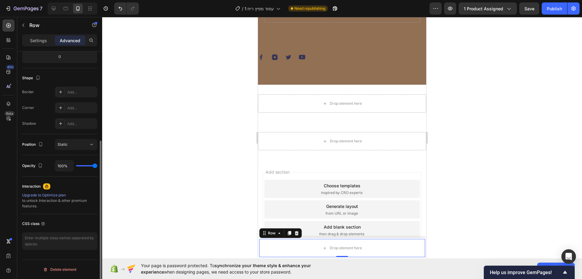
scroll to position [139, 0]
click at [41, 46] on div "Settings Advanced" at bounding box center [59, 40] width 75 height 12
click at [42, 42] on p "Settings" at bounding box center [38, 40] width 17 height 6
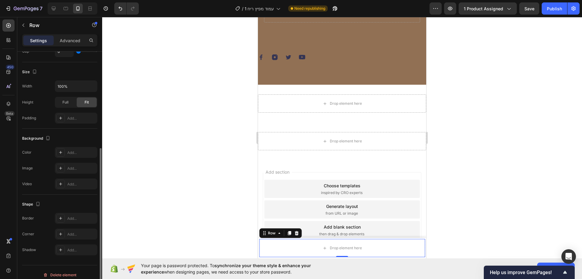
scroll to position [145, 0]
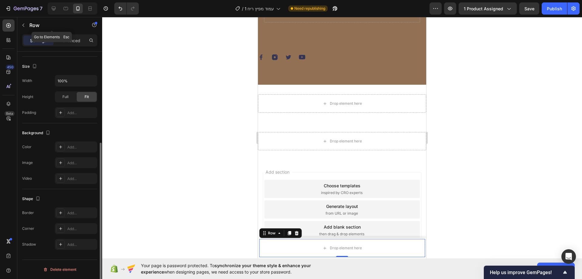
click at [21, 27] on icon "button" at bounding box center [23, 25] width 5 height 5
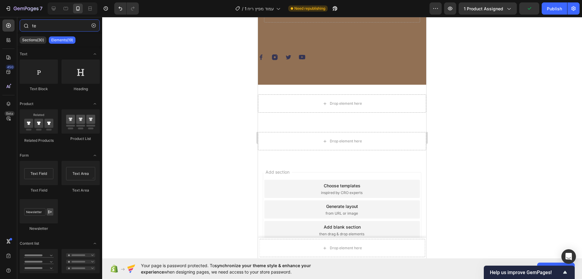
click at [46, 27] on input "te" at bounding box center [60, 25] width 80 height 12
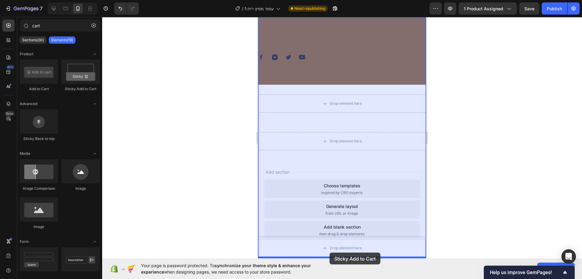
scroll to position [2177, 0]
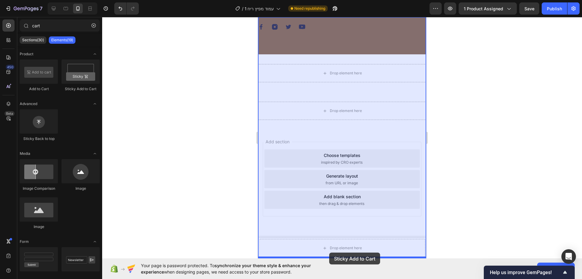
drag, startPoint x: 335, startPoint y: 89, endPoint x: 331, endPoint y: 249, distance: 160.2
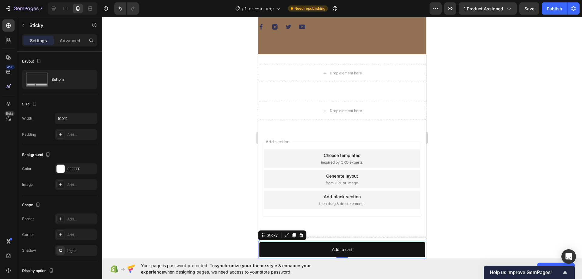
click at [326, 240] on div "Drop element here" at bounding box center [342, 248] width 166 height 18
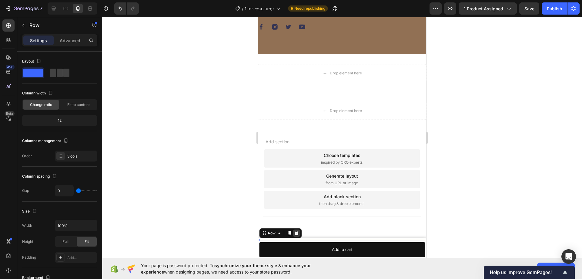
click at [299, 233] on icon at bounding box center [296, 233] width 5 height 5
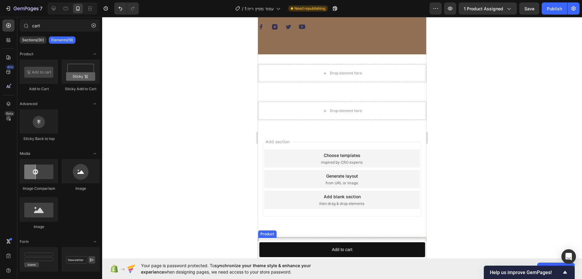
click at [314, 240] on div "Drop element here" at bounding box center [342, 248] width 166 height 18
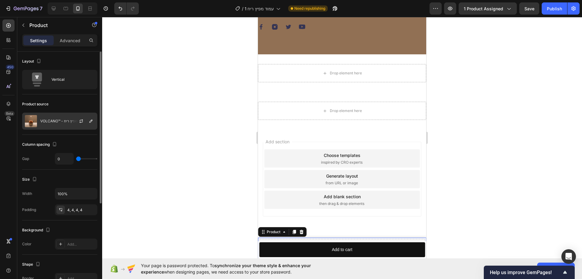
click at [69, 122] on p "VOLCANO™ - מפיץ ריח" at bounding box center [58, 121] width 37 height 4
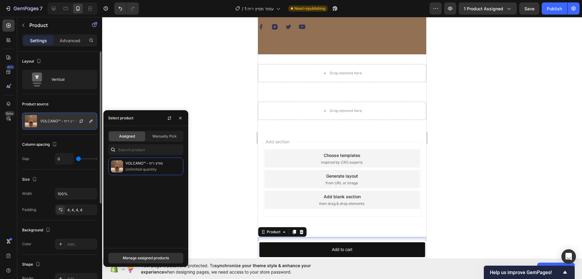
click at [69, 122] on p "VOLCANO™ - מפיץ ריח" at bounding box center [58, 121] width 37 height 4
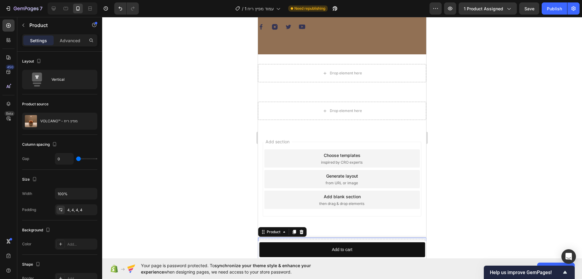
click at [222, 175] on div at bounding box center [342, 148] width 480 height 262
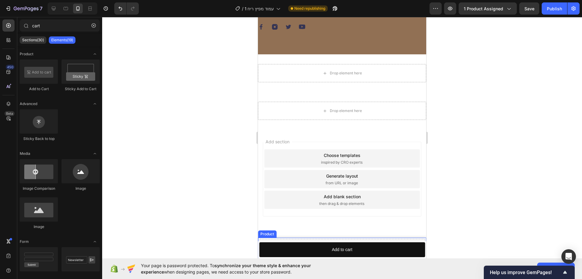
click at [303, 240] on div "Drop element here" at bounding box center [342, 248] width 166 height 18
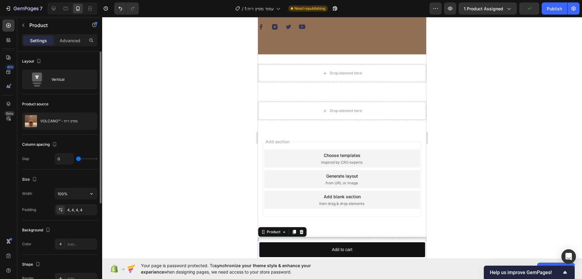
scroll to position [150, 0]
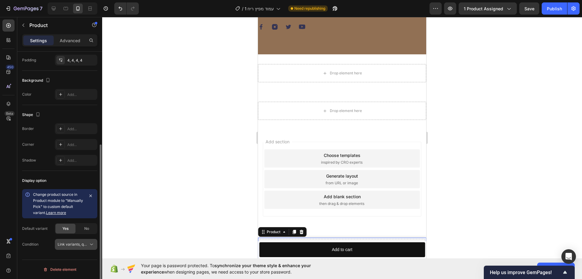
click at [89, 240] on button "Link variants, quantity <br> between same products" at bounding box center [76, 244] width 42 height 11
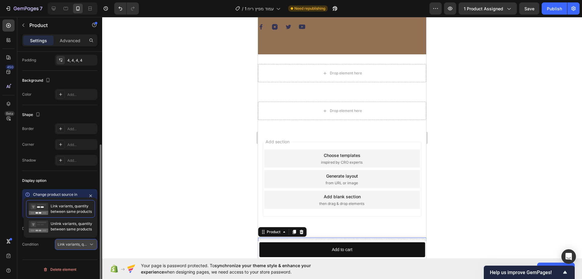
click at [89, 240] on button "Link variants, quantity <br> between same products" at bounding box center [76, 244] width 42 height 11
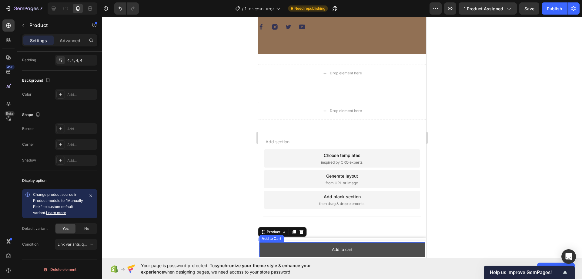
click at [291, 252] on button "Add to cart" at bounding box center [342, 249] width 166 height 15
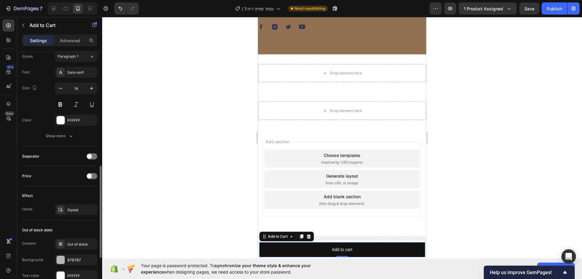
scroll to position [406, 0]
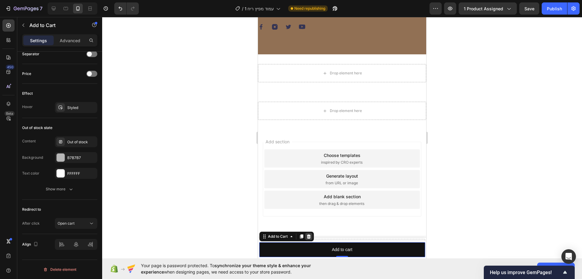
click at [309, 235] on icon at bounding box center [308, 236] width 5 height 5
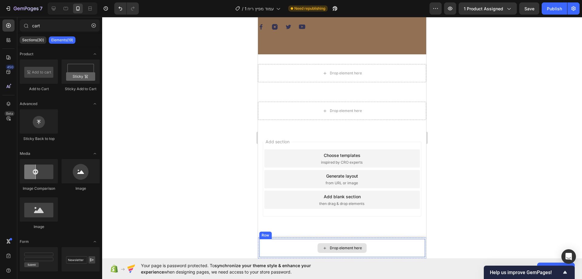
click at [318, 245] on div "Drop element here" at bounding box center [342, 248] width 49 height 10
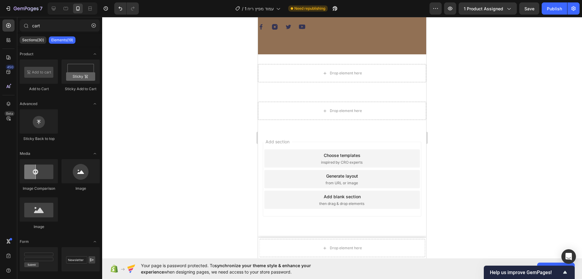
drag, startPoint x: 219, startPoint y: 204, endPoint x: 232, endPoint y: 208, distance: 13.3
click at [219, 204] on div at bounding box center [342, 148] width 480 height 262
click at [297, 245] on div "Drop element here" at bounding box center [342, 248] width 166 height 18
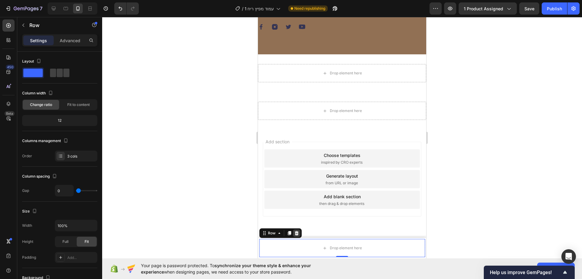
click at [299, 234] on icon at bounding box center [296, 233] width 5 height 5
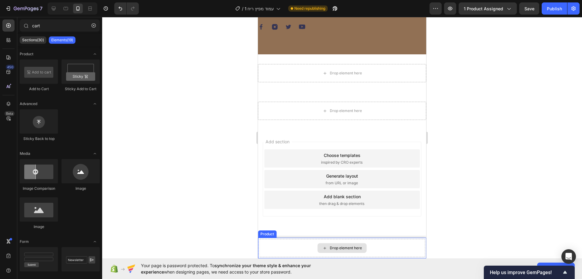
click at [301, 246] on div "Drop element here" at bounding box center [342, 248] width 166 height 18
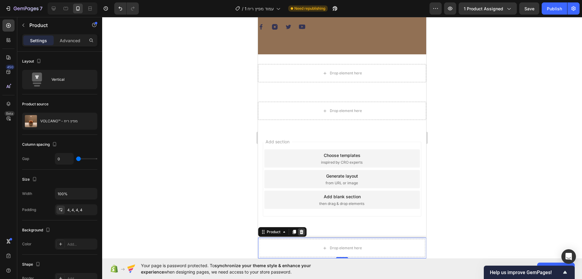
click at [301, 231] on icon at bounding box center [302, 232] width 4 height 4
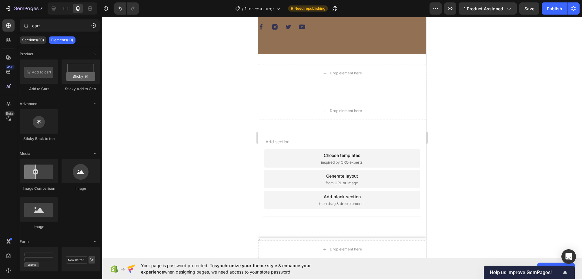
click at [299, 245] on div "Drop element here" at bounding box center [342, 249] width 168 height 18
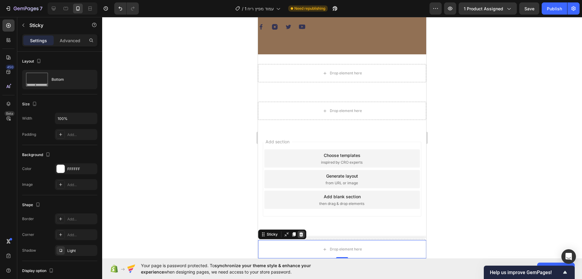
click at [302, 233] on icon at bounding box center [301, 234] width 4 height 4
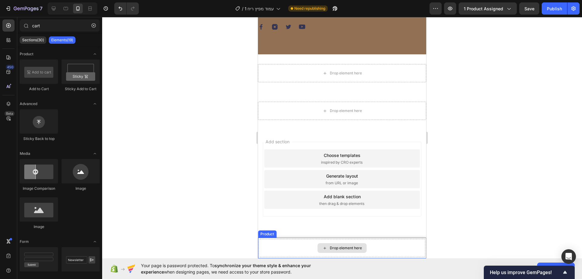
click at [301, 244] on div "Drop element here" at bounding box center [342, 248] width 166 height 18
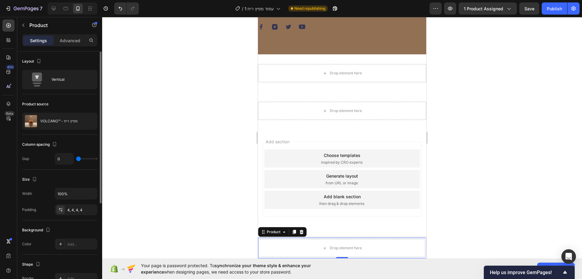
scroll to position [150, 0]
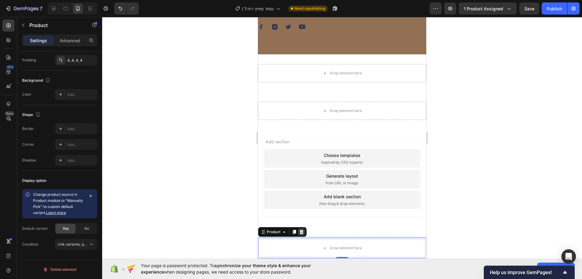
click at [302, 232] on icon at bounding box center [302, 232] width 4 height 4
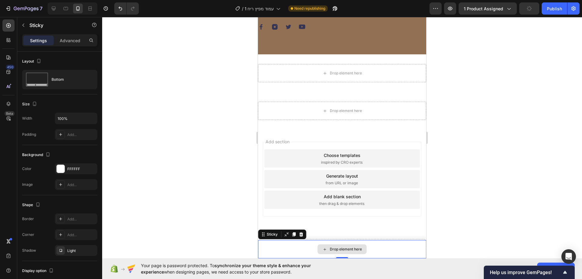
click at [305, 245] on div "Drop element here" at bounding box center [342, 249] width 168 height 18
click at [305, 233] on div at bounding box center [301, 234] width 7 height 7
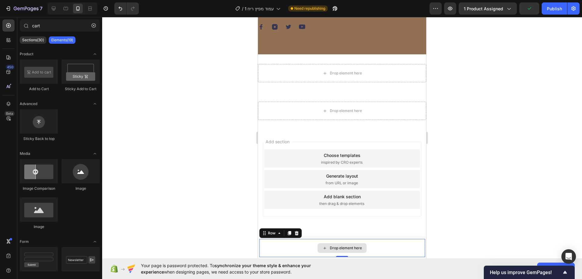
click at [303, 241] on div "Drop element here" at bounding box center [342, 248] width 166 height 18
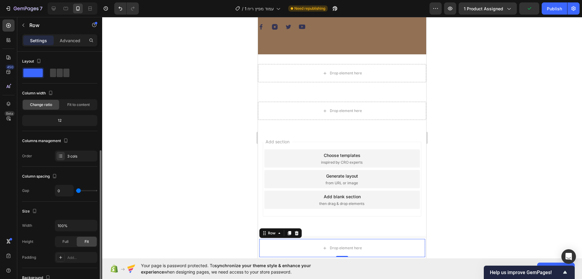
scroll to position [145, 0]
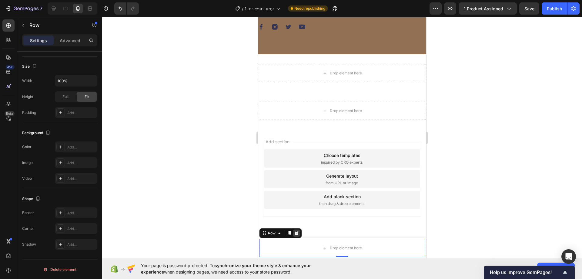
click at [296, 231] on icon at bounding box center [297, 233] width 4 height 4
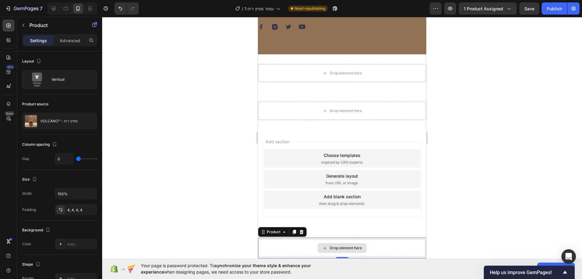
click at [299, 242] on div "Drop element here" at bounding box center [342, 248] width 166 height 18
click at [302, 231] on icon at bounding box center [302, 232] width 4 height 4
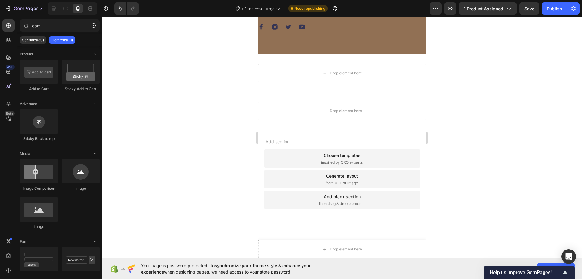
click at [300, 244] on div "Drop element here" at bounding box center [342, 249] width 168 height 18
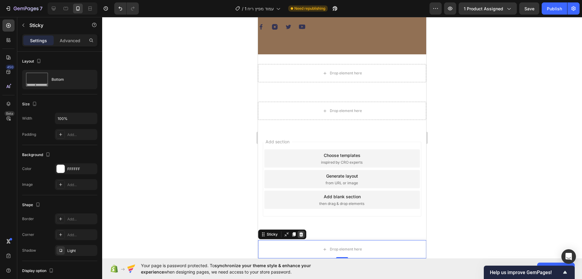
click at [301, 232] on icon at bounding box center [301, 234] width 5 height 5
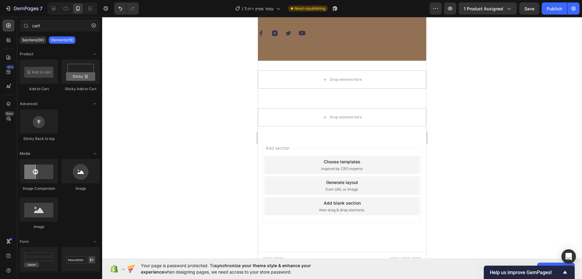
scroll to position [2177, 0]
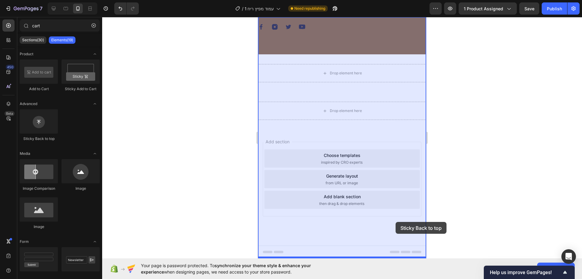
drag, startPoint x: 298, startPoint y: 139, endPoint x: 394, endPoint y: 225, distance: 128.9
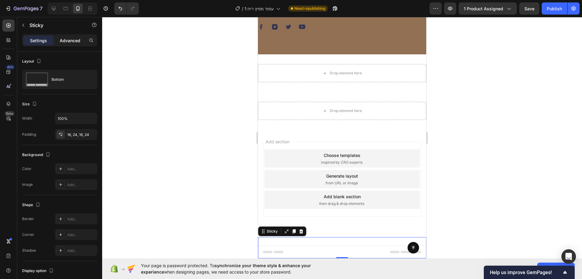
click at [67, 37] on p "Advanced" at bounding box center [70, 40] width 21 height 6
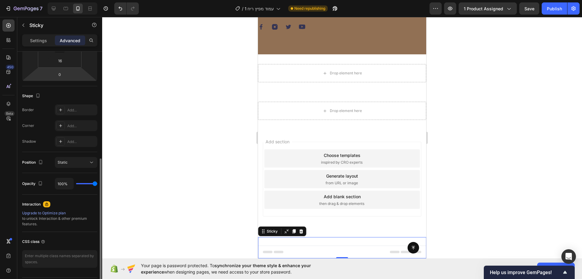
scroll to position [139, 0]
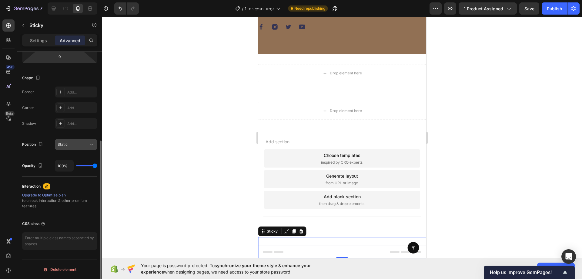
click at [78, 143] on div "Static" at bounding box center [73, 144] width 31 height 5
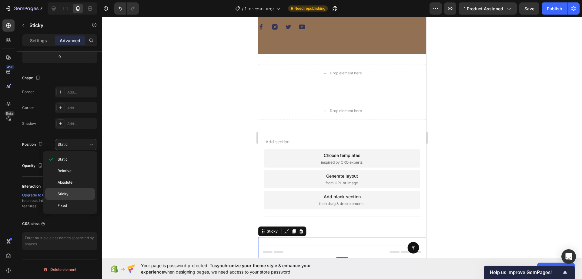
click at [74, 192] on p "Sticky" at bounding box center [75, 193] width 35 height 5
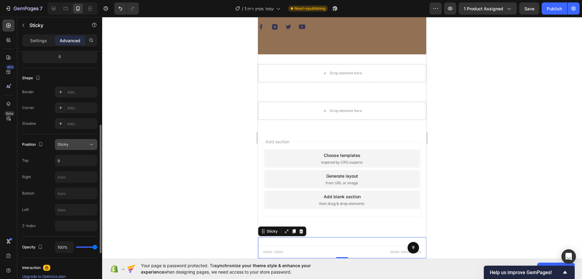
click at [77, 145] on div "Sticky" at bounding box center [73, 144] width 31 height 5
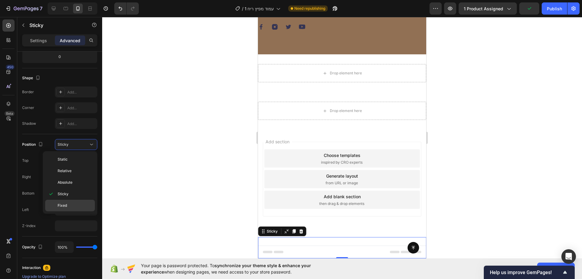
click at [70, 204] on p "Fixed" at bounding box center [75, 205] width 35 height 5
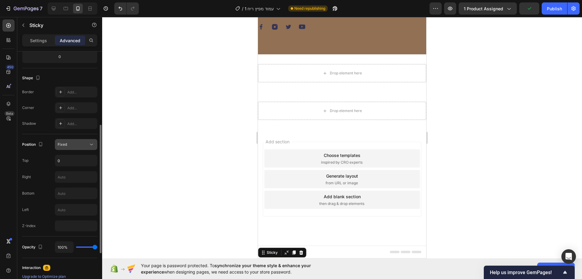
click at [72, 147] on div "Fixed" at bounding box center [73, 144] width 31 height 5
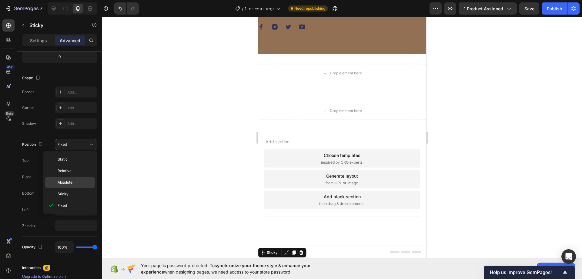
click at [71, 186] on div "Absolute" at bounding box center [70, 183] width 50 height 12
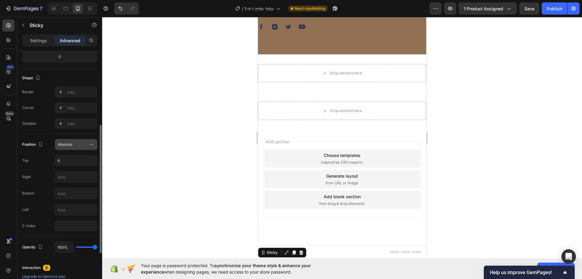
click at [75, 143] on div "Absolute" at bounding box center [73, 144] width 31 height 5
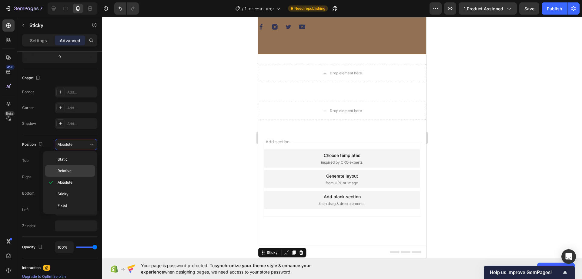
click at [76, 169] on p "Relative" at bounding box center [75, 170] width 35 height 5
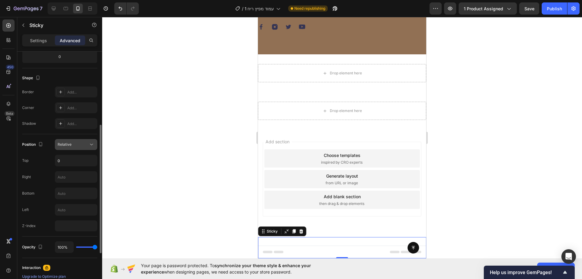
click at [75, 141] on button "Relative" at bounding box center [76, 144] width 42 height 11
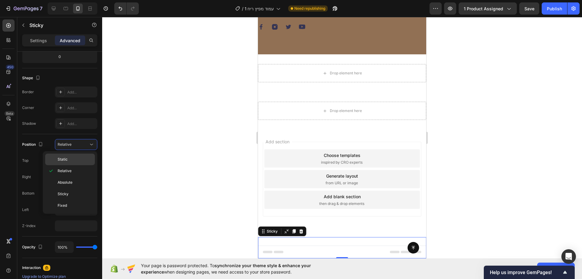
click at [76, 154] on div "Static" at bounding box center [70, 160] width 50 height 12
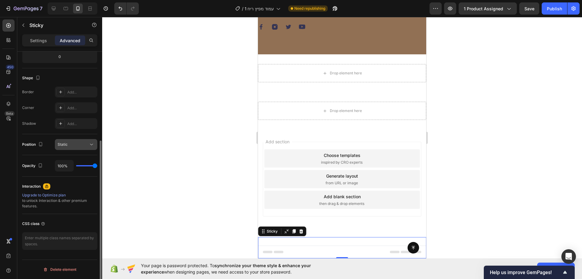
click at [77, 145] on div "Static" at bounding box center [73, 144] width 31 height 5
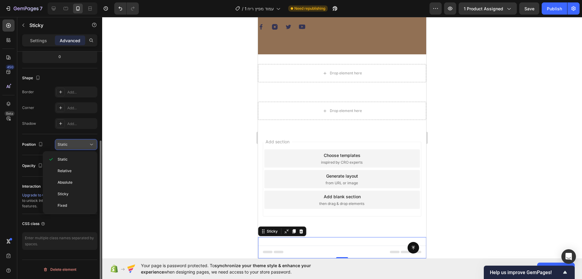
click at [78, 143] on div "Static" at bounding box center [73, 144] width 31 height 5
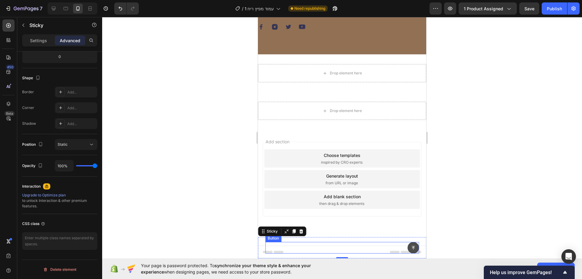
click at [411, 247] on icon at bounding box center [413, 247] width 4 height 4
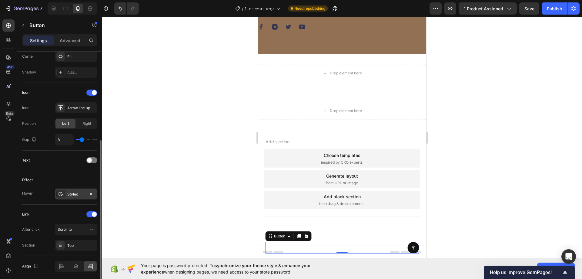
scroll to position [174, 0]
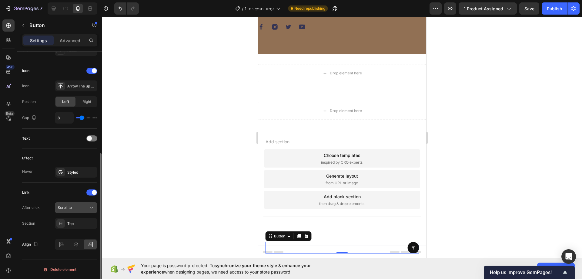
click at [74, 207] on div "Scroll to" at bounding box center [73, 207] width 31 height 5
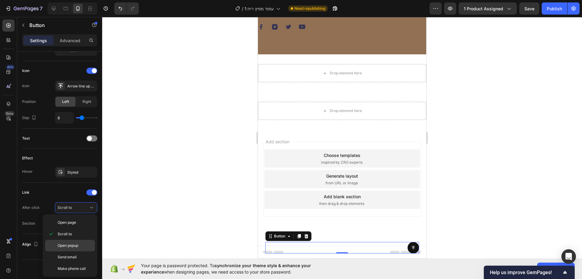
click at [73, 244] on span "Open popup" at bounding box center [68, 245] width 21 height 5
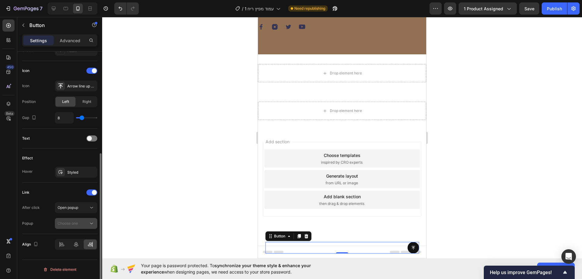
click at [81, 219] on button "Choose one" at bounding box center [76, 223] width 42 height 11
click at [79, 211] on button "Open popup" at bounding box center [76, 207] width 42 height 11
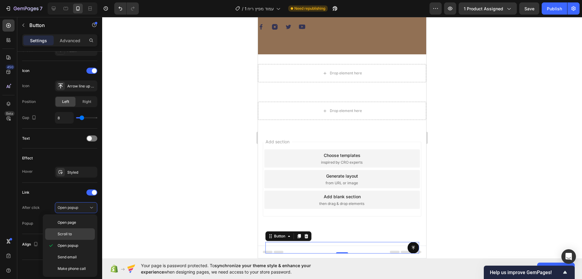
click at [79, 232] on p "Scroll to" at bounding box center [75, 233] width 35 height 5
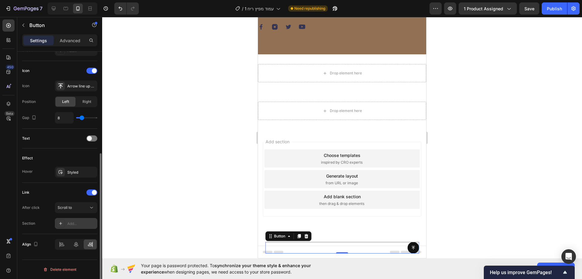
click at [75, 219] on div "Add..." at bounding box center [76, 223] width 42 height 11
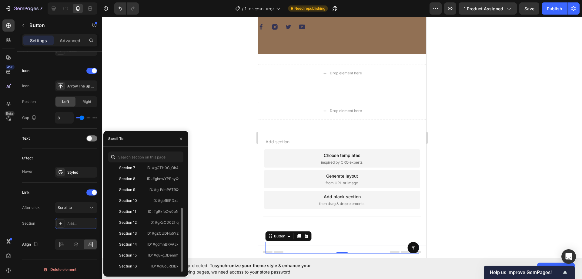
scroll to position [0, 0]
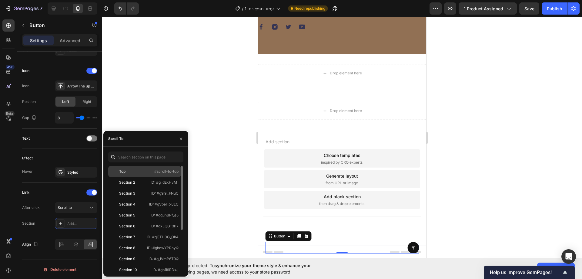
click at [142, 171] on div "Top" at bounding box center [128, 171] width 35 height 5
click at [179, 138] on icon "button" at bounding box center [181, 138] width 5 height 5
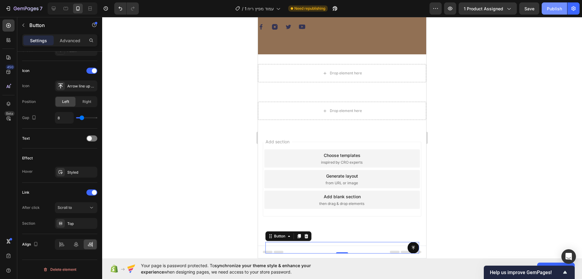
click at [554, 9] on div "Publish" at bounding box center [554, 8] width 15 height 6
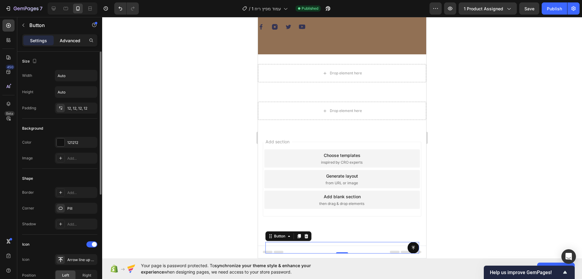
click at [67, 40] on p "Advanced" at bounding box center [70, 40] width 21 height 6
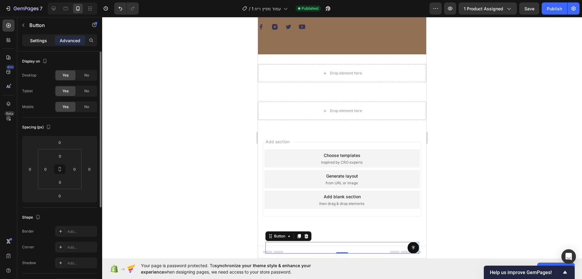
click at [44, 41] on p "Settings" at bounding box center [38, 40] width 17 height 6
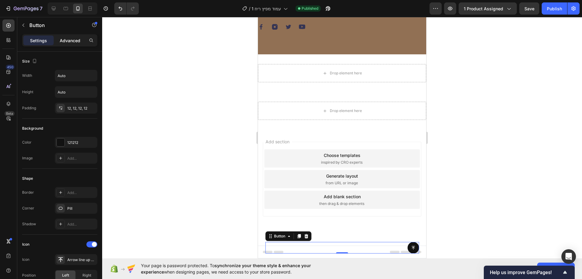
click at [70, 41] on p "Advanced" at bounding box center [70, 40] width 21 height 6
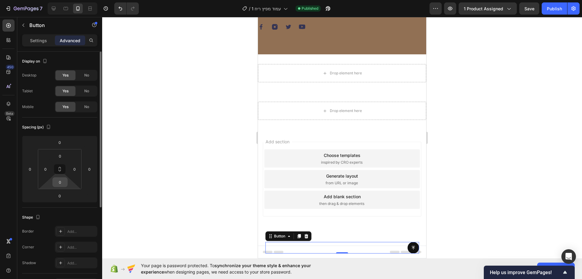
click at [62, 184] on input "0" at bounding box center [60, 181] width 12 height 9
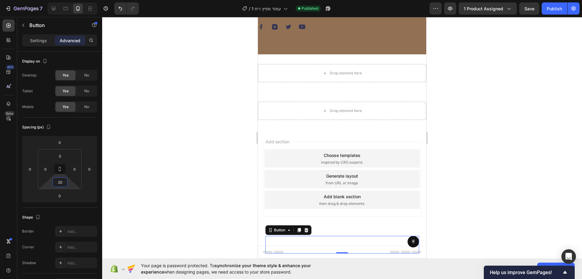
click at [501, 129] on div at bounding box center [342, 148] width 480 height 262
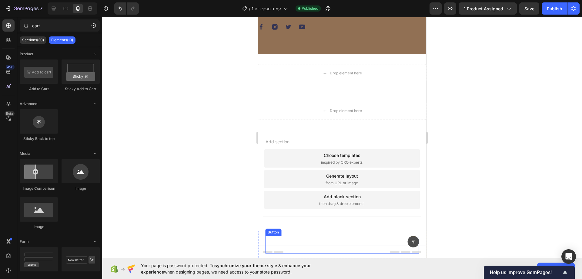
click at [412, 240] on icon at bounding box center [413, 241] width 3 height 3
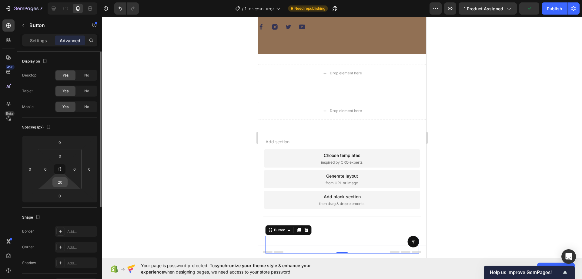
click at [63, 182] on input "20" at bounding box center [60, 181] width 12 height 9
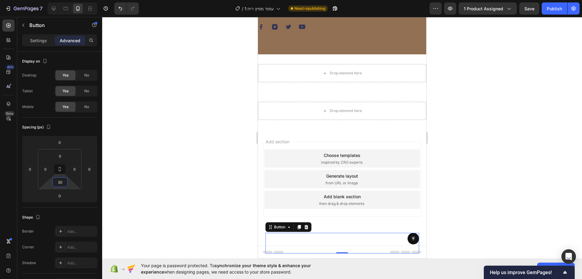
click at [147, 187] on div at bounding box center [342, 148] width 480 height 262
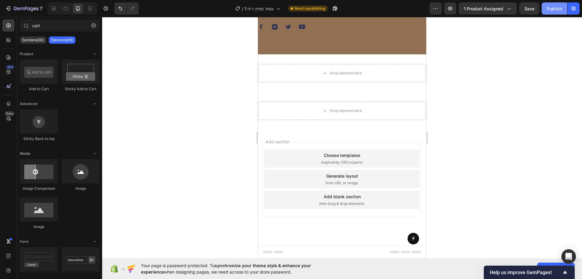
click at [559, 5] on button "Publish" at bounding box center [554, 8] width 25 height 12
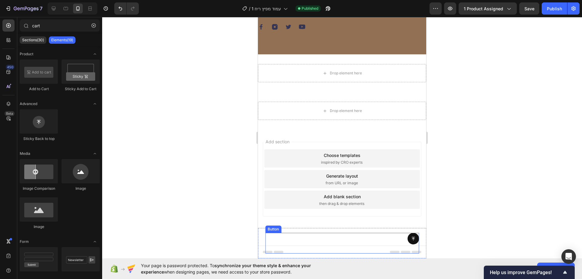
click at [375, 237] on div "Button" at bounding box center [342, 243] width 154 height 21
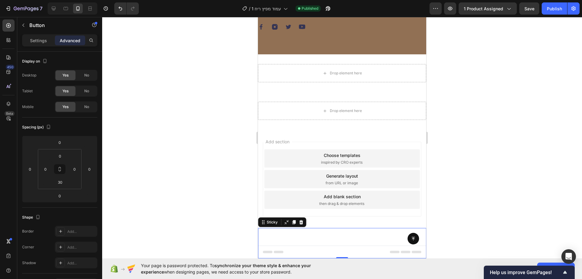
click at [385, 228] on div "Button Sticky 0" at bounding box center [342, 243] width 168 height 30
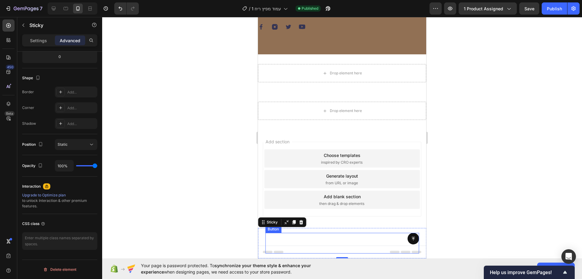
click at [341, 240] on div "Button" at bounding box center [342, 243] width 154 height 21
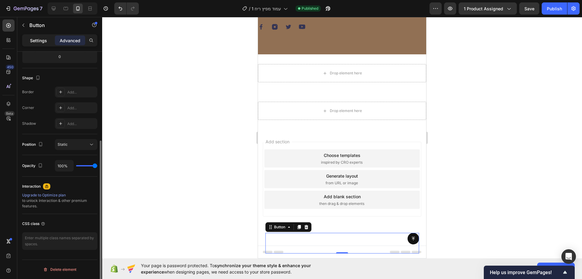
click at [40, 41] on p "Settings" at bounding box center [38, 40] width 17 height 6
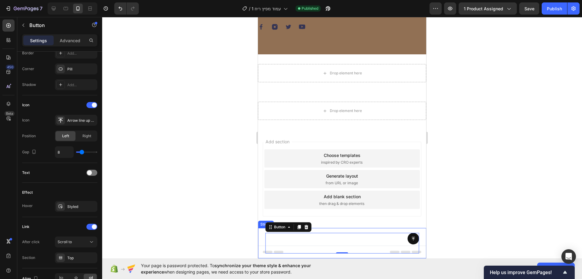
click at [325, 228] on div "Button 0 Sticky" at bounding box center [342, 243] width 168 height 30
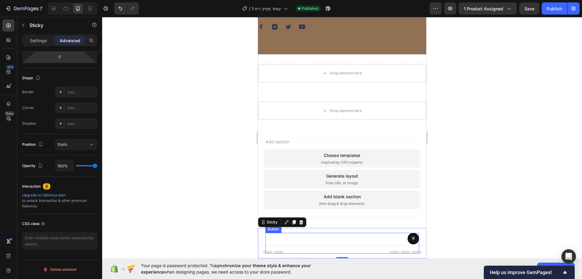
click at [381, 239] on div "Button" at bounding box center [342, 243] width 154 height 21
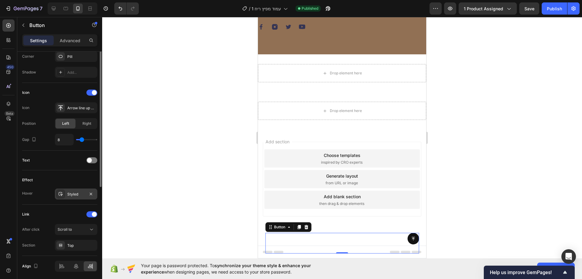
scroll to position [174, 0]
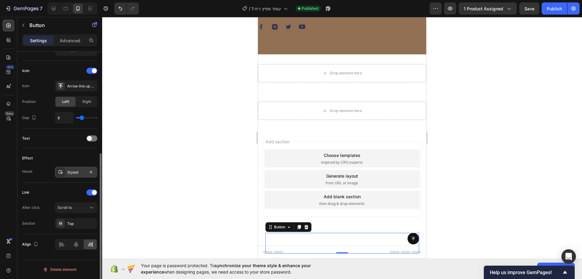
click at [77, 174] on div "Styled" at bounding box center [76, 172] width 18 height 5
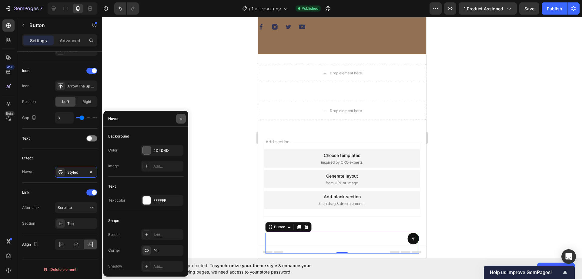
click at [181, 120] on icon "button" at bounding box center [181, 118] width 5 height 5
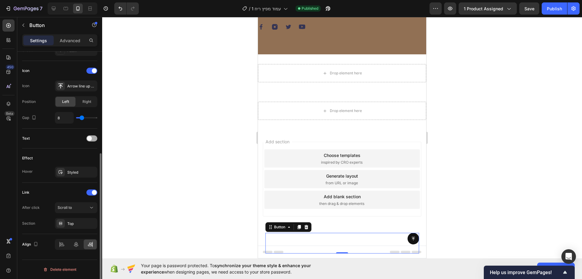
click at [91, 136] on div at bounding box center [91, 138] width 11 height 6
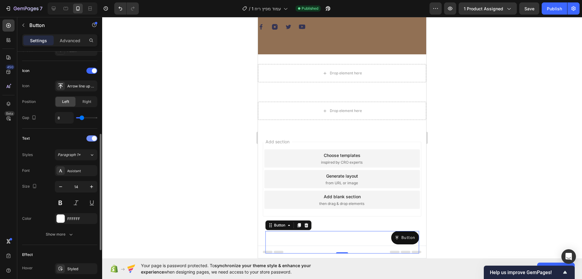
click at [92, 137] on span at bounding box center [94, 138] width 5 height 5
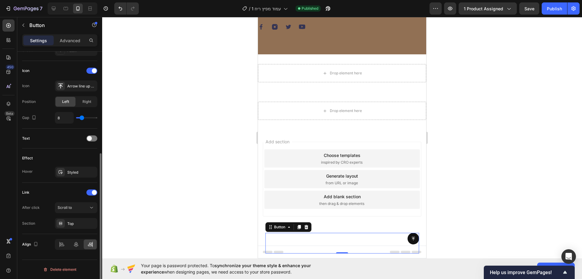
scroll to position [143, 0]
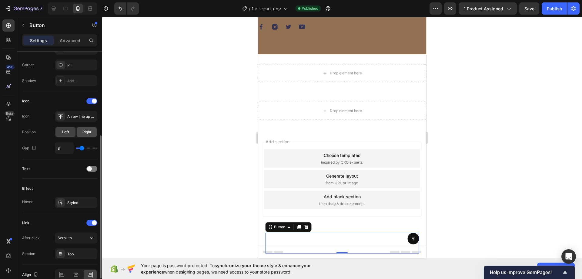
click at [83, 135] on div "Right" at bounding box center [87, 132] width 20 height 10
click at [66, 131] on span "Left" at bounding box center [65, 131] width 7 height 5
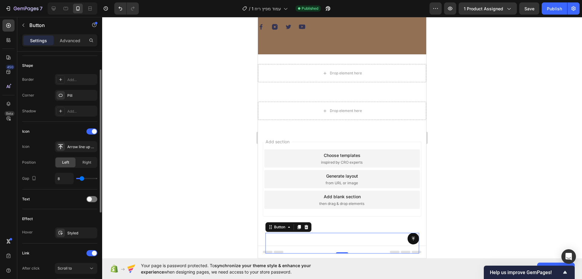
scroll to position [83, 0]
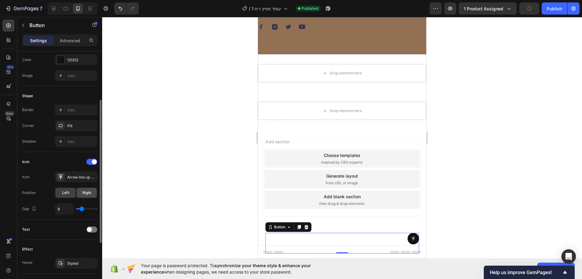
click at [85, 194] on span "Right" at bounding box center [87, 192] width 9 height 5
click at [56, 194] on div "Left" at bounding box center [66, 193] width 20 height 10
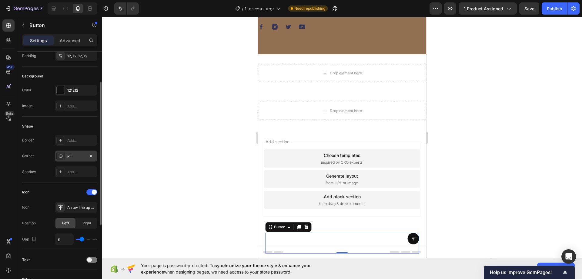
click at [70, 156] on div "Pill" at bounding box center [76, 156] width 18 height 5
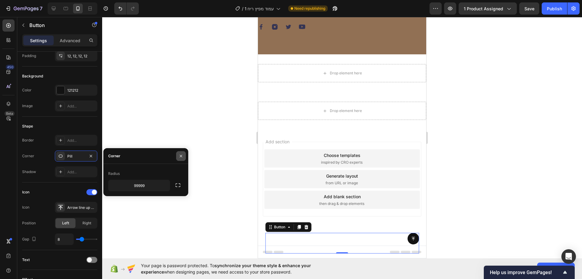
click at [180, 158] on icon "button" at bounding box center [181, 156] width 5 height 5
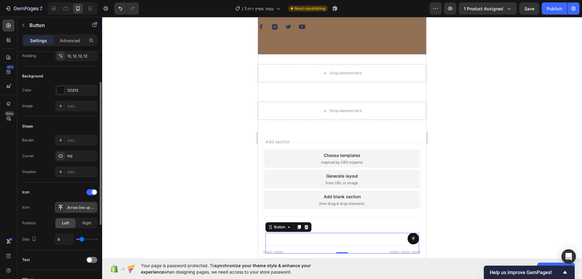
click at [62, 205] on icon at bounding box center [61, 207] width 6 height 6
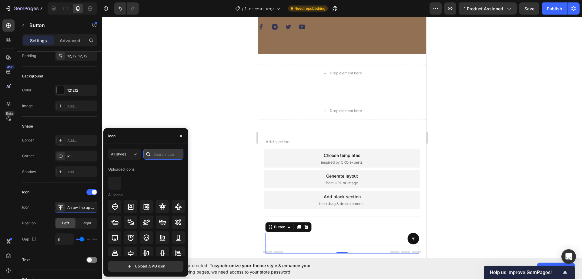
click at [160, 153] on input "text" at bounding box center [163, 154] width 40 height 11
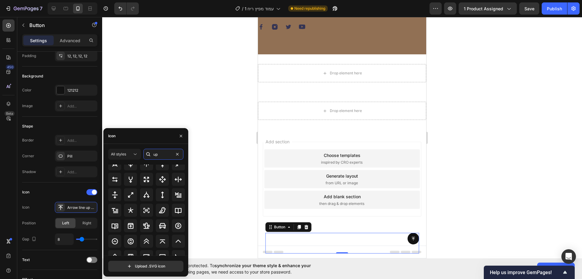
scroll to position [115, 0]
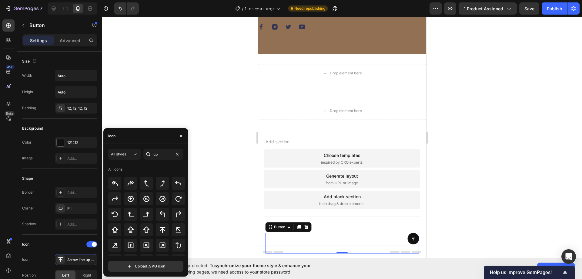
scroll to position [55, 0]
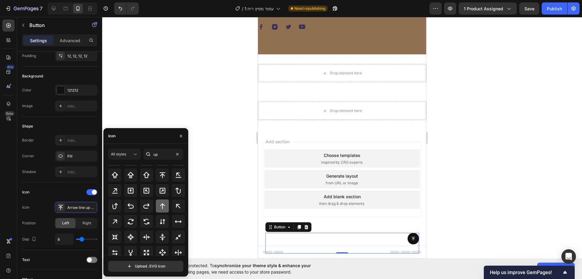
type input "up"
click at [162, 203] on icon at bounding box center [162, 205] width 7 height 7
click at [181, 136] on icon "button" at bounding box center [181, 135] width 2 height 2
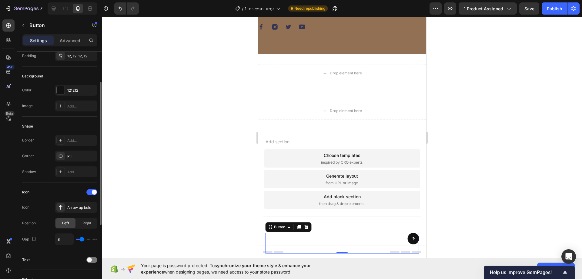
type input "9"
type input "10"
type input "11"
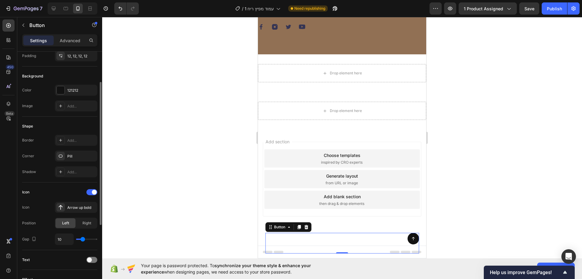
type input "11"
type input "12"
type input "13"
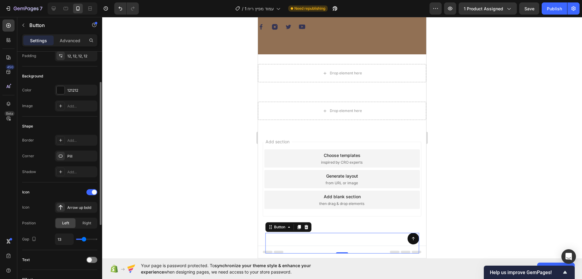
type input "14"
type input "15"
type input "16"
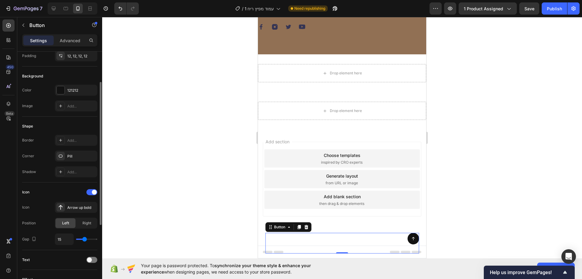
type input "16"
type input "17"
type input "18"
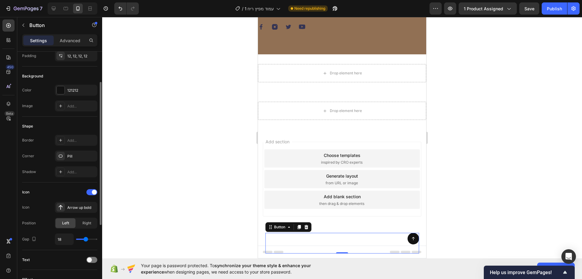
type input "19"
type input "20"
type input "21"
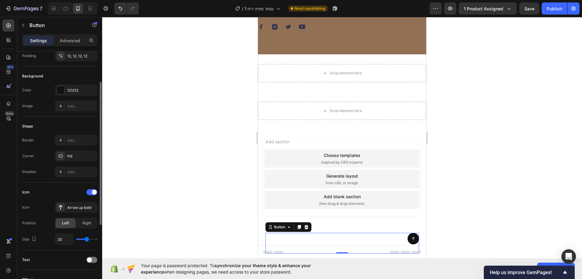
type input "21"
type input "22"
type input "23"
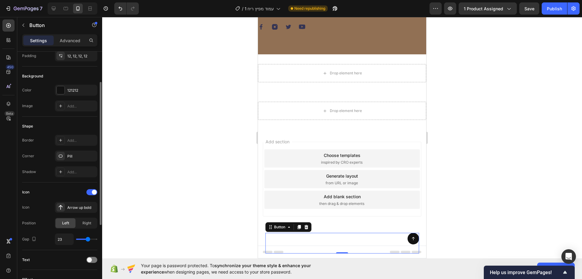
type input "24"
type input "25"
type input "26"
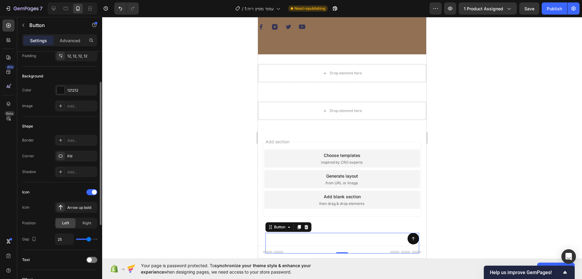
type input "26"
type input "27"
type input "28"
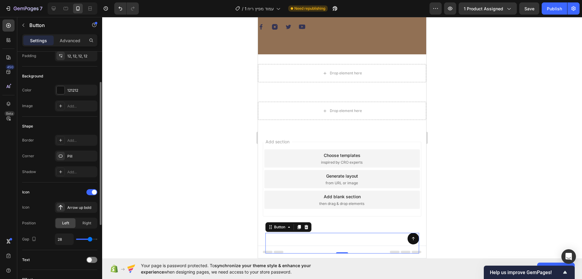
type input "29"
type input "30"
type input "31"
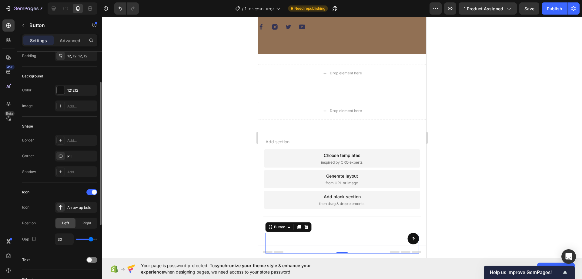
type input "31"
type input "33"
type input "35"
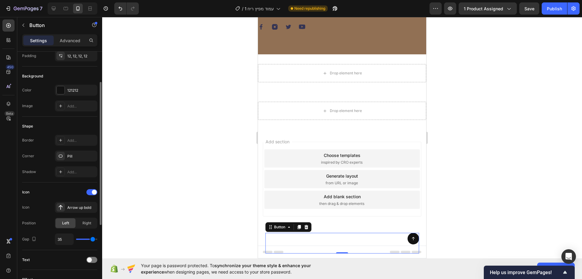
type input "37"
type input "38"
type input "39"
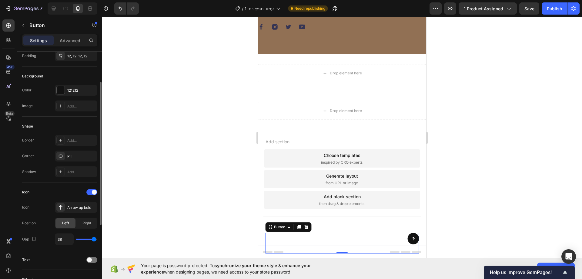
type input "39"
type input "38"
type input "36"
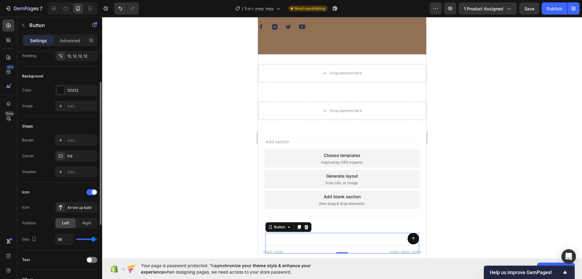
type input "34"
type input "32"
type input "27"
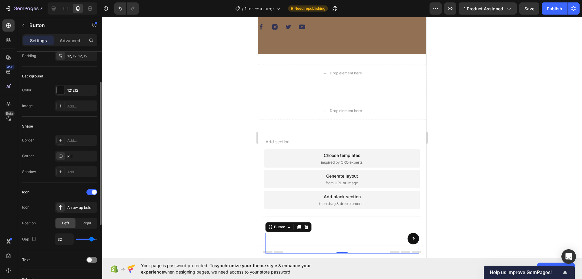
type input "27"
type input "26"
type input "25"
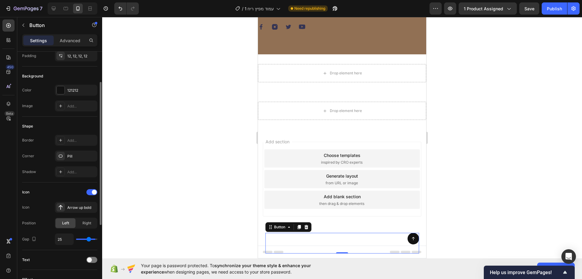
type input "24"
type input "22"
type input "19"
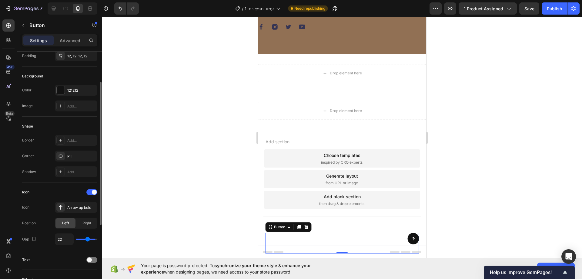
type input "19"
type input "18"
type input "17"
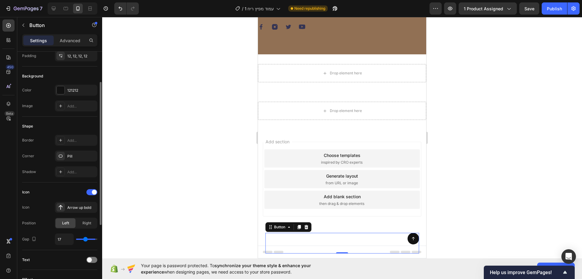
type input "16"
type input "15"
type input "14"
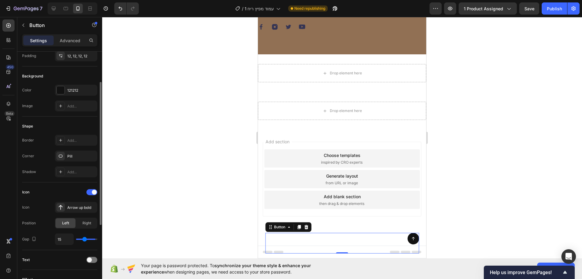
type input "14"
type input "13"
type input "12"
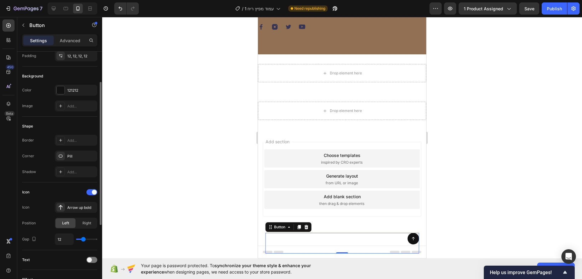
type input "11"
type input "10"
click at [83, 238] on input "range" at bounding box center [86, 238] width 21 height 1
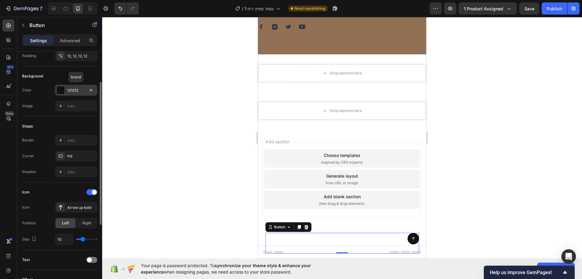
click at [69, 89] on div "121212" at bounding box center [76, 90] width 18 height 5
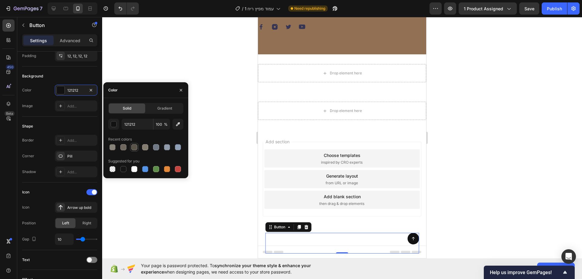
click at [134, 148] on div at bounding box center [134, 147] width 6 height 6
click at [145, 124] on input "59534A" at bounding box center [138, 124] width 32 height 11
click at [154, 170] on div at bounding box center [156, 169] width 6 height 6
type input "5E8E49"
click at [177, 91] on button "button" at bounding box center [181, 90] width 10 height 10
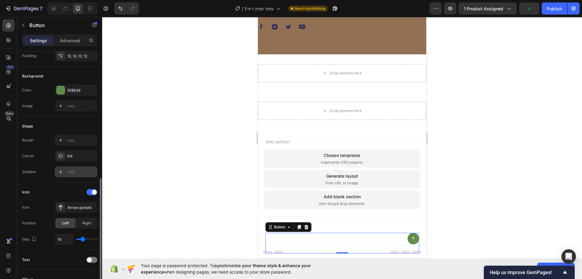
scroll to position [174, 0]
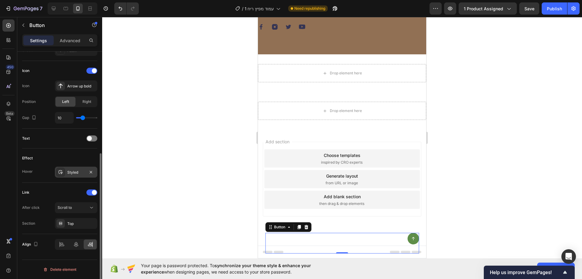
click at [74, 172] on div "Styled" at bounding box center [76, 172] width 18 height 5
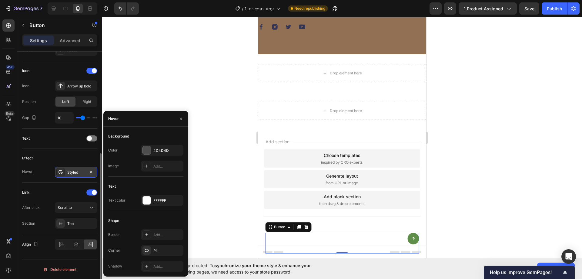
click at [74, 172] on div "Styled" at bounding box center [76, 172] width 18 height 5
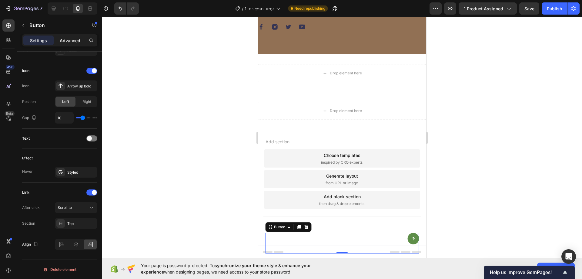
click at [76, 38] on p "Advanced" at bounding box center [70, 40] width 21 height 6
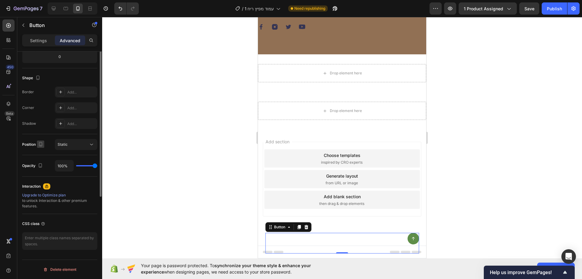
scroll to position [0, 0]
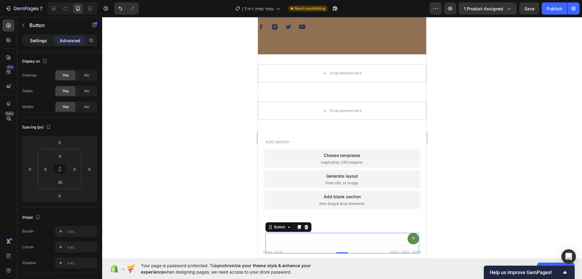
click at [43, 43] on p "Settings" at bounding box center [38, 40] width 17 height 6
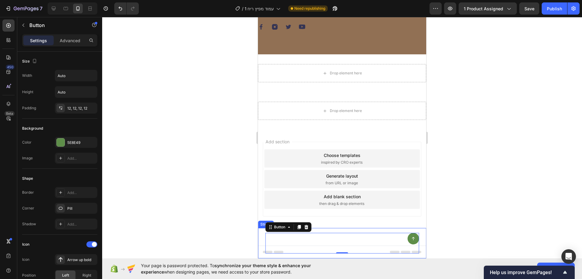
click at [356, 230] on div "Button 0 Sticky" at bounding box center [342, 243] width 168 height 30
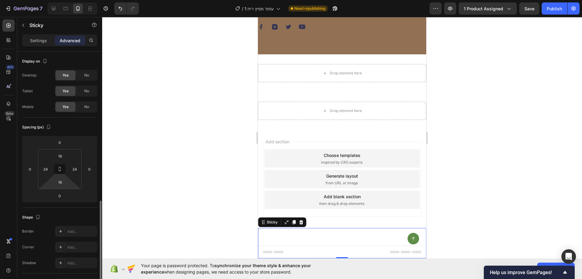
scroll to position [139, 0]
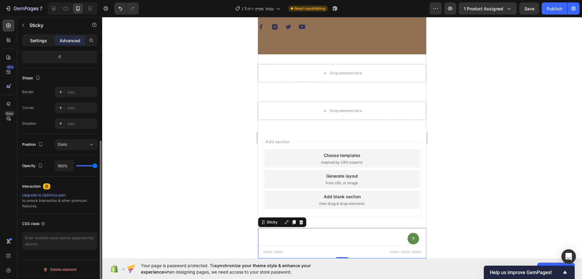
click at [47, 42] on div "Settings" at bounding box center [38, 40] width 30 height 10
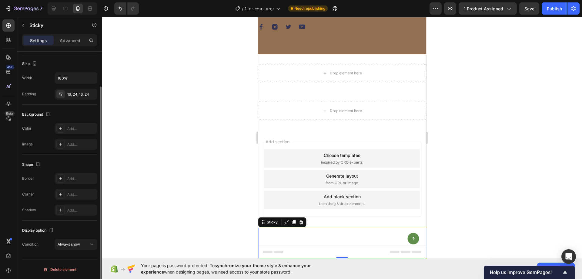
scroll to position [40, 0]
click at [71, 239] on button "Always show" at bounding box center [76, 244] width 42 height 11
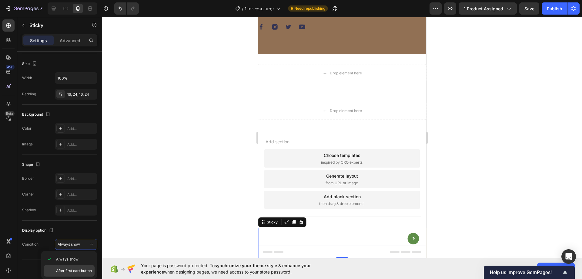
click at [74, 269] on span "After first cart button" at bounding box center [74, 270] width 36 height 5
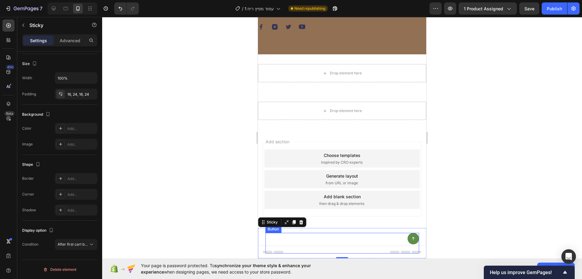
click at [398, 239] on div "Button" at bounding box center [342, 243] width 154 height 21
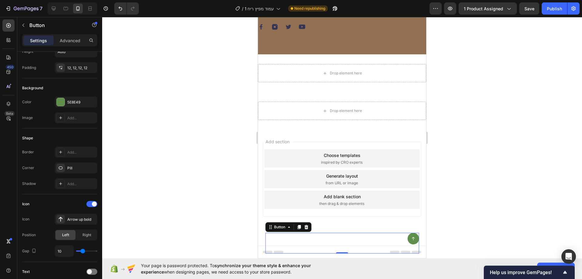
scroll to position [0, 0]
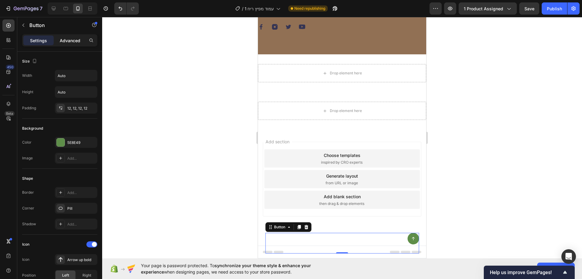
click at [59, 38] on div "Advanced" at bounding box center [70, 40] width 30 height 10
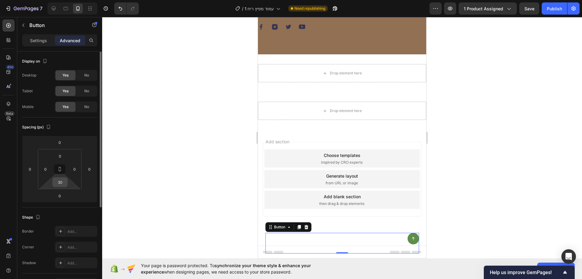
click at [66, 183] on input "30" at bounding box center [60, 181] width 12 height 9
type input "40"
click at [42, 168] on input "0" at bounding box center [45, 168] width 9 height 9
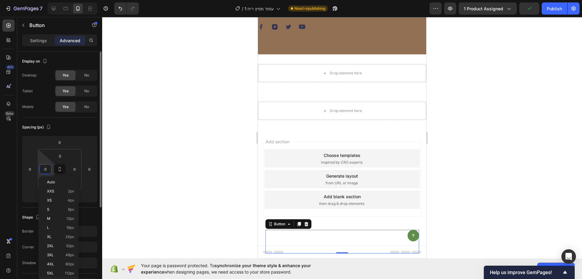
click at [47, 169] on input "0" at bounding box center [45, 168] width 9 height 9
type input "1"
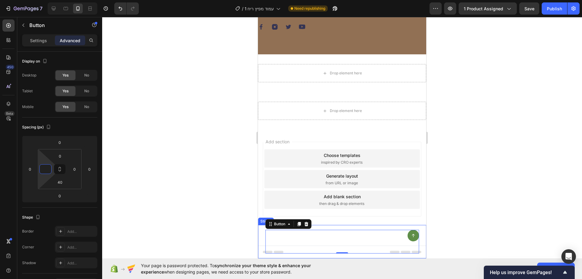
click at [356, 228] on div "Button 0 Sticky" at bounding box center [342, 241] width 168 height 33
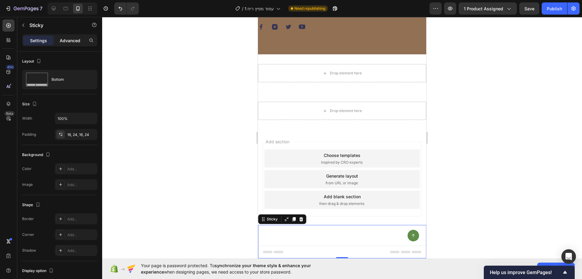
click at [63, 40] on p "Advanced" at bounding box center [70, 40] width 21 height 6
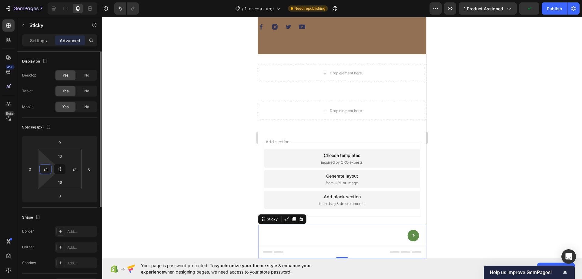
click at [45, 168] on input "24" at bounding box center [45, 168] width 9 height 9
type input "3"
type input "24"
click at [391, 228] on div "Button Sticky 0" at bounding box center [342, 241] width 168 height 33
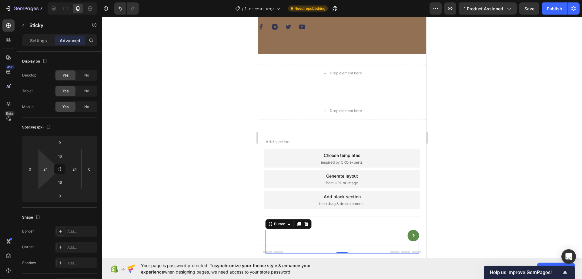
click at [380, 238] on div "Button 0" at bounding box center [342, 242] width 154 height 24
click at [46, 165] on input "0" at bounding box center [45, 168] width 9 height 9
type input "24"
click at [78, 169] on input "0" at bounding box center [74, 168] width 9 height 9
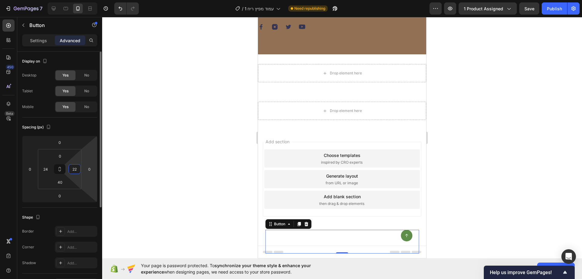
type input "2"
type input "1"
type input "-"
type input "1"
click at [43, 168] on input "24" at bounding box center [45, 168] width 9 height 9
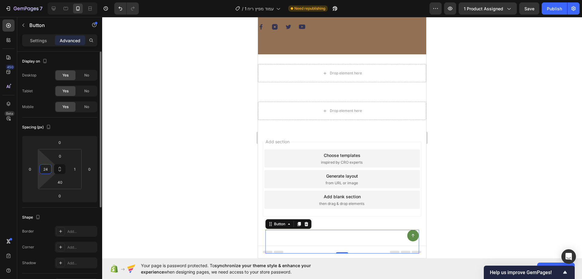
click at [43, 168] on input "24" at bounding box center [45, 168] width 9 height 9
type input "5"
type input "3"
type input "4"
type input "5"
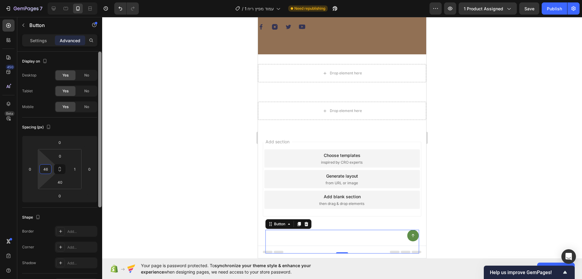
type input "4"
type input "0"
click at [75, 168] on input "1" at bounding box center [74, 168] width 9 height 9
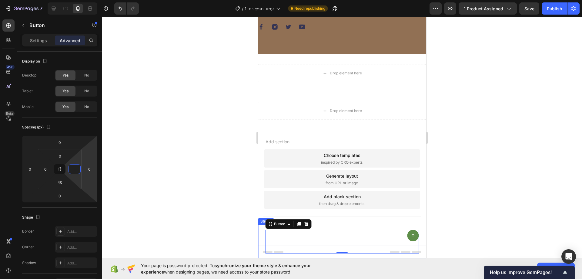
click at [372, 227] on div "Button 0 Sticky" at bounding box center [342, 241] width 168 height 33
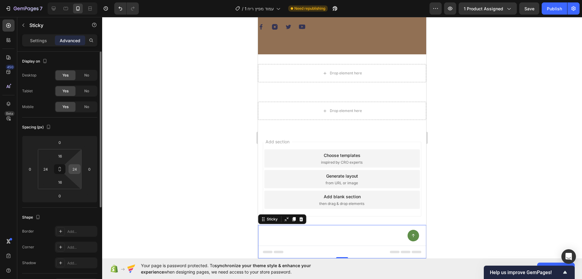
click at [74, 169] on input "24" at bounding box center [74, 168] width 9 height 9
type input "1"
click at [48, 170] on input "24" at bounding box center [45, 168] width 9 height 9
type input "3"
type input "4"
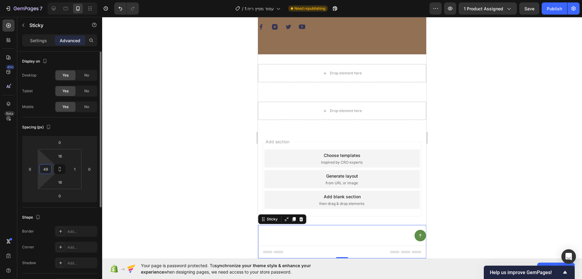
type input "4"
type input "5"
type input "510"
click at [557, 8] on div "Publish" at bounding box center [554, 8] width 15 height 6
click at [47, 170] on input "510" at bounding box center [45, 168] width 9 height 9
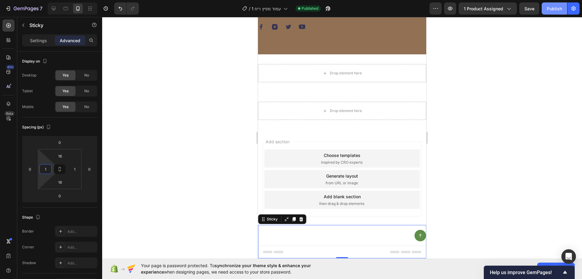
type input "1"
click at [565, 7] on button "Publish" at bounding box center [554, 8] width 25 height 12
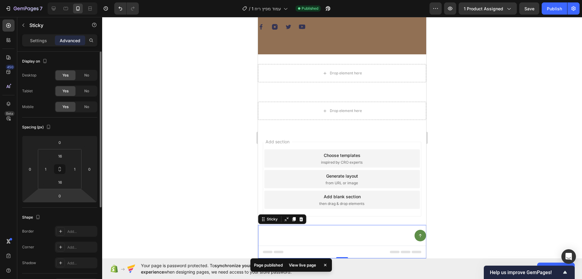
scroll to position [139, 0]
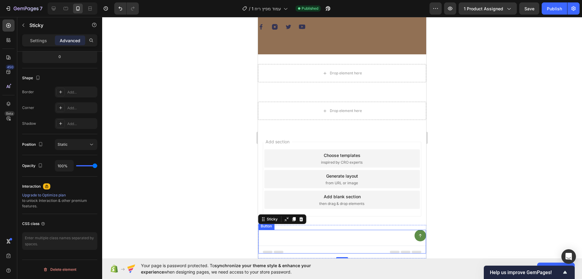
click at [406, 235] on div "Button" at bounding box center [342, 242] width 168 height 24
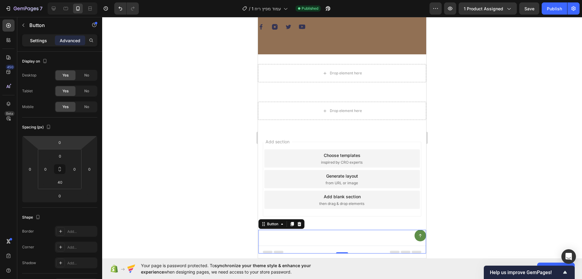
click at [47, 40] on div "Settings" at bounding box center [38, 40] width 30 height 10
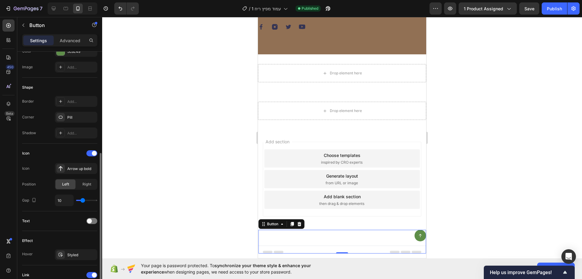
scroll to position [121, 0]
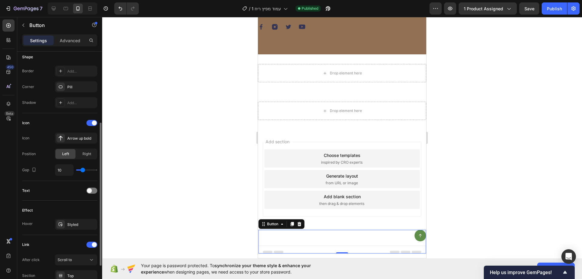
type input "11"
type input "12"
type input "13"
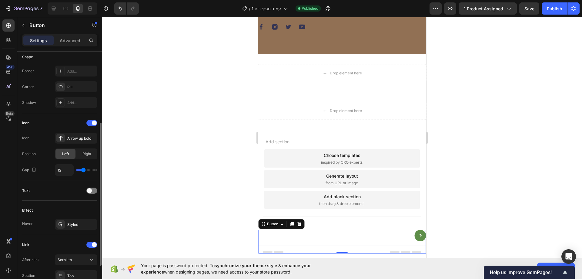
type input "13"
type input "14"
type input "15"
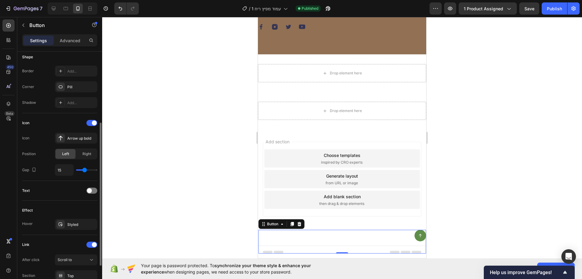
type input "16"
type input "17"
type input "18"
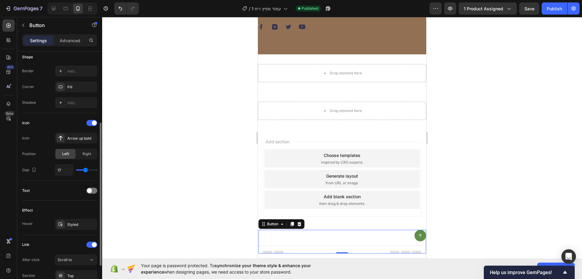
type input "18"
type input "19"
type input "20"
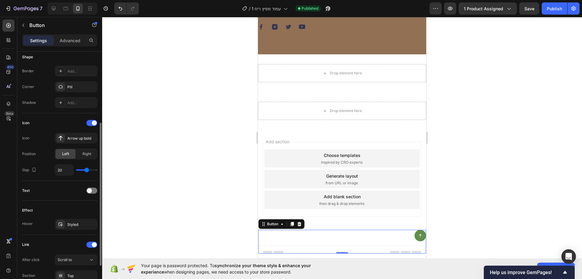
type input "21"
type input "22"
type input "23"
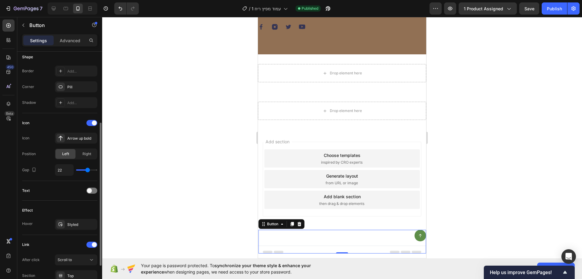
type input "23"
type input "22"
type input "21"
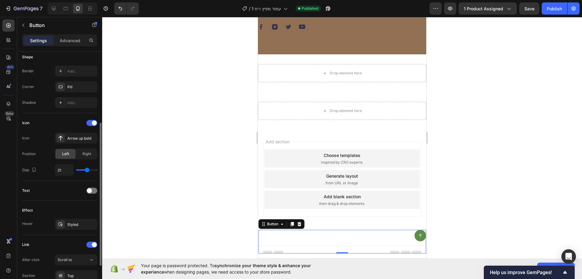
type input "20"
type input "19"
type input "18"
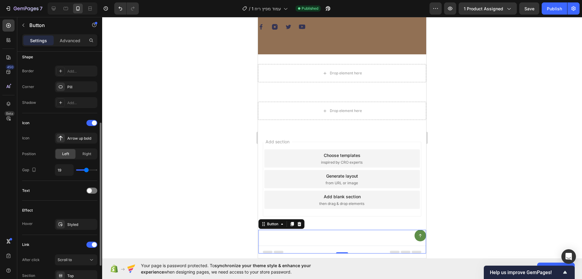
type input "18"
type input "17"
type input "16"
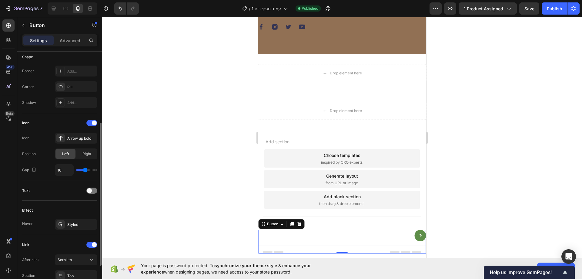
type input "15"
type input "14"
type input "13"
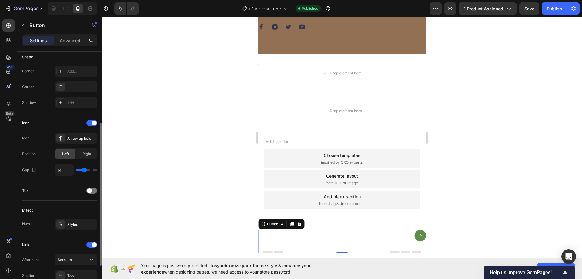
type input "13"
type input "12"
type input "11"
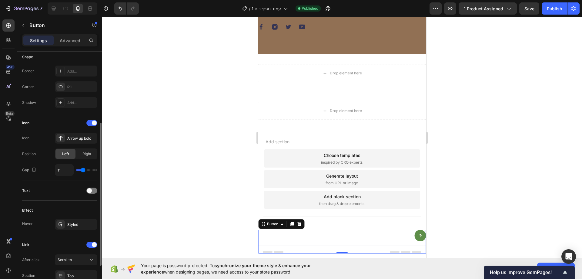
type input "10"
click at [83, 170] on input "range" at bounding box center [86, 169] width 21 height 1
click at [66, 40] on p "Advanced" at bounding box center [70, 40] width 21 height 6
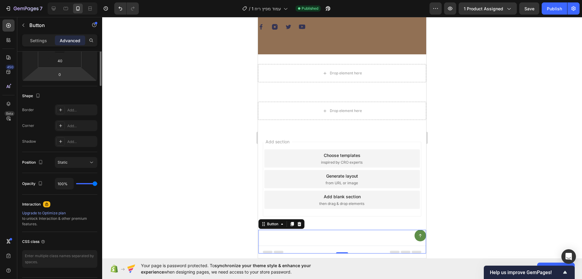
scroll to position [0, 0]
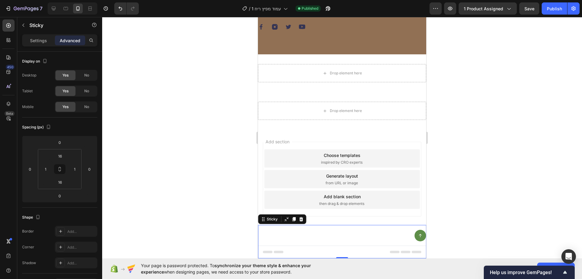
click at [324, 227] on div "Button Sticky 0" at bounding box center [342, 241] width 168 height 33
click at [76, 170] on input "1" at bounding box center [74, 168] width 9 height 9
type input "10"
click at [43, 39] on p "Settings" at bounding box center [38, 40] width 17 height 6
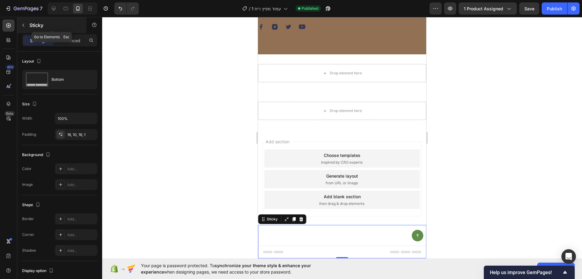
click at [29, 26] on div "Sticky" at bounding box center [51, 25] width 69 height 16
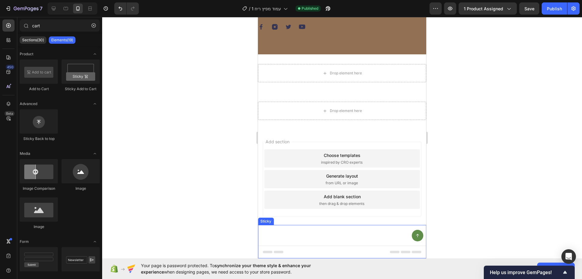
click at [368, 229] on div "Button Sticky" at bounding box center [342, 241] width 168 height 33
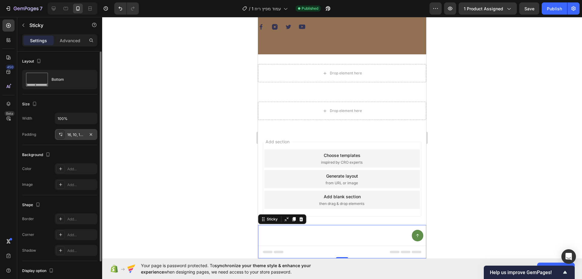
click at [69, 136] on div "16, 10, 16, 1" at bounding box center [76, 134] width 18 height 5
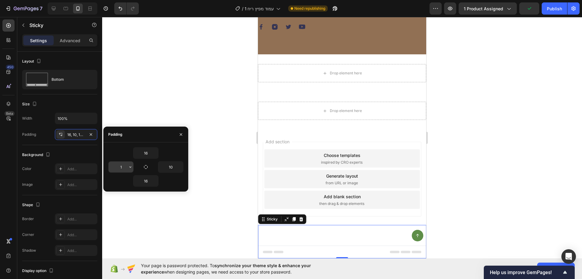
click at [121, 166] on input "1" at bounding box center [121, 166] width 25 height 11
type input "10"
click at [181, 134] on icon "button" at bounding box center [181, 134] width 2 height 2
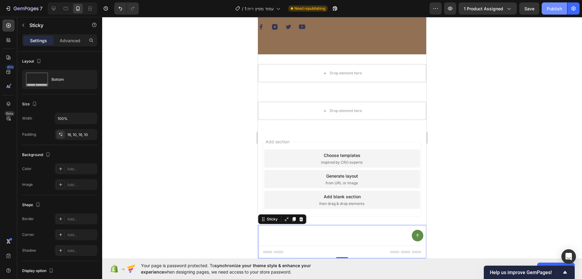
click at [559, 9] on div "Publish" at bounding box center [554, 8] width 15 height 6
click at [373, 231] on div "Button" at bounding box center [342, 242] width 162 height 24
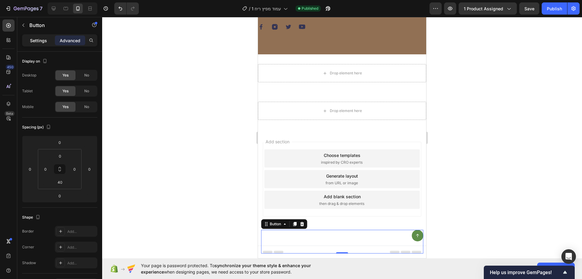
click at [41, 45] on div "Settings" at bounding box center [38, 40] width 30 height 10
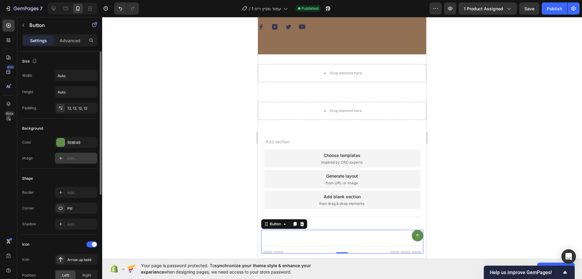
click at [75, 155] on div "Add..." at bounding box center [76, 158] width 42 height 11
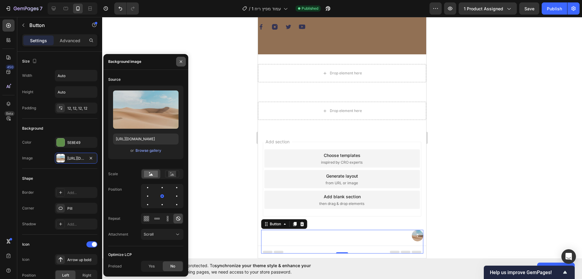
click at [181, 61] on icon "button" at bounding box center [181, 61] width 5 height 5
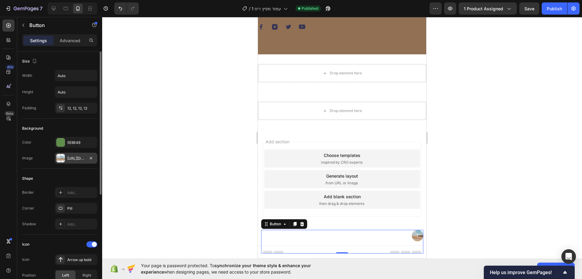
click at [77, 157] on div "[URL][DOMAIN_NAME]" at bounding box center [76, 158] width 18 height 5
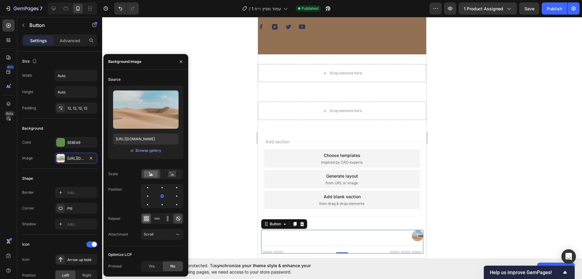
click at [147, 217] on icon at bounding box center [147, 217] width 2 height 2
click at [153, 217] on div at bounding box center [156, 219] width 9 height 10
click at [168, 217] on icon at bounding box center [168, 217] width 2 height 2
click at [164, 236] on div "Scroll" at bounding box center [159, 233] width 31 height 5
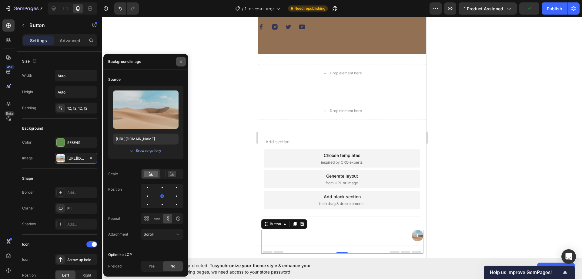
click at [180, 62] on icon "button" at bounding box center [181, 61] width 5 height 5
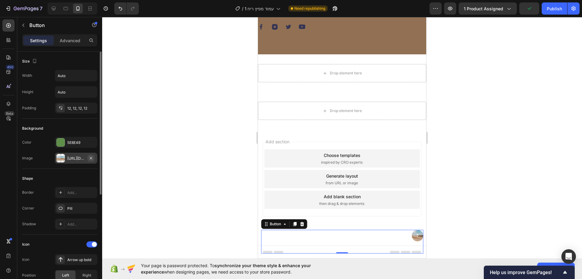
click at [91, 159] on icon "button" at bounding box center [91, 158] width 5 height 5
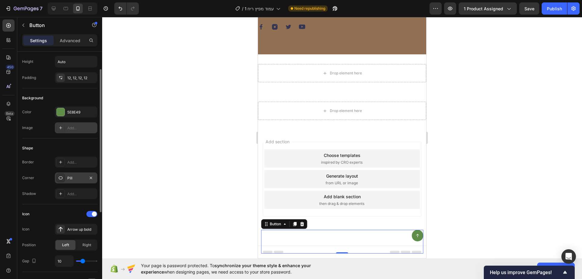
click at [71, 177] on div "Pill" at bounding box center [76, 177] width 18 height 5
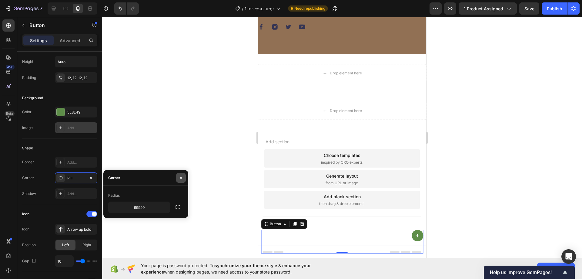
click at [181, 179] on icon "button" at bounding box center [181, 177] width 5 height 5
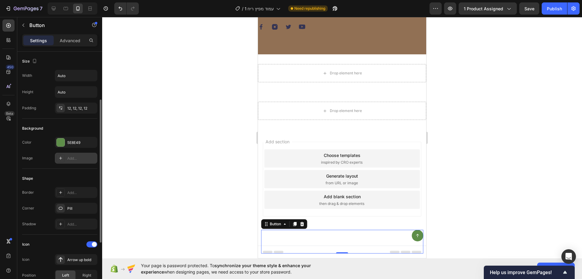
scroll to position [174, 0]
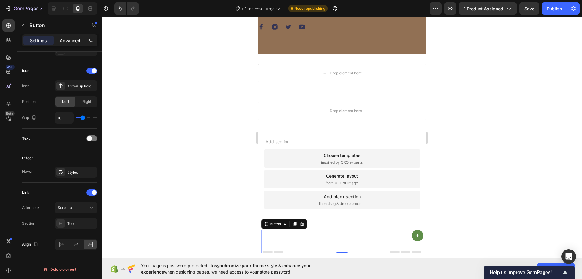
click at [59, 41] on div "Advanced" at bounding box center [70, 40] width 30 height 10
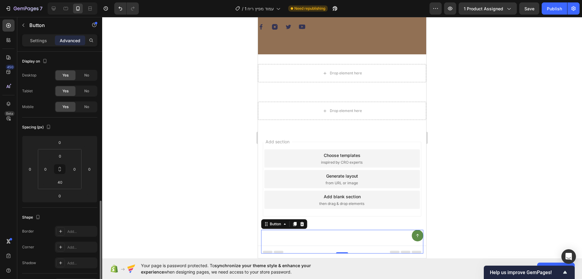
scroll to position [139, 0]
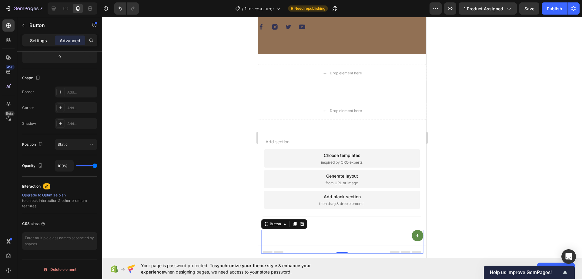
click at [43, 39] on p "Settings" at bounding box center [38, 40] width 17 height 6
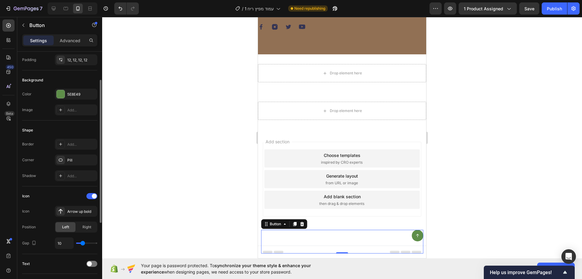
scroll to position [0, 0]
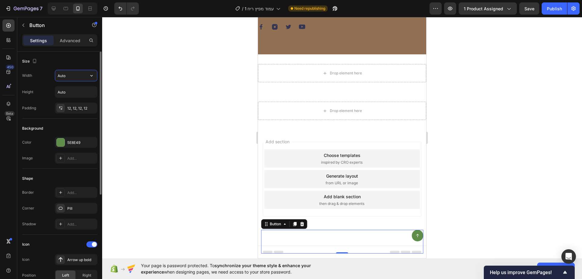
click at [78, 76] on input "Auto" at bounding box center [76, 75] width 42 height 11
type input "1"
type input "2"
type input "3"
type input "4"
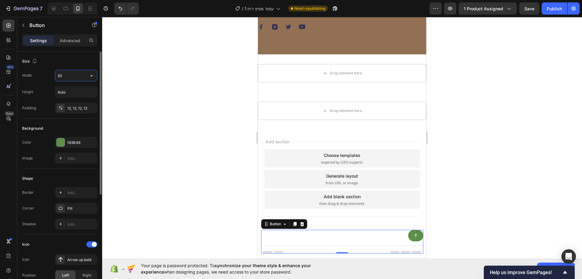
type input "5"
type input "45"
click at [552, 9] on div "Publish" at bounding box center [554, 8] width 15 height 6
click at [73, 90] on input "Auto" at bounding box center [76, 91] width 42 height 11
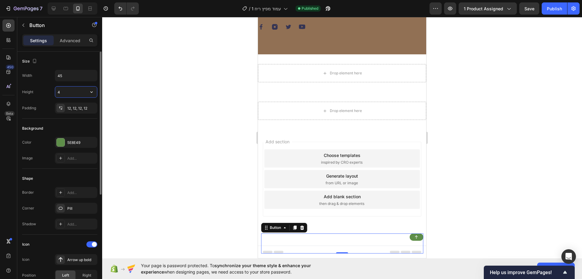
type input "45"
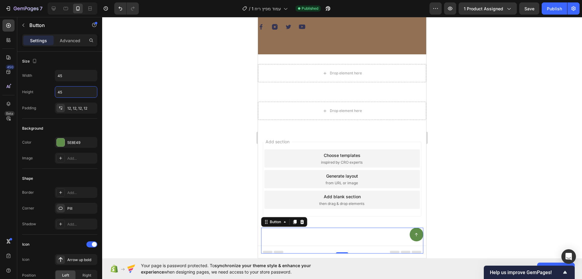
click at [508, 105] on div at bounding box center [342, 148] width 480 height 262
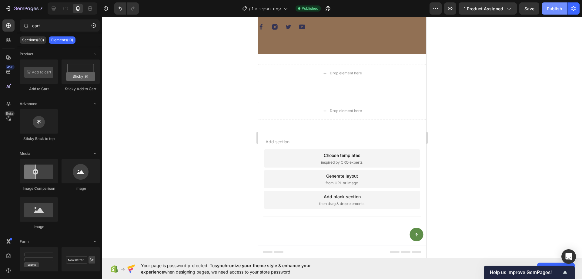
click at [551, 10] on div "Publish" at bounding box center [554, 8] width 15 height 6
click at [386, 223] on div "Button Sticky" at bounding box center [342, 240] width 168 height 35
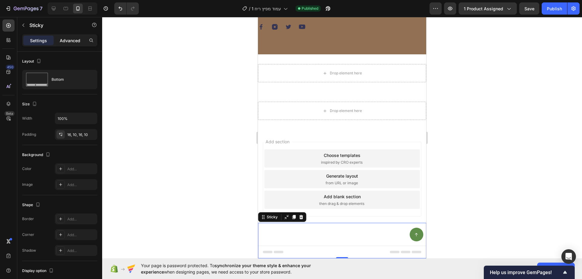
click at [73, 39] on p "Advanced" at bounding box center [70, 40] width 21 height 6
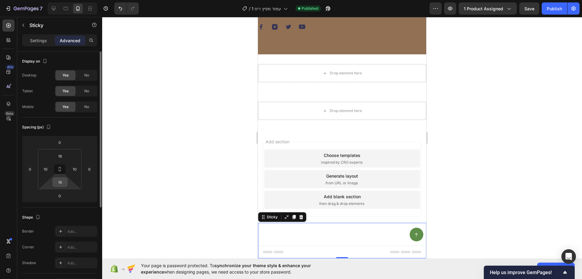
click at [62, 178] on input "16" at bounding box center [60, 181] width 12 height 9
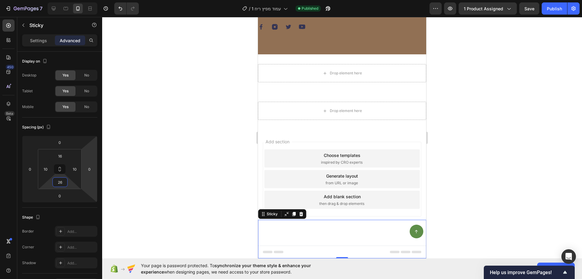
click at [553, 8] on div "Publish" at bounding box center [554, 8] width 15 height 6
click at [65, 178] on input "26" at bounding box center [60, 181] width 12 height 9
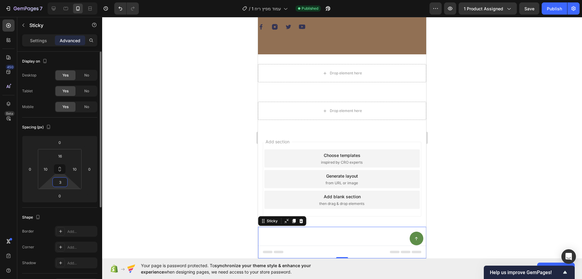
type input "36"
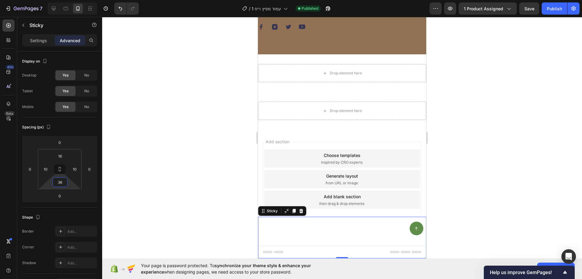
click at [476, 166] on div at bounding box center [342, 148] width 480 height 262
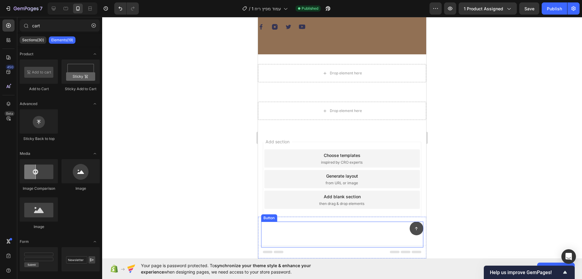
click at [415, 222] on button "<p>Button</p>" at bounding box center [417, 228] width 14 height 14
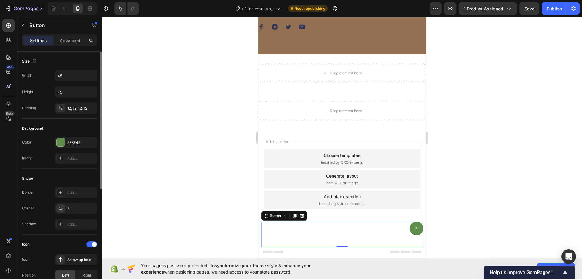
click at [70, 135] on div "Background Color 5E8E49 Image Add..." at bounding box center [59, 144] width 75 height 50
click at [73, 143] on div "5E8E49" at bounding box center [76, 142] width 18 height 5
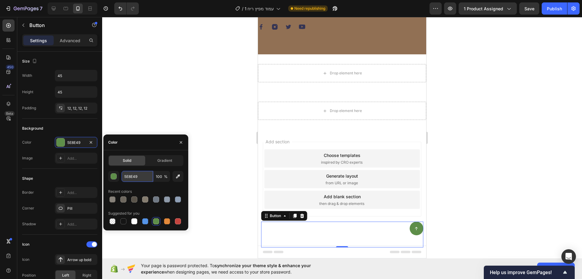
click at [140, 176] on input "5E8E49" at bounding box center [138, 176] width 32 height 11
paste input "917054"
type input "917054"
click at [180, 143] on icon "button" at bounding box center [181, 142] width 2 height 2
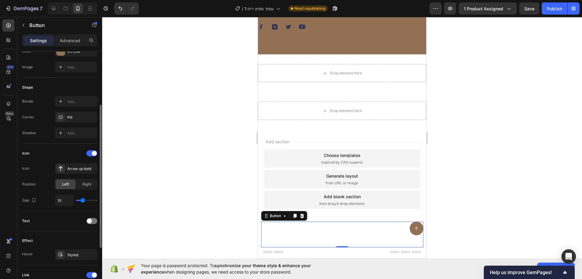
scroll to position [121, 0]
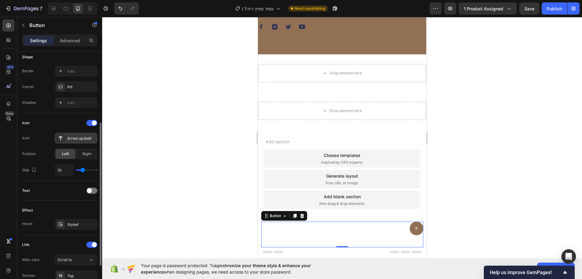
click at [79, 138] on div "Arrow up bold" at bounding box center [81, 138] width 29 height 5
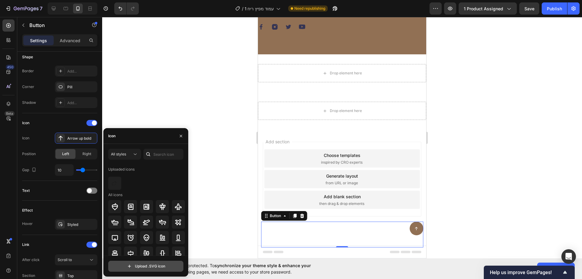
click at [145, 268] on input "file" at bounding box center [146, 266] width 75 height 10
click at [144, 265] on input "file" at bounding box center [146, 266] width 75 height 10
click at [169, 262] on input "file" at bounding box center [146, 266] width 75 height 10
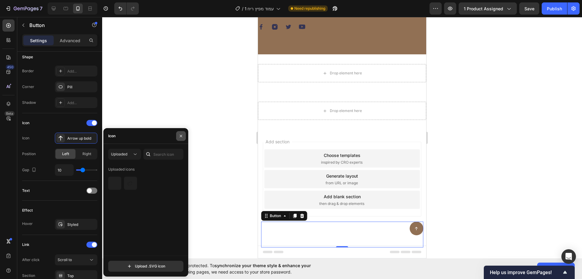
click at [181, 137] on icon "button" at bounding box center [181, 135] width 5 height 5
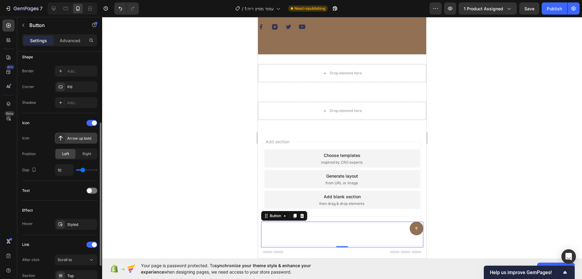
click at [76, 141] on div "Arrow up bold" at bounding box center [76, 138] width 42 height 11
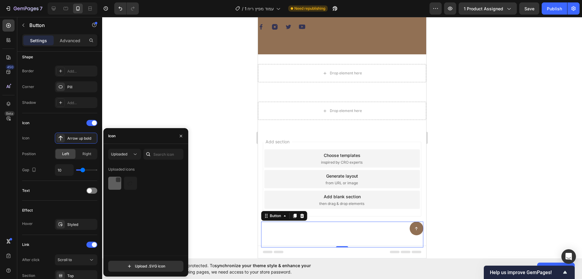
click at [115, 183] on img at bounding box center [114, 183] width 7 height 7
click at [130, 183] on img at bounding box center [130, 183] width 7 height 7
click at [117, 185] on img at bounding box center [114, 183] width 7 height 7
click at [134, 180] on div at bounding box center [134, 179] width 5 height 5
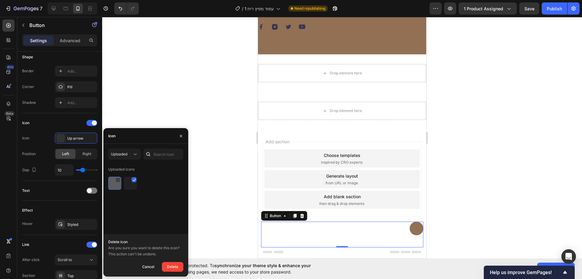
click at [118, 180] on div at bounding box center [118, 179] width 5 height 5
click at [174, 264] on div "Delete" at bounding box center [172, 266] width 11 height 7
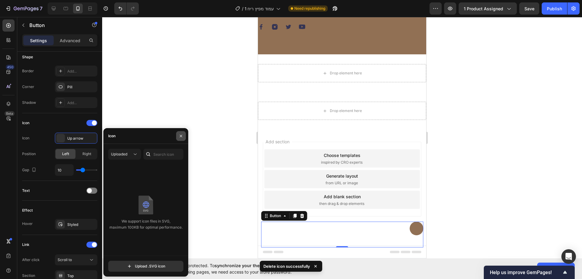
click at [184, 135] on button "button" at bounding box center [181, 136] width 10 height 10
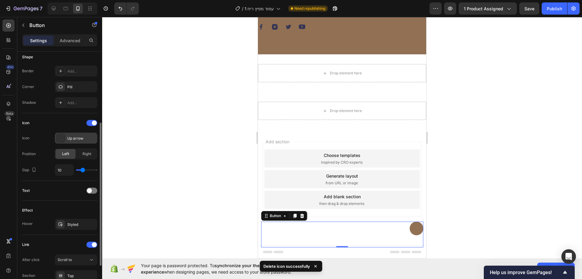
click at [71, 137] on div "Up arrow" at bounding box center [81, 138] width 29 height 5
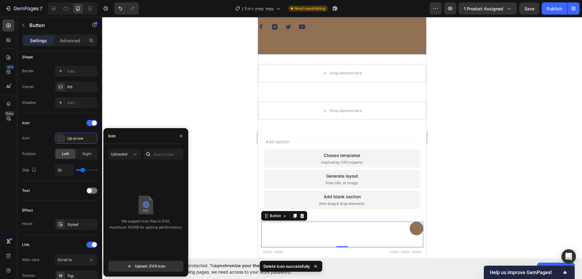
click at [143, 153] on div "Uploaded" at bounding box center [145, 154] width 75 height 11
click at [116, 157] on button "Uploaded" at bounding box center [124, 154] width 33 height 11
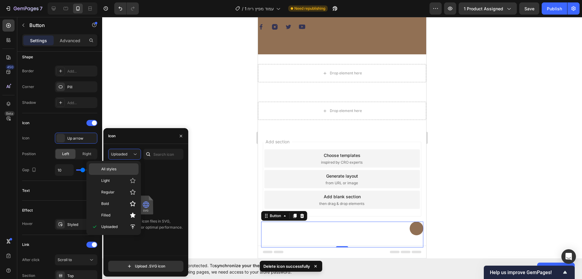
click at [122, 167] on p "All styles" at bounding box center [118, 168] width 35 height 5
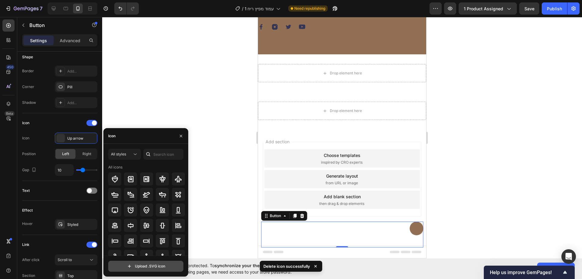
click at [158, 267] on input "file" at bounding box center [146, 266] width 75 height 10
type input "C:\fakepath\upload.svg"
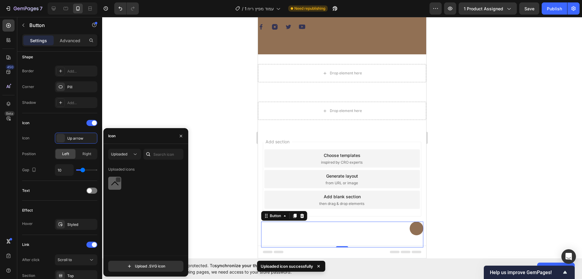
click at [115, 183] on img at bounding box center [114, 183] width 7 height 7
click at [181, 138] on icon "button" at bounding box center [181, 135] width 5 height 5
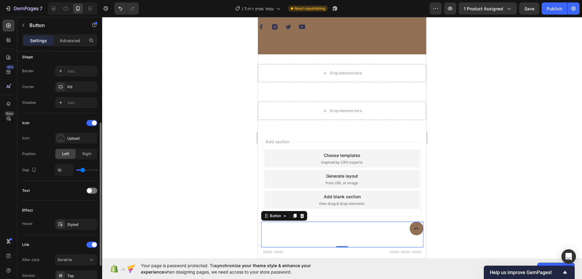
type input "8"
type input "9"
type input "10"
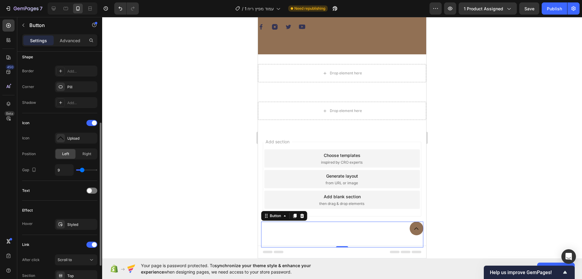
type input "10"
type input "12"
type input "13"
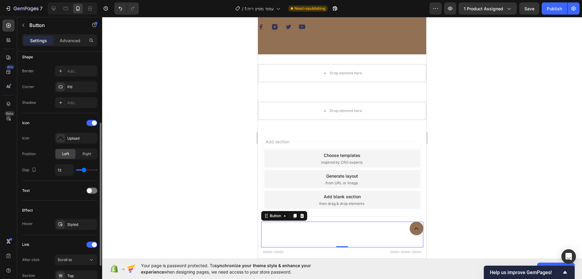
type input "14"
type input "15"
type input "16"
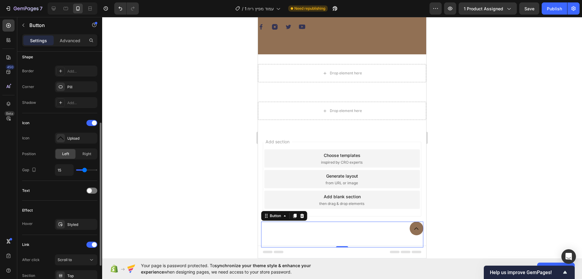
type input "16"
click at [83, 170] on input "range" at bounding box center [86, 169] width 21 height 1
click at [73, 139] on div "Upload" at bounding box center [81, 138] width 29 height 5
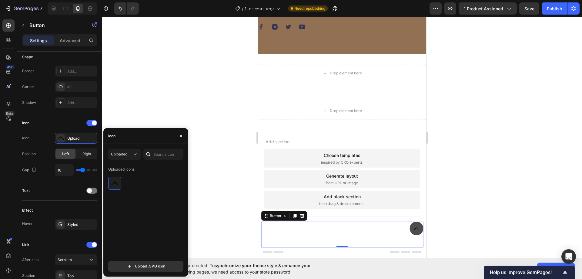
click at [410, 226] on button "<p>Button</p>" at bounding box center [417, 228] width 14 height 14
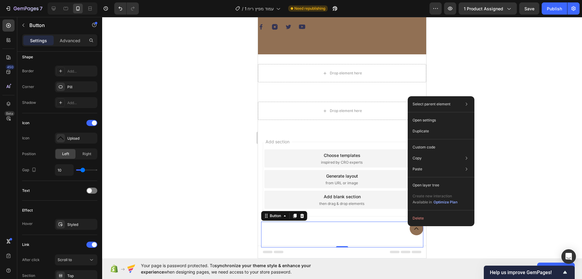
click at [506, 134] on div at bounding box center [342, 148] width 480 height 262
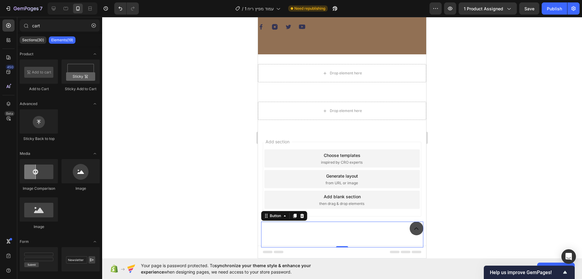
click at [415, 230] on icon "<p>Button</p>" at bounding box center [417, 228] width 4 height 4
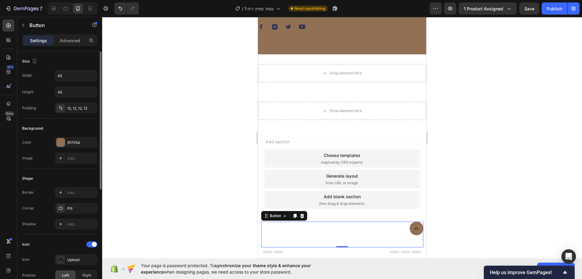
scroll to position [91, 0]
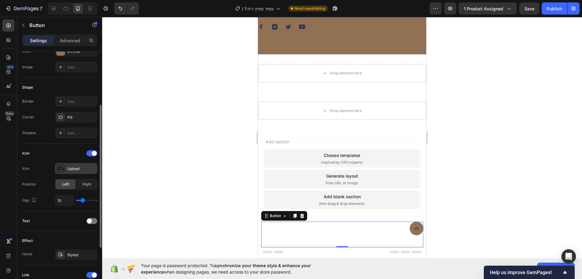
click at [72, 173] on div "Upload" at bounding box center [76, 168] width 42 height 11
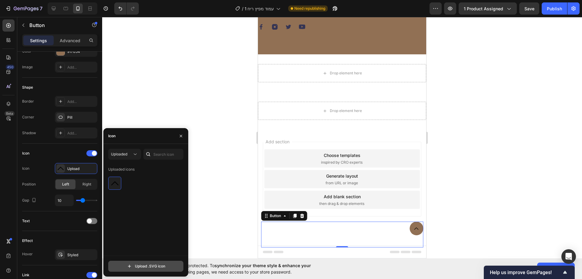
click at [157, 270] on input "file" at bounding box center [146, 266] width 75 height 10
click at [180, 137] on icon "button" at bounding box center [181, 135] width 2 height 2
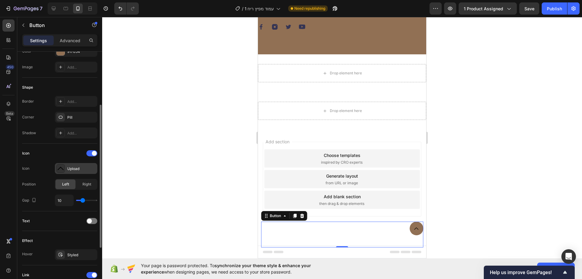
click at [91, 165] on div "Upload" at bounding box center [76, 168] width 42 height 11
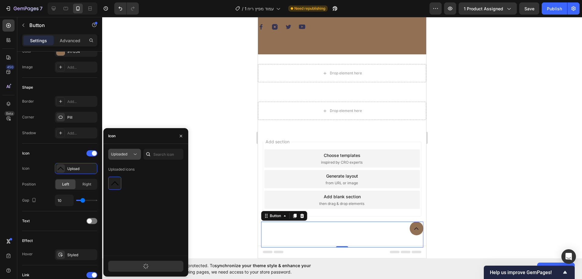
click at [133, 153] on icon at bounding box center [135, 154] width 6 height 6
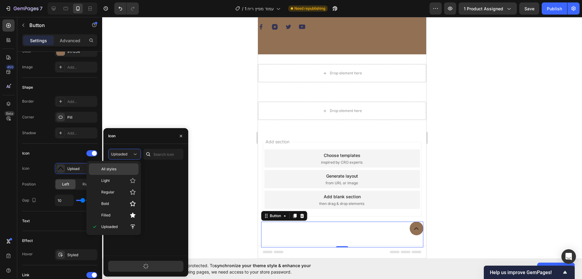
click at [130, 164] on div "All styles" at bounding box center [114, 169] width 50 height 12
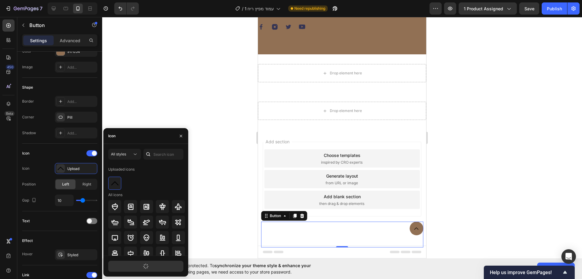
click at [141, 267] on button "Upload .SVG icon" at bounding box center [145, 266] width 75 height 11
click at [152, 266] on button "Upload .SVG icon" at bounding box center [145, 266] width 75 height 11
click at [132, 265] on button "Upload .SVG icon" at bounding box center [145, 266] width 75 height 11
click at [149, 266] on button "Upload .SVG icon" at bounding box center [145, 266] width 75 height 11
click at [133, 266] on button "Upload .SVG icon" at bounding box center [145, 266] width 75 height 11
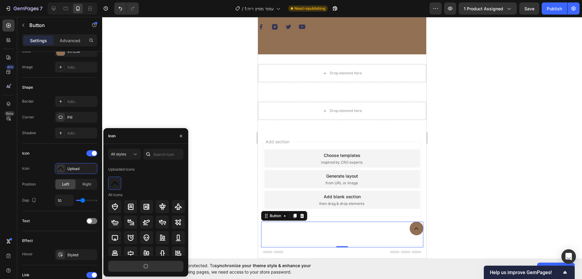
drag, startPoint x: 147, startPoint y: 266, endPoint x: 141, endPoint y: 266, distance: 6.1
click at [147, 266] on icon "button" at bounding box center [146, 266] width 7 height 7
click at [141, 266] on button "Upload .SVG icon" at bounding box center [145, 266] width 75 height 11
click at [145, 266] on icon "button" at bounding box center [146, 266] width 7 height 7
click at [144, 266] on icon "button" at bounding box center [146, 266] width 7 height 7
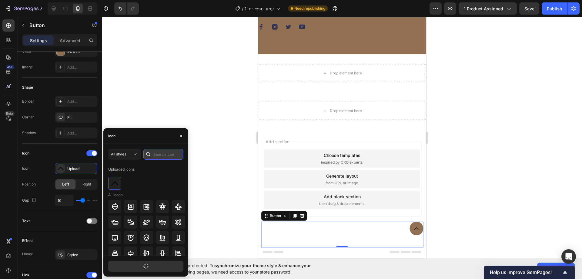
click at [172, 154] on input "text" at bounding box center [163, 154] width 40 height 11
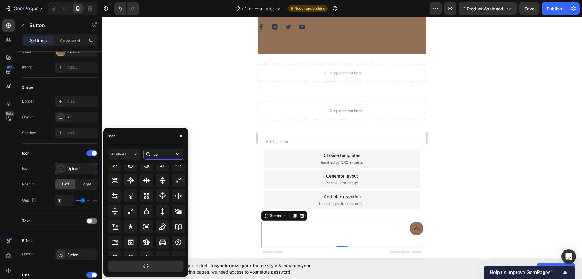
scroll to position [129, 0]
drag, startPoint x: 160, startPoint y: 154, endPoint x: 145, endPoint y: 156, distance: 14.6
click at [145, 156] on div "up" at bounding box center [163, 154] width 40 height 11
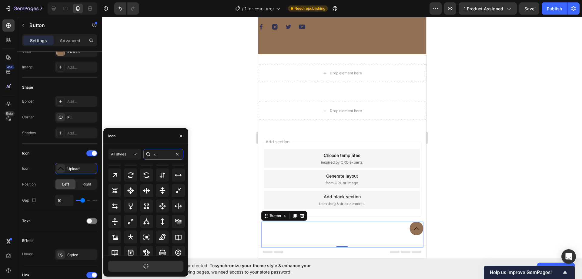
scroll to position [0, 0]
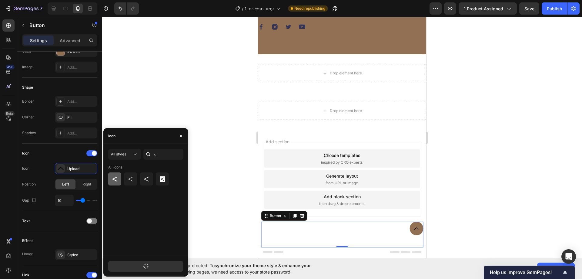
click at [116, 180] on icon at bounding box center [114, 179] width 5 height 5
click at [148, 176] on icon at bounding box center [146, 178] width 7 height 7
click at [162, 177] on icon at bounding box center [162, 178] width 5 height 5
click at [129, 180] on icon at bounding box center [130, 178] width 7 height 7
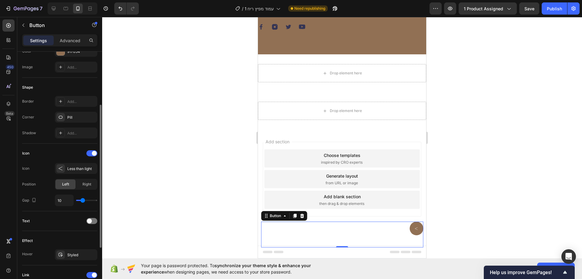
click at [83, 201] on input "range" at bounding box center [86, 200] width 21 height 1
click at [82, 167] on div "Less than light" at bounding box center [81, 168] width 29 height 5
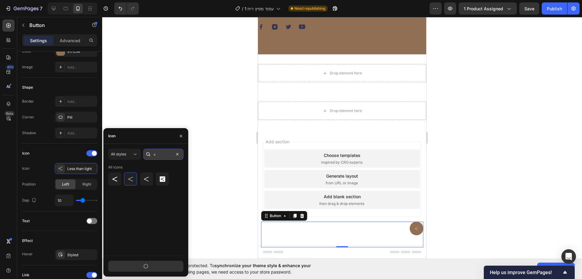
click at [157, 155] on input "<" at bounding box center [163, 154] width 40 height 11
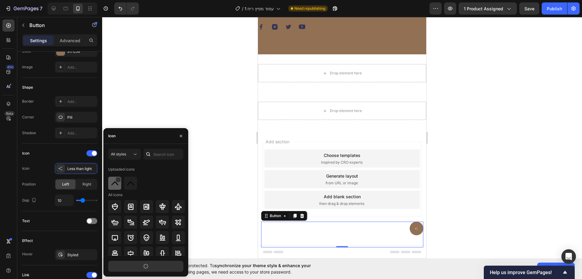
click at [118, 184] on img at bounding box center [114, 183] width 7 height 7
click at [127, 186] on img at bounding box center [130, 183] width 7 height 7
click at [119, 185] on div at bounding box center [114, 183] width 13 height 13
click at [129, 184] on img at bounding box center [130, 183] width 7 height 7
click at [120, 184] on div at bounding box center [114, 183] width 13 height 13
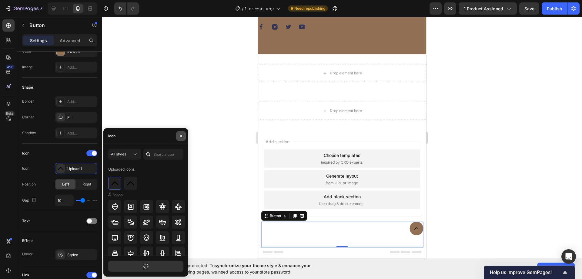
click at [180, 137] on icon "button" at bounding box center [181, 135] width 5 height 5
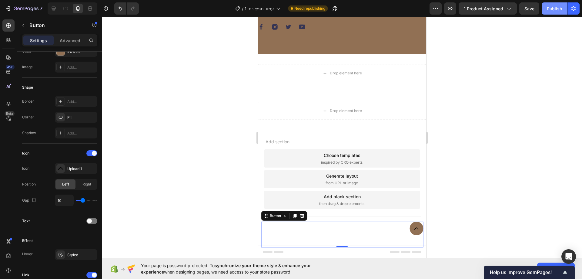
click at [557, 11] on div "Publish" at bounding box center [554, 8] width 15 height 6
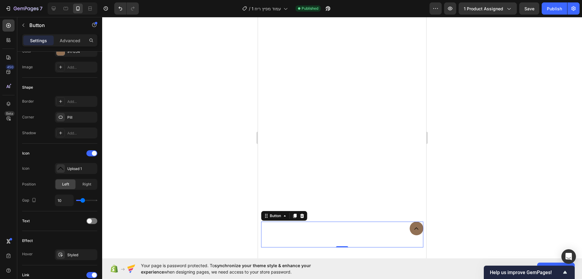
scroll to position [933, 0]
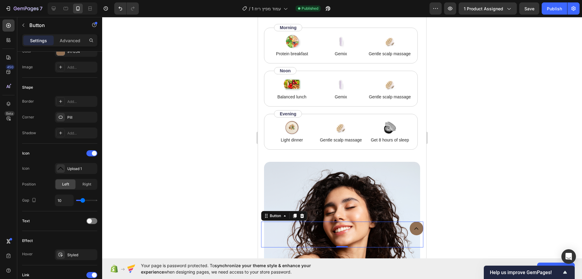
click at [227, 171] on div at bounding box center [342, 148] width 480 height 262
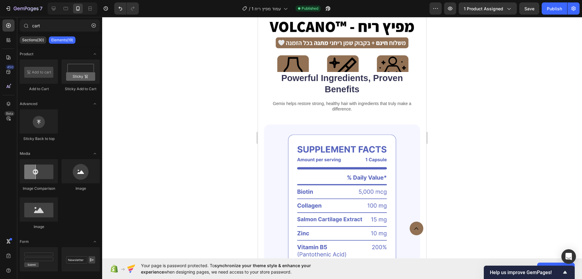
scroll to position [243, 0]
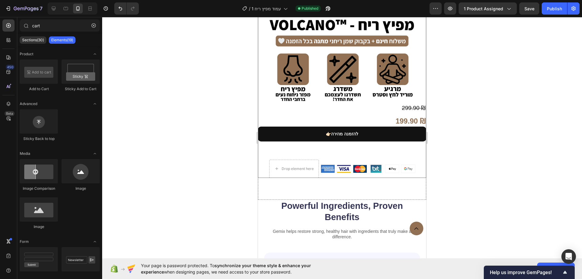
click at [309, 136] on div "👉🏻להזמנה מהירה Add to Cart" at bounding box center [342, 139] width 168 height 25
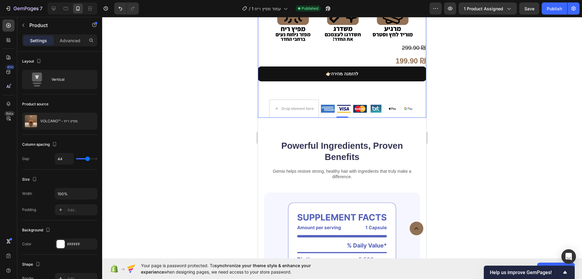
scroll to position [334, 0]
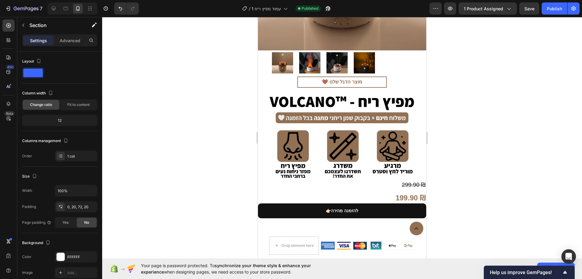
scroll to position [182, 0]
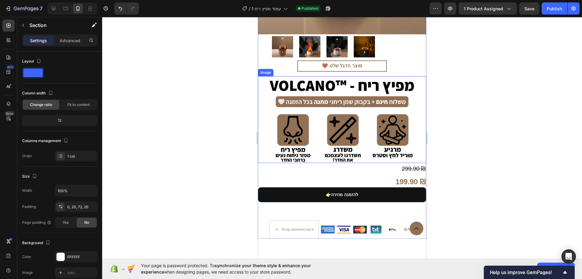
click at [265, 130] on img at bounding box center [342, 119] width 168 height 87
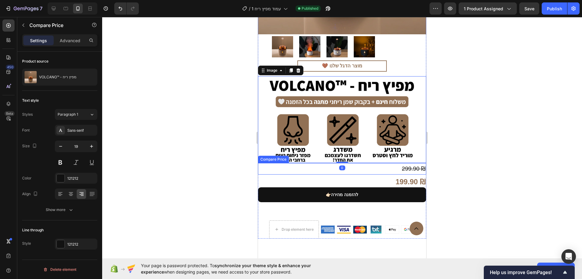
click at [265, 163] on div "299.90 ₪" at bounding box center [342, 169] width 168 height 12
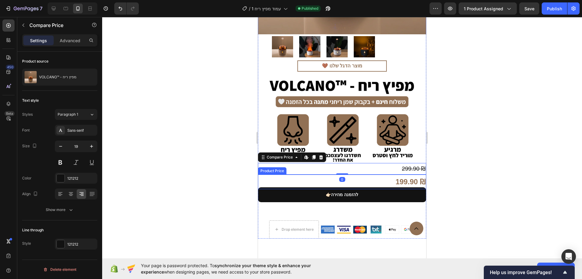
click at [261, 174] on div "199.90 ₪" at bounding box center [342, 181] width 168 height 14
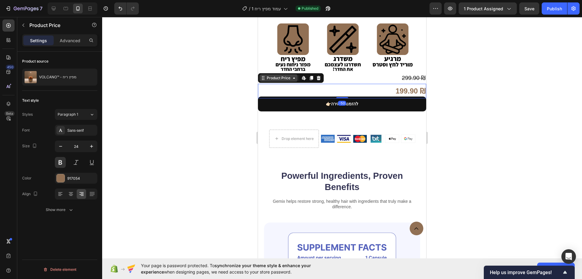
scroll to position [273, 0]
click at [292, 75] on icon at bounding box center [294, 77] width 5 height 5
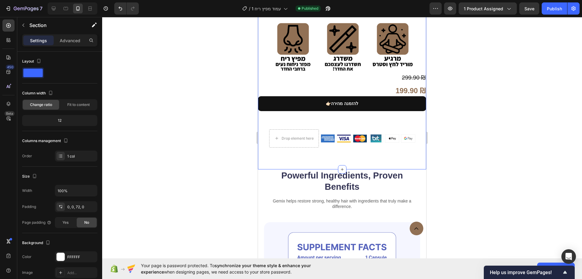
click at [402, 229] on div "Button" at bounding box center [342, 234] width 162 height 26
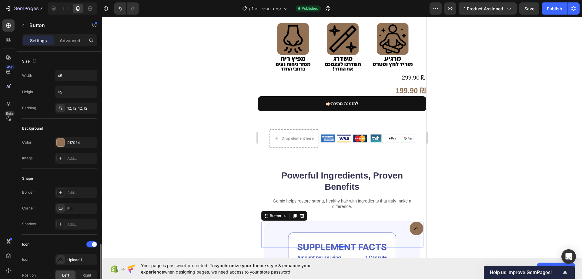
scroll to position [174, 0]
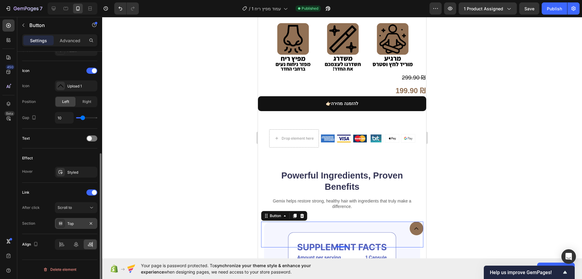
click at [78, 219] on div "Top" at bounding box center [76, 223] width 42 height 11
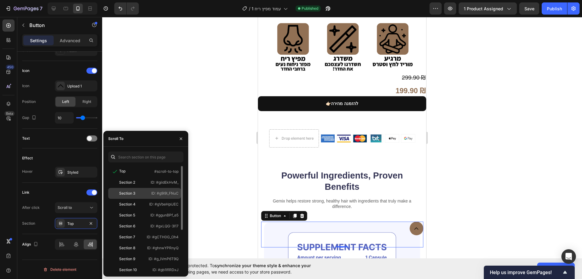
click at [149, 191] on div "Section 3 ID: #g9i9I_FNuC" at bounding box center [144, 193] width 73 height 11
click at [181, 141] on icon "button" at bounding box center [181, 138] width 5 height 5
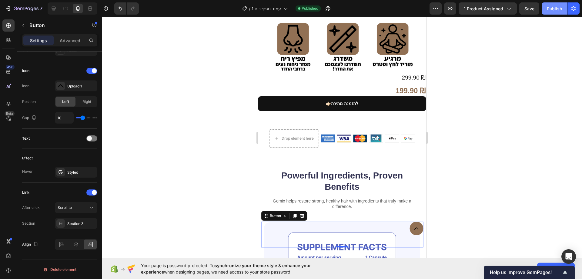
click at [552, 14] on button "Publish" at bounding box center [554, 8] width 25 height 12
click at [81, 226] on div "Section 3" at bounding box center [76, 223] width 42 height 11
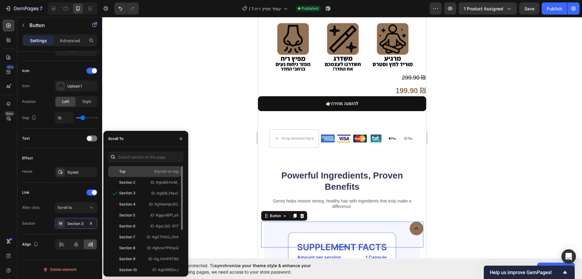
click at [133, 167] on div "Top #scroll-to-top" at bounding box center [144, 171] width 73 height 11
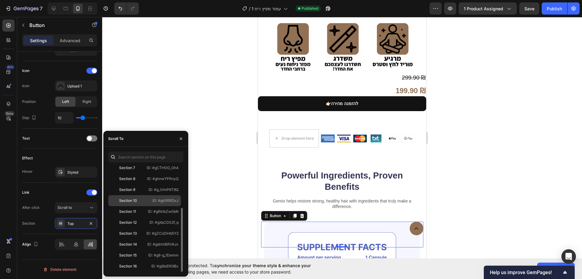
scroll to position [0, 0]
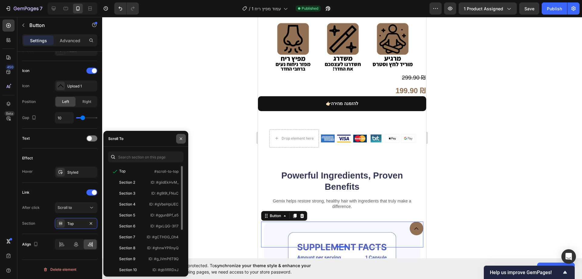
click at [182, 140] on icon "button" at bounding box center [181, 138] width 5 height 5
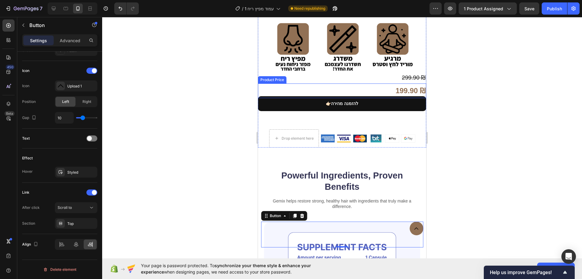
click at [528, 57] on div at bounding box center [342, 148] width 480 height 262
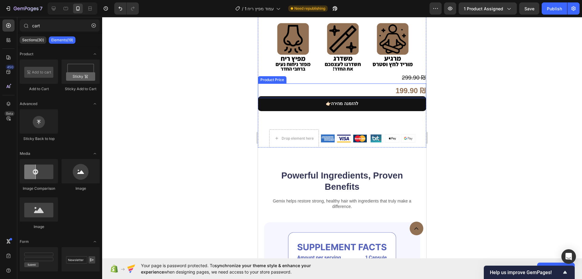
click at [560, 2] on div "7 / עמוד מפיץ ריח 1 Need republishing Preview 1 product assigned Save Publish" at bounding box center [291, 8] width 582 height 17
drag, startPoint x: 551, startPoint y: 14, endPoint x: 550, endPoint y: 17, distance: 3.2
click at [552, 14] on button "Publish" at bounding box center [554, 8] width 25 height 12
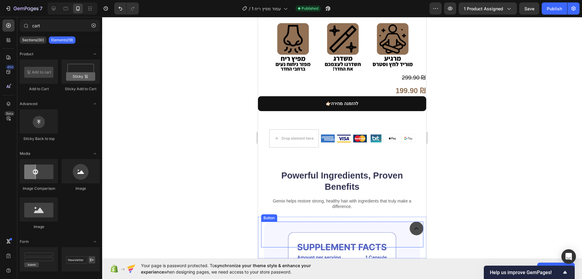
click at [410, 230] on button "<p>Button</p>" at bounding box center [417, 228] width 14 height 14
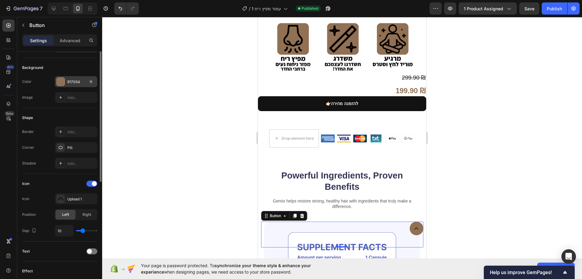
scroll to position [91, 0]
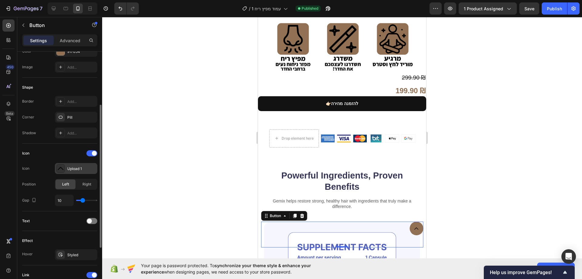
click at [74, 166] on div "Upload 1" at bounding box center [81, 168] width 29 height 5
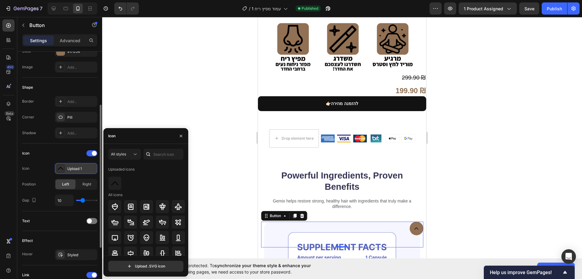
click at [86, 170] on div "Upload 1" at bounding box center [81, 168] width 29 height 5
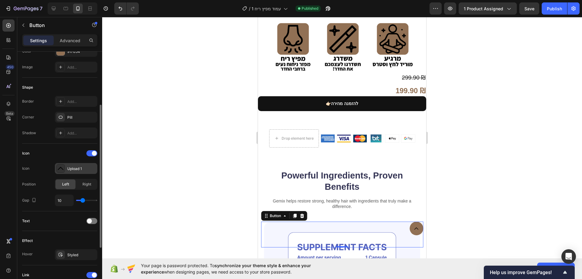
click at [86, 170] on div "Upload 1" at bounding box center [81, 168] width 29 height 5
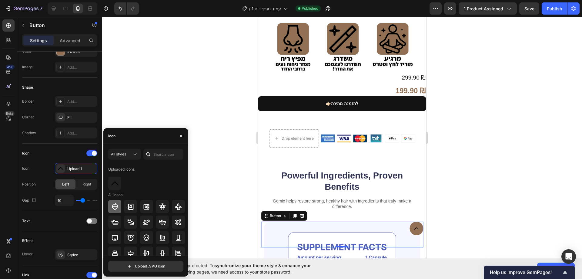
click at [115, 203] on icon at bounding box center [114, 206] width 7 height 7
click at [129, 208] on icon at bounding box center [130, 206] width 7 height 7
click at [150, 206] on div at bounding box center [146, 206] width 13 height 13
click at [111, 189] on div at bounding box center [114, 183] width 13 height 13
click at [130, 209] on icon at bounding box center [131, 206] width 6 height 6
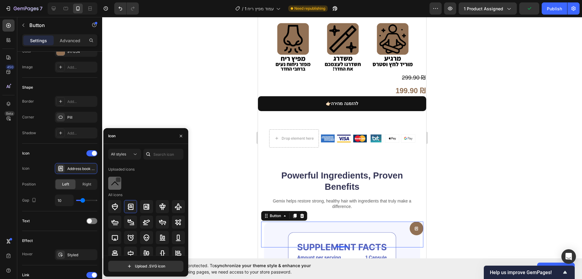
click at [113, 187] on div at bounding box center [114, 183] width 13 height 13
click at [153, 269] on input "file" at bounding box center [146, 266] width 75 height 10
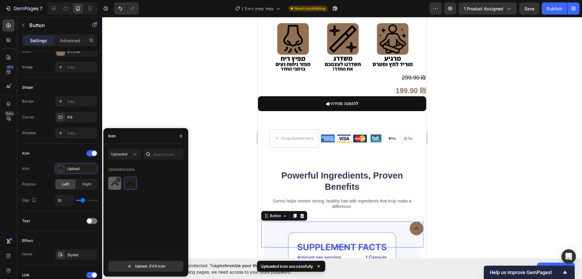
click at [115, 187] on div at bounding box center [114, 183] width 13 height 13
click at [183, 138] on icon "button" at bounding box center [181, 135] width 5 height 5
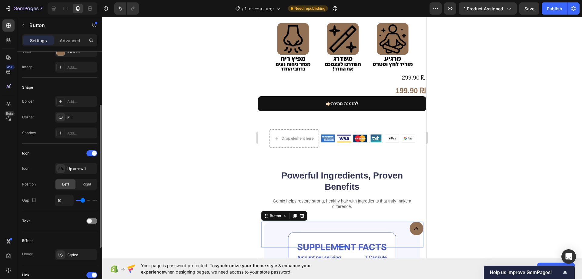
click at [91, 201] on div "10" at bounding box center [76, 200] width 42 height 12
drag, startPoint x: 85, startPoint y: 200, endPoint x: 89, endPoint y: 201, distance: 4.2
click at [89, 201] on input "range" at bounding box center [86, 200] width 21 height 1
click at [550, 7] on div "Publish" at bounding box center [554, 8] width 15 height 6
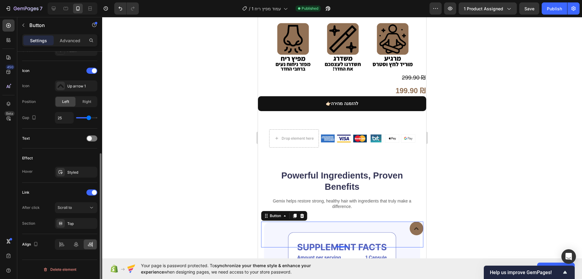
scroll to position [113, 0]
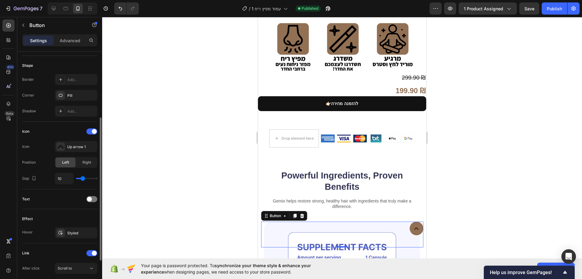
drag, startPoint x: 88, startPoint y: 178, endPoint x: 83, endPoint y: 179, distance: 4.9
click at [83, 179] on input "range" at bounding box center [86, 178] width 21 height 1
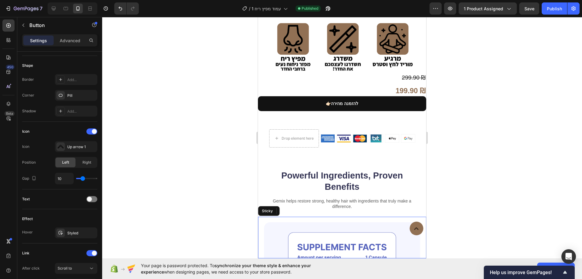
click at [394, 219] on div "Button 0 Sticky" at bounding box center [342, 238] width 168 height 42
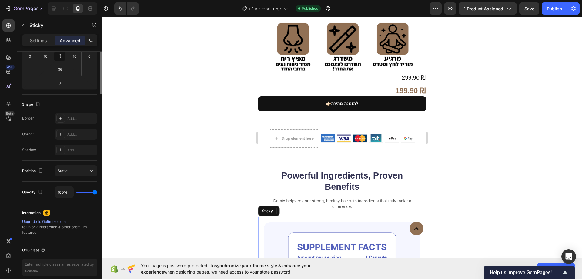
scroll to position [0, 0]
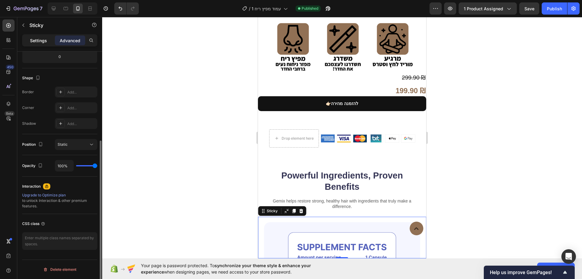
click at [40, 40] on p "Settings" at bounding box center [38, 40] width 17 height 6
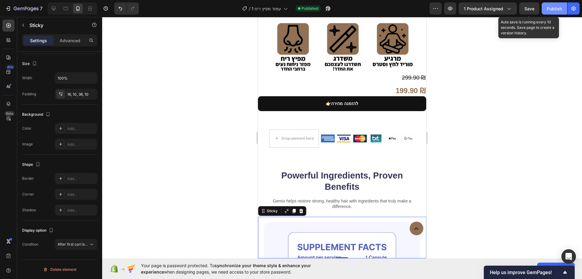
click at [543, 12] on button "Publish" at bounding box center [554, 8] width 25 height 12
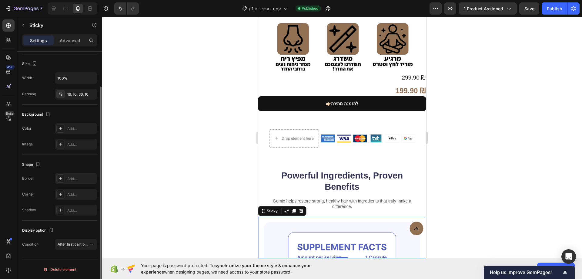
scroll to position [0, 0]
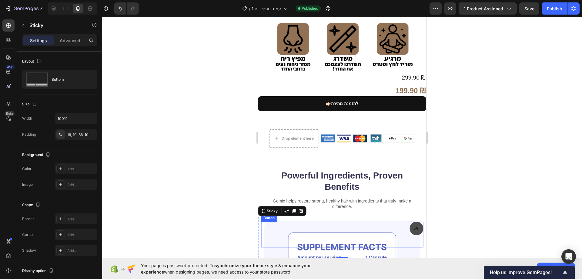
click at [410, 232] on button "<p>Button</p>" at bounding box center [417, 228] width 14 height 14
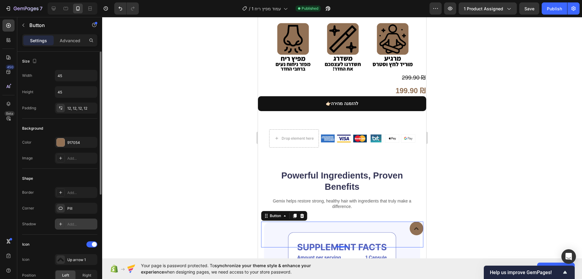
scroll to position [30, 0]
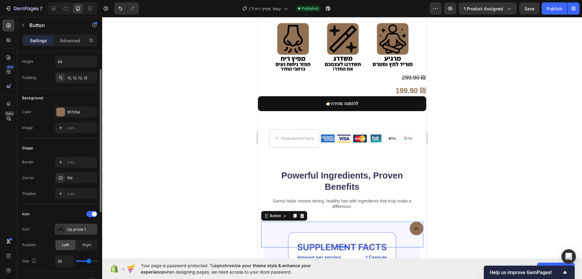
click at [86, 229] on div "Up arrow 1" at bounding box center [81, 229] width 29 height 5
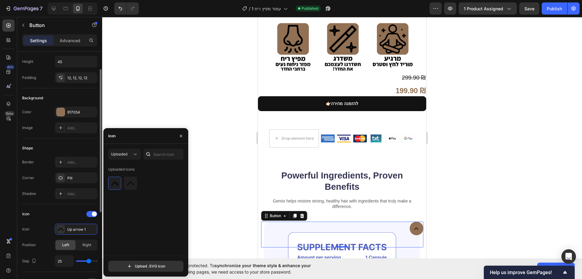
click at [83, 236] on div "Icon Icon Up arrow 1 Position Left Right Gap 25" at bounding box center [59, 238] width 75 height 58
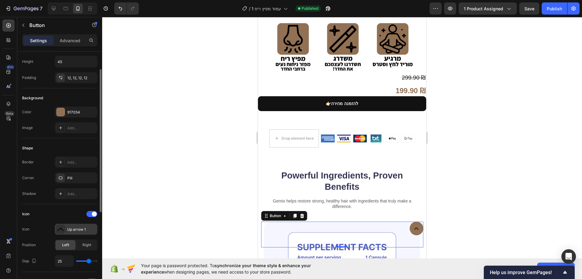
click at [93, 230] on div "Up arrow 1" at bounding box center [81, 229] width 29 height 5
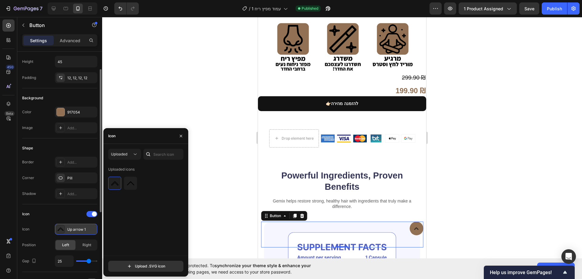
click at [93, 230] on div "Up arrow 1" at bounding box center [81, 229] width 29 height 5
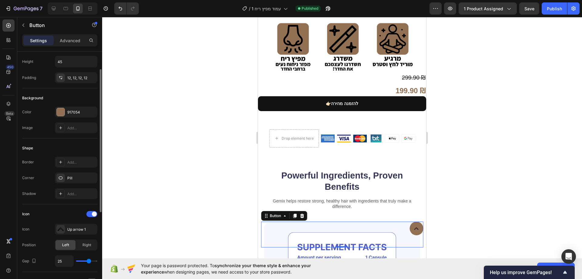
click at [91, 217] on div "Icon" at bounding box center [59, 214] width 75 height 10
click at [92, 217] on div at bounding box center [91, 214] width 11 height 6
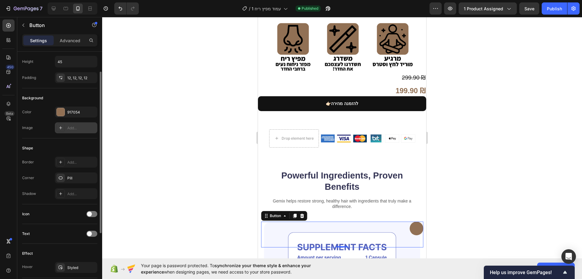
click at [69, 124] on div "Add..." at bounding box center [76, 127] width 42 height 11
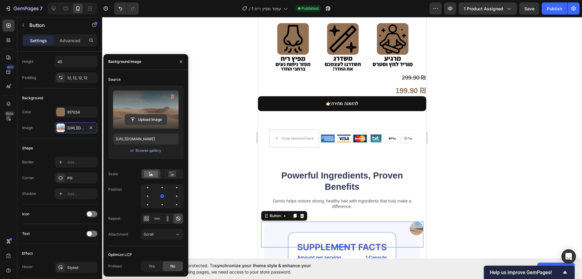
click at [150, 120] on input "file" at bounding box center [146, 119] width 42 height 10
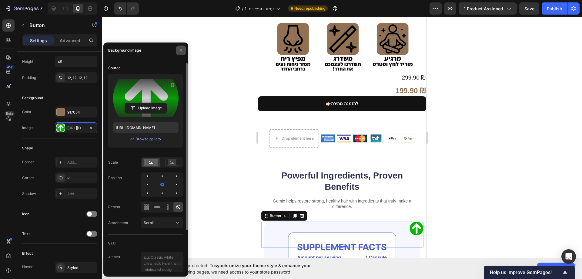
click at [180, 50] on icon "button" at bounding box center [181, 50] width 5 height 5
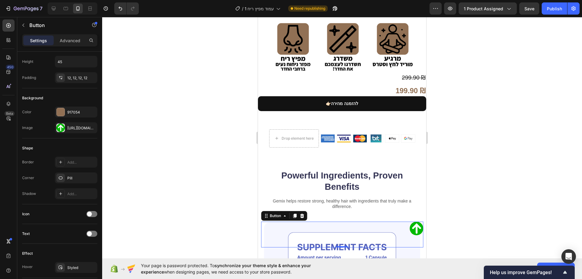
click at [176, 126] on div at bounding box center [342, 148] width 480 height 262
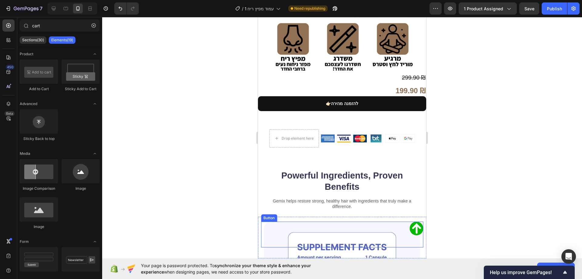
click at [410, 229] on button "<p>Button</p>" at bounding box center [417, 228] width 14 height 14
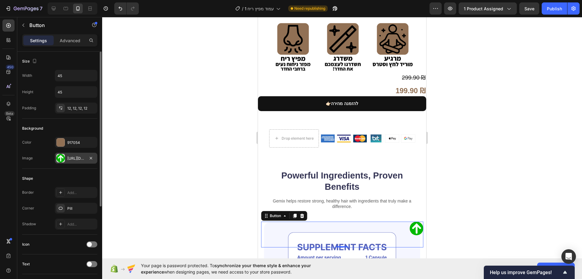
click at [76, 160] on div "[URL][DOMAIN_NAME]" at bounding box center [76, 158] width 18 height 5
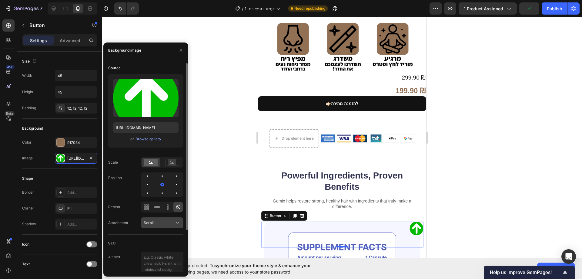
click at [155, 227] on button "Scroll" at bounding box center [162, 222] width 42 height 11
click at [157, 224] on div "Scroll" at bounding box center [159, 222] width 31 height 5
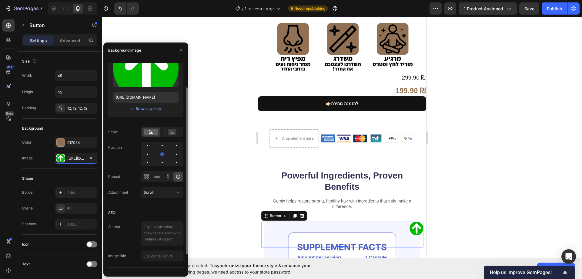
scroll to position [52, 0]
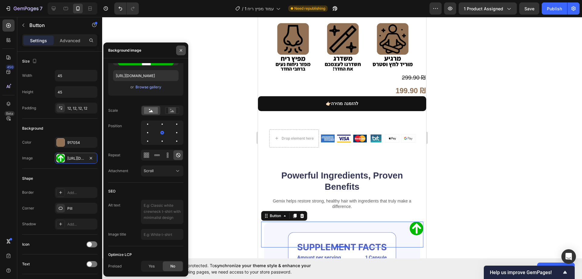
click at [183, 51] on icon "button" at bounding box center [181, 50] width 5 height 5
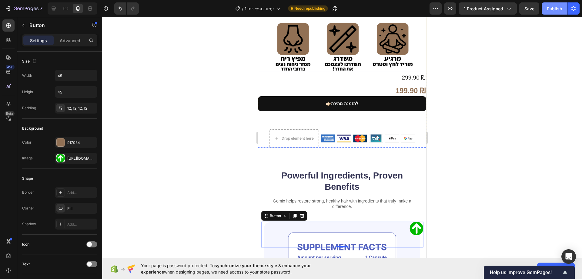
click at [553, 9] on div "Publish" at bounding box center [554, 8] width 15 height 6
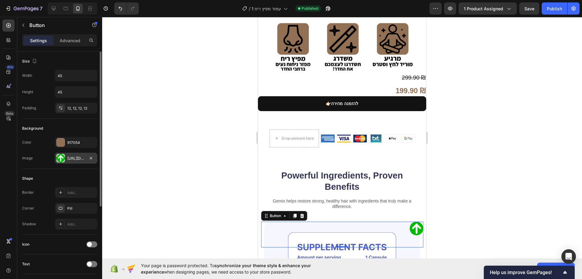
click at [75, 157] on div "[URL][DOMAIN_NAME]" at bounding box center [76, 158] width 18 height 5
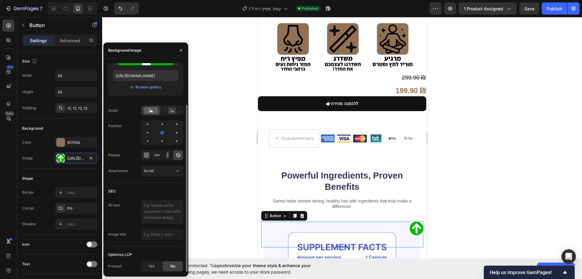
scroll to position [0, 0]
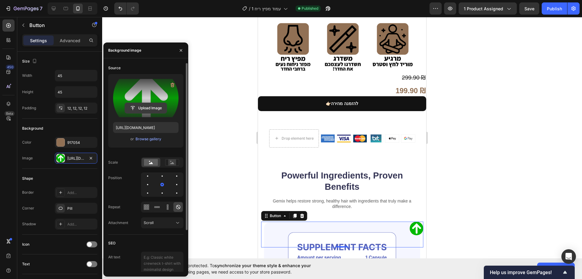
click at [149, 108] on input "file" at bounding box center [146, 108] width 42 height 10
click at [157, 109] on input "file" at bounding box center [146, 108] width 42 height 10
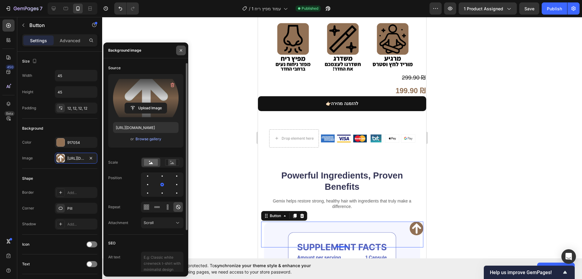
click at [183, 49] on icon "button" at bounding box center [181, 50] width 5 height 5
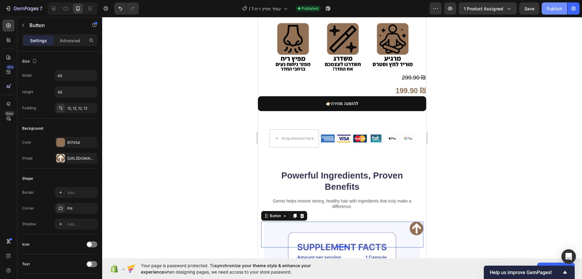
click at [559, 7] on div "Publish" at bounding box center [554, 8] width 15 height 6
click at [72, 39] on p "Advanced" at bounding box center [70, 40] width 21 height 6
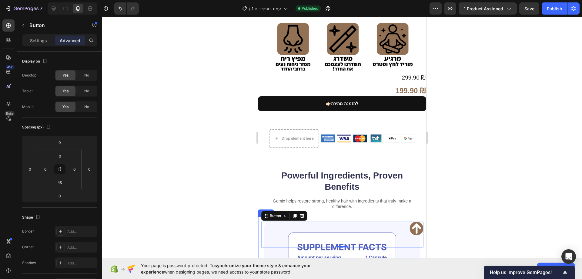
click at [385, 254] on div "Button 0 Sticky" at bounding box center [342, 238] width 168 height 42
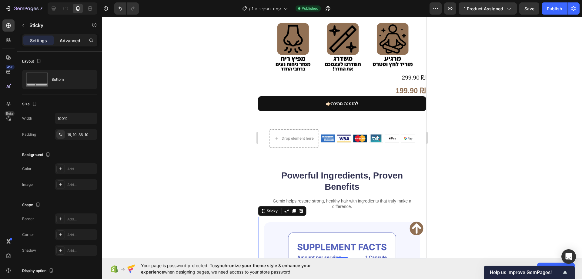
click at [73, 39] on p "Advanced" at bounding box center [70, 40] width 21 height 6
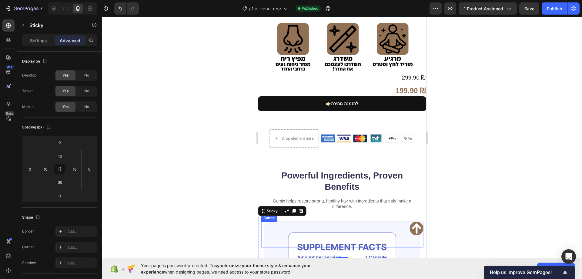
click at [393, 225] on div "Button" at bounding box center [342, 234] width 162 height 26
